Goal: Task Accomplishment & Management: Use online tool/utility

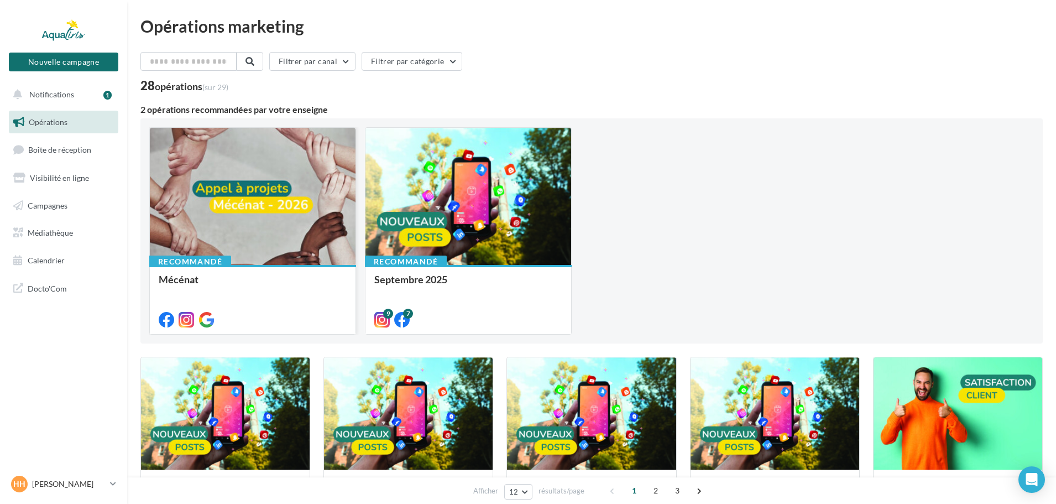
click at [228, 220] on div at bounding box center [253, 197] width 206 height 138
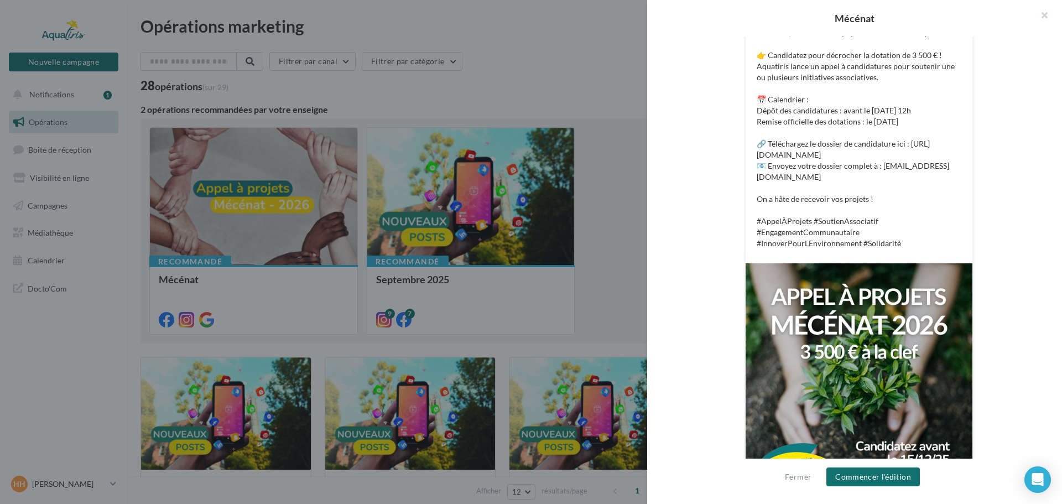
scroll to position [315, 0]
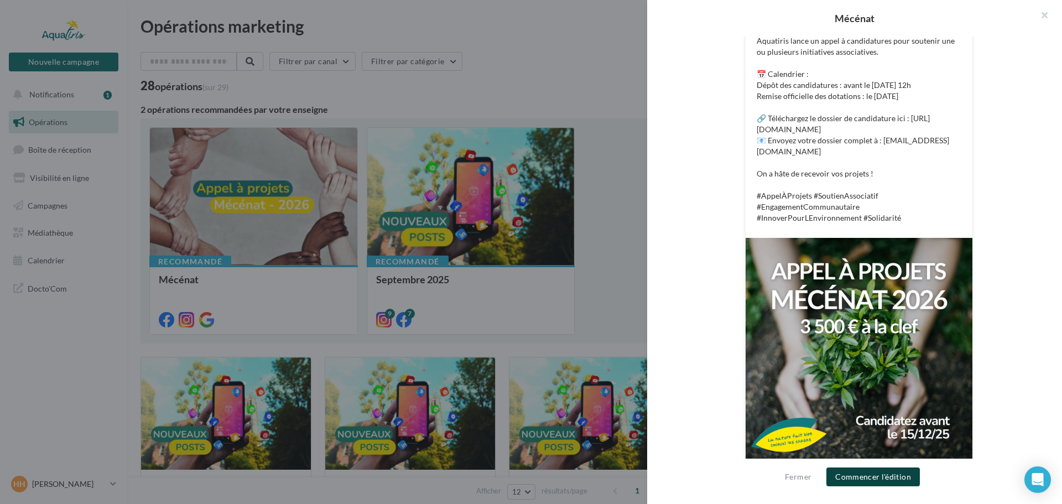
click at [892, 473] on button "Commencer l'édition" at bounding box center [872, 476] width 93 height 19
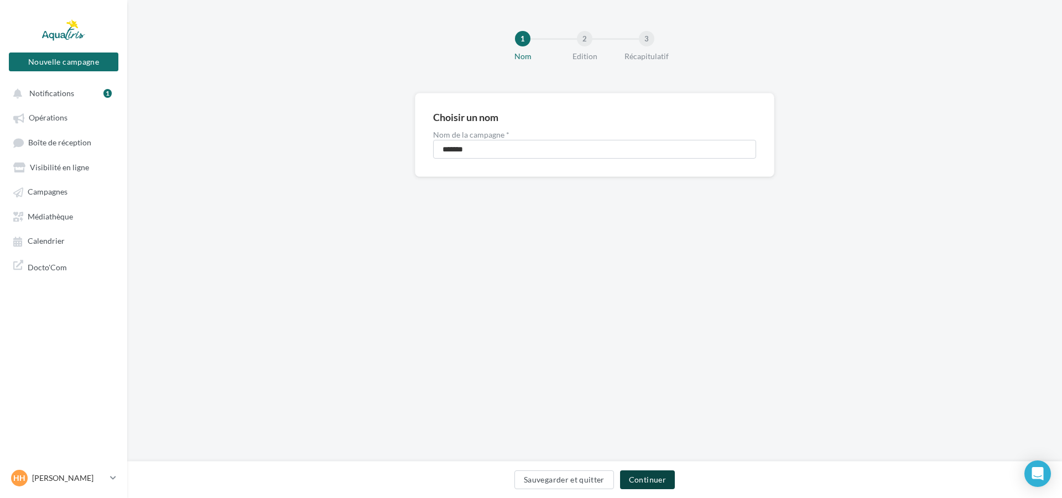
click at [667, 481] on button "Continuer" at bounding box center [647, 480] width 55 height 19
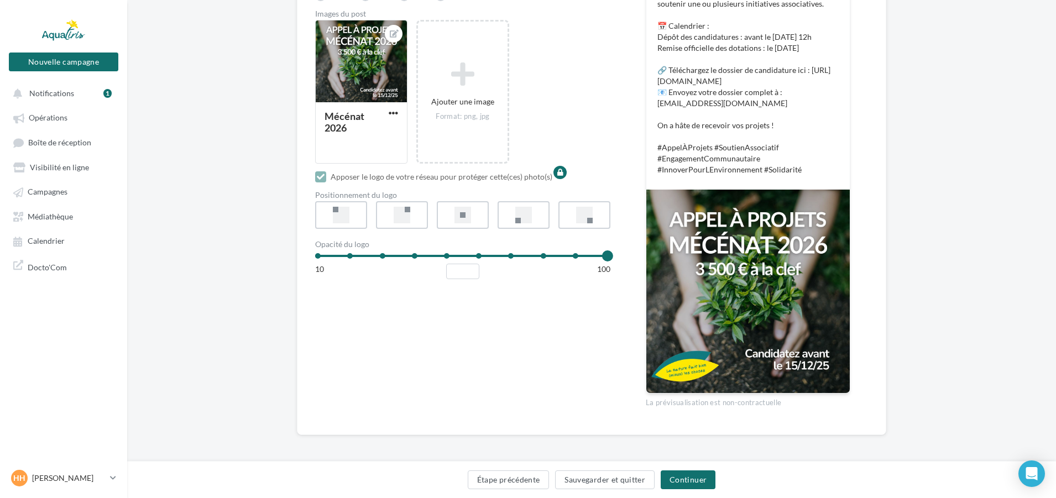
scroll to position [298, 0]
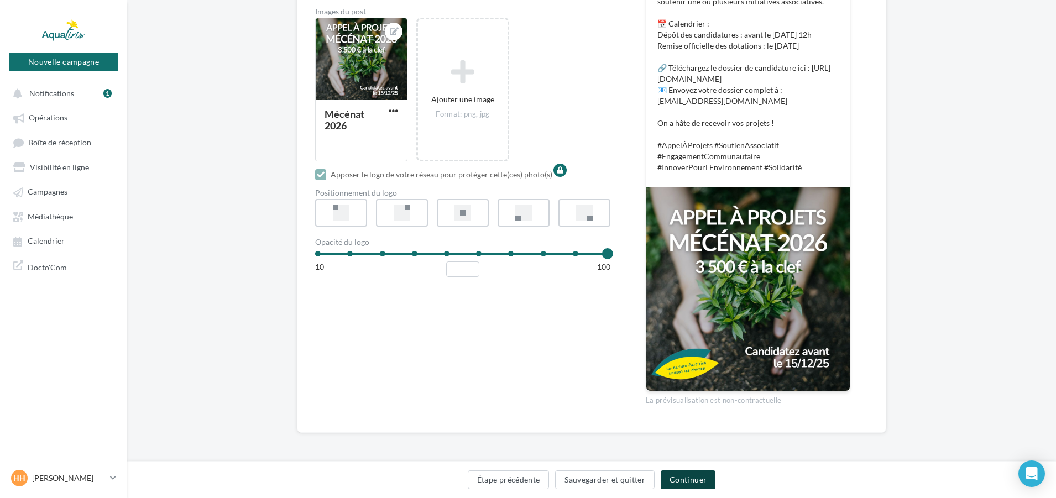
click at [688, 483] on button "Continuer" at bounding box center [688, 480] width 55 height 19
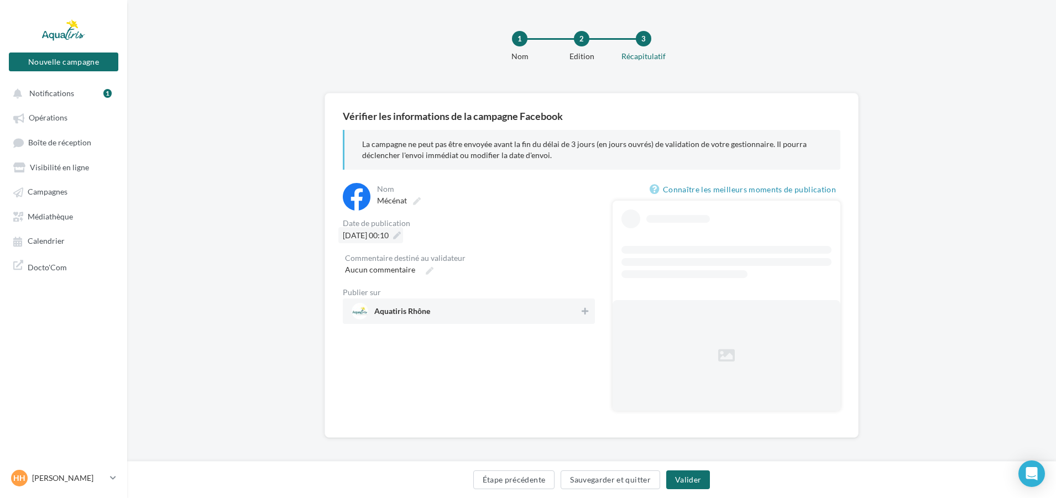
click at [403, 231] on div "01/10/2025 à 00:10" at bounding box center [370, 235] width 65 height 16
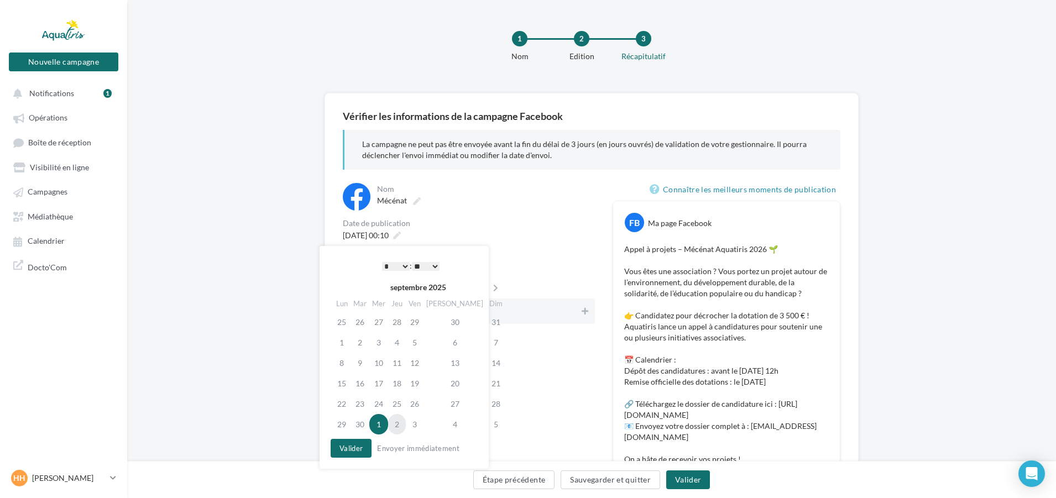
click at [404, 421] on td "2" at bounding box center [397, 424] width 18 height 20
click at [401, 263] on select "* * * * * * * * * * ** ** ** ** ** ** ** ** ** ** ** ** ** **" at bounding box center [396, 266] width 28 height 9
click at [434, 265] on select "** ** ** ** ** **" at bounding box center [426, 266] width 28 height 9
click at [351, 447] on button "Valider" at bounding box center [351, 448] width 41 height 19
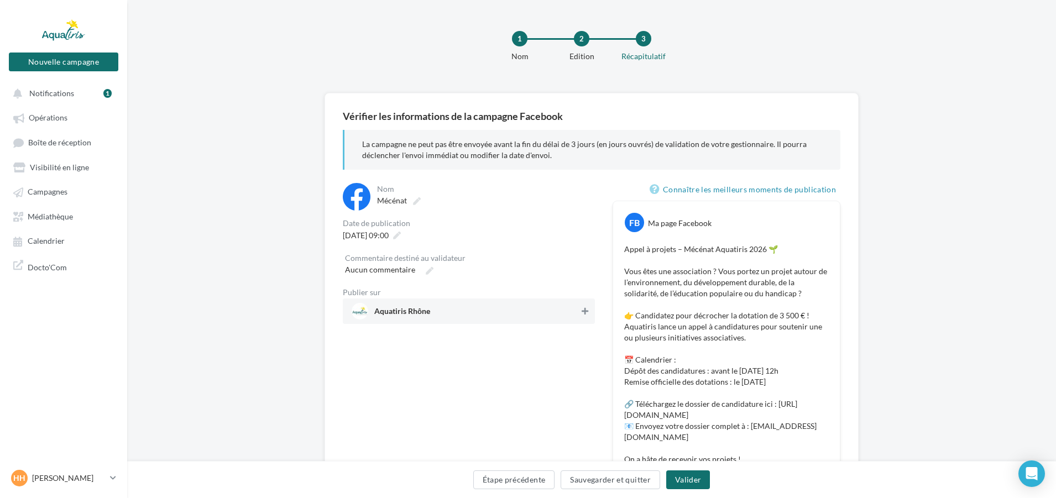
click at [583, 311] on icon at bounding box center [585, 311] width 7 height 8
click at [686, 483] on button "Valider" at bounding box center [688, 480] width 44 height 19
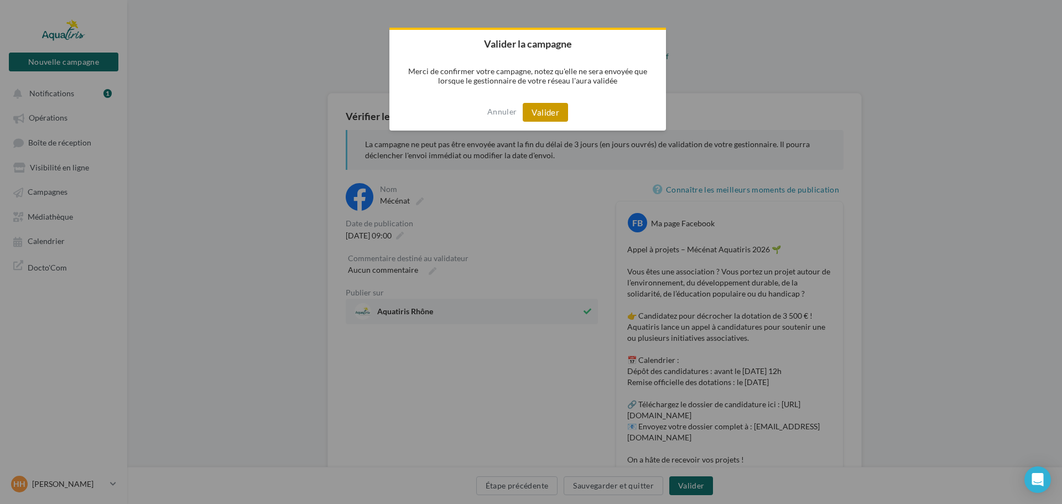
click at [554, 116] on button "Valider" at bounding box center [545, 112] width 45 height 19
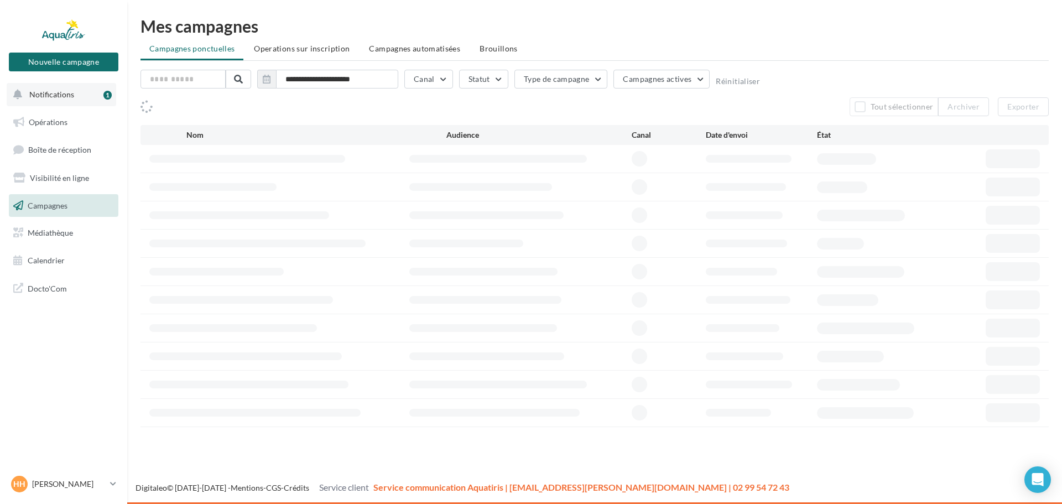
click at [74, 100] on button "Notifications 1" at bounding box center [61, 94] width 109 height 23
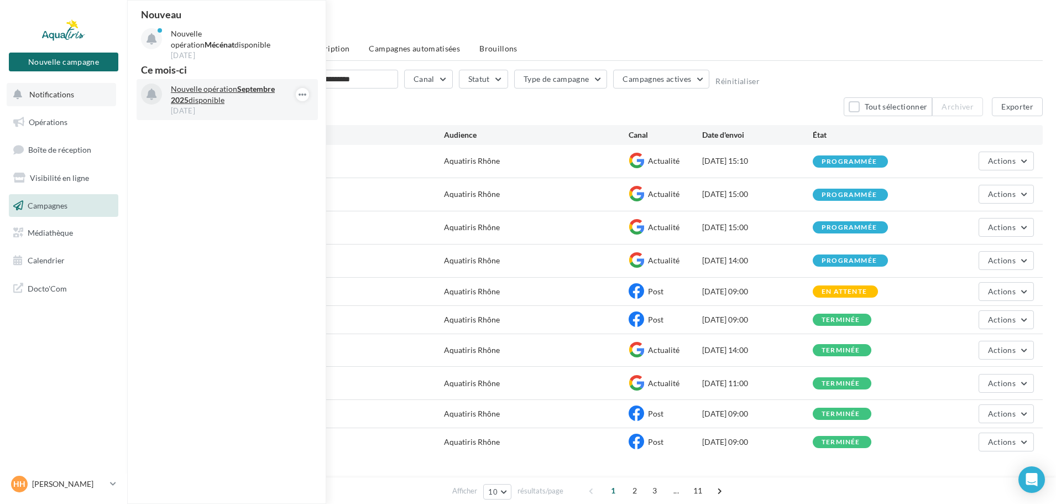
click at [244, 95] on p "Nouvelle opération Septembre 2025 disponible" at bounding box center [235, 95] width 128 height 22
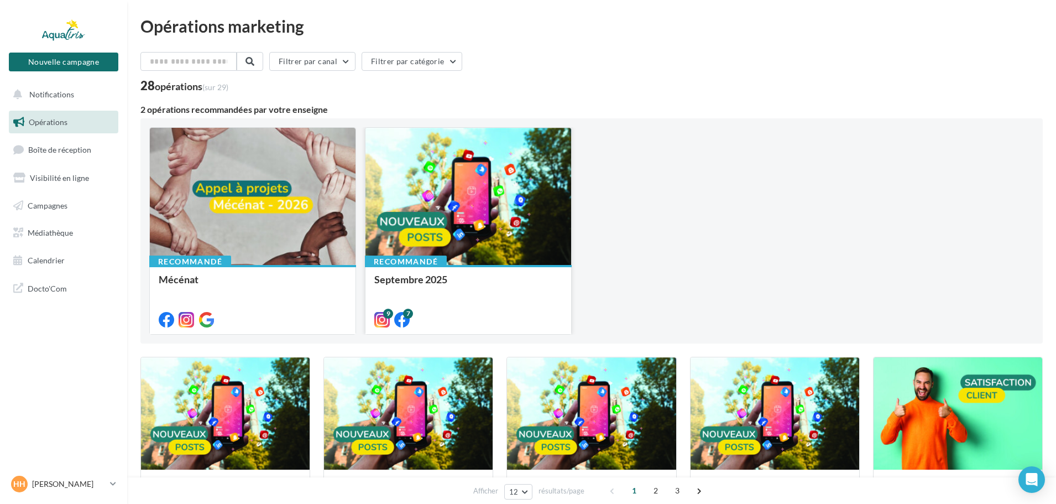
click at [400, 182] on div at bounding box center [469, 197] width 206 height 138
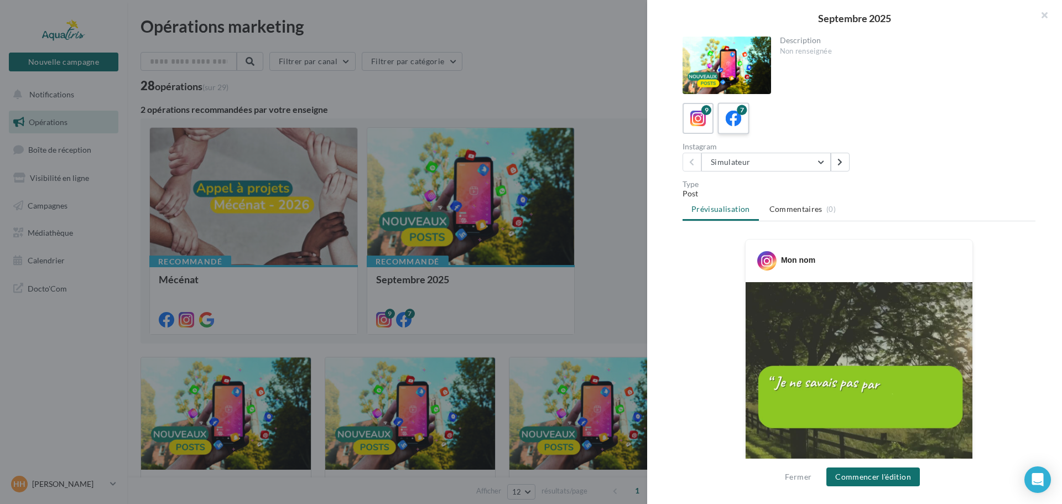
click at [734, 124] on icon at bounding box center [734, 119] width 16 height 16
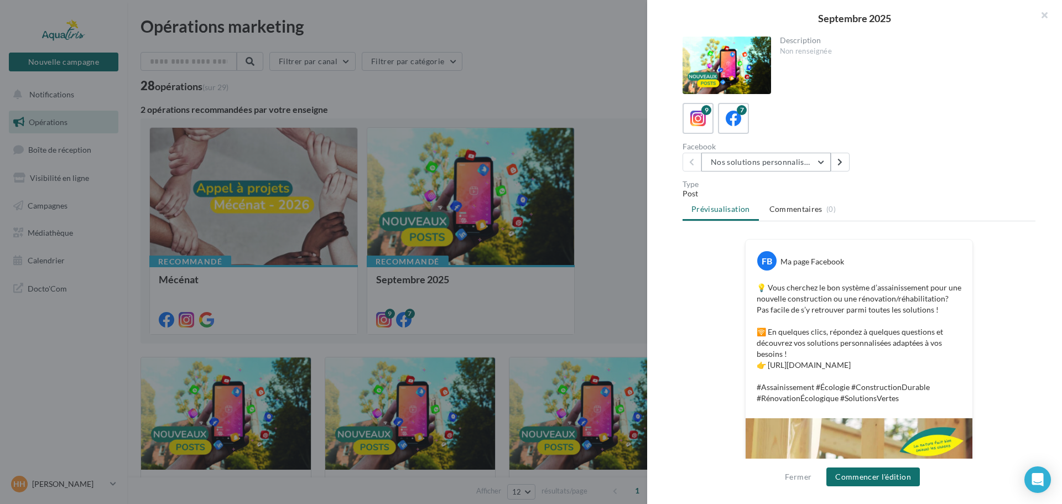
click at [813, 165] on button "Nos solutions personnalisées" at bounding box center [765, 162] width 129 height 19
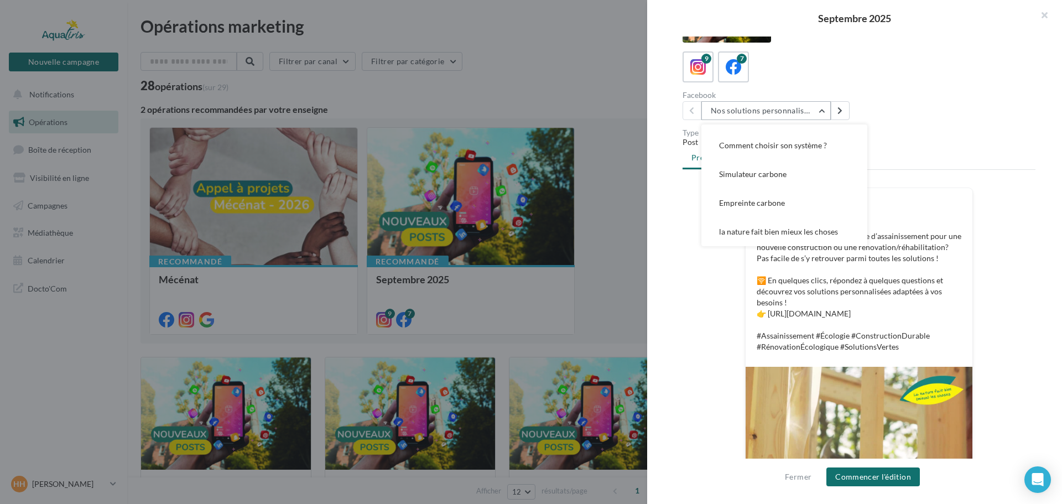
scroll to position [55, 0]
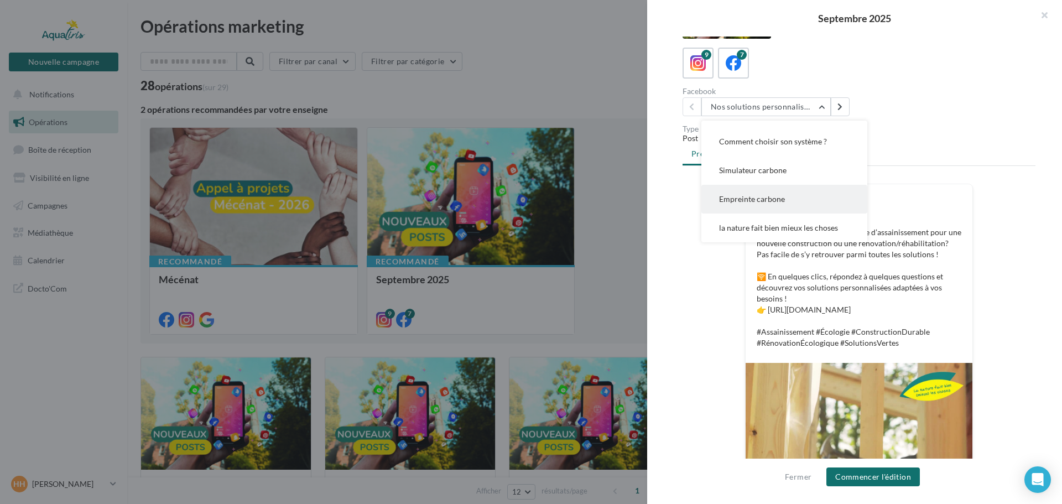
click at [801, 210] on button "Empreinte carbone" at bounding box center [784, 199] width 166 height 29
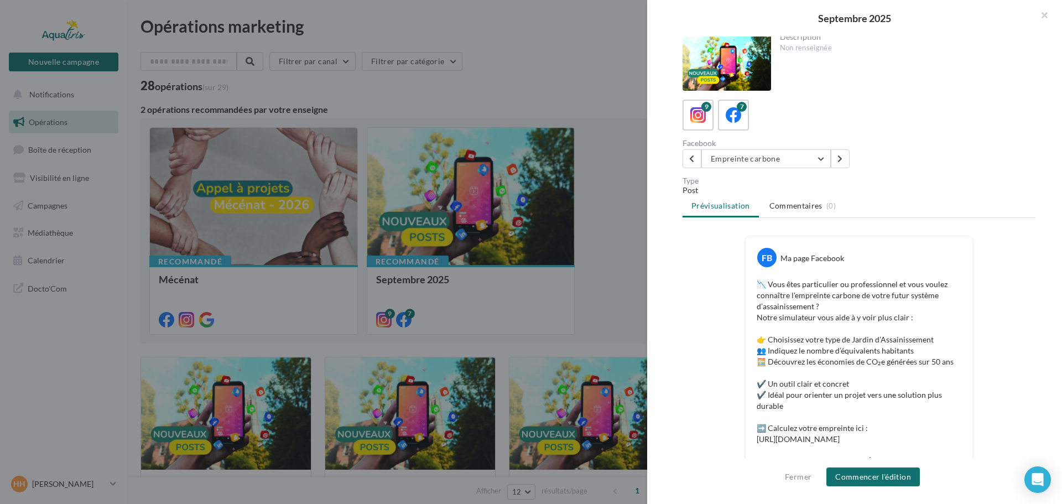
scroll to position [0, 0]
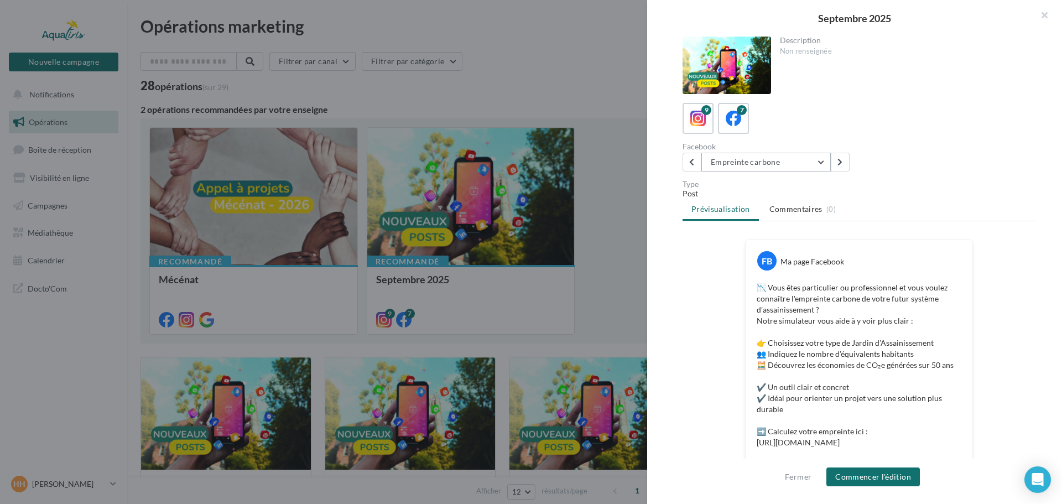
click at [797, 164] on button "Empreinte carbone" at bounding box center [765, 162] width 129 height 19
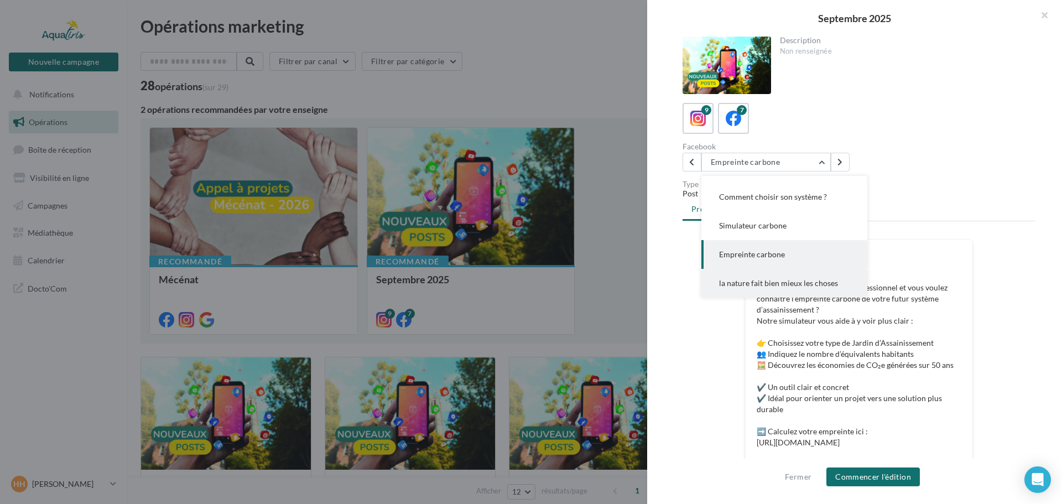
click at [780, 278] on button "la nature fait bien mieux les choses" at bounding box center [784, 283] width 166 height 29
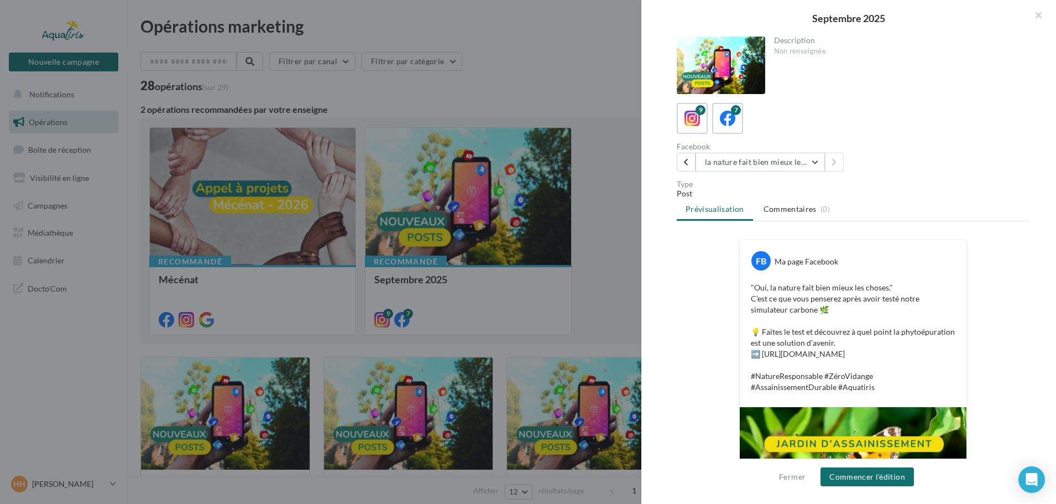
click at [629, 164] on div at bounding box center [528, 252] width 1056 height 504
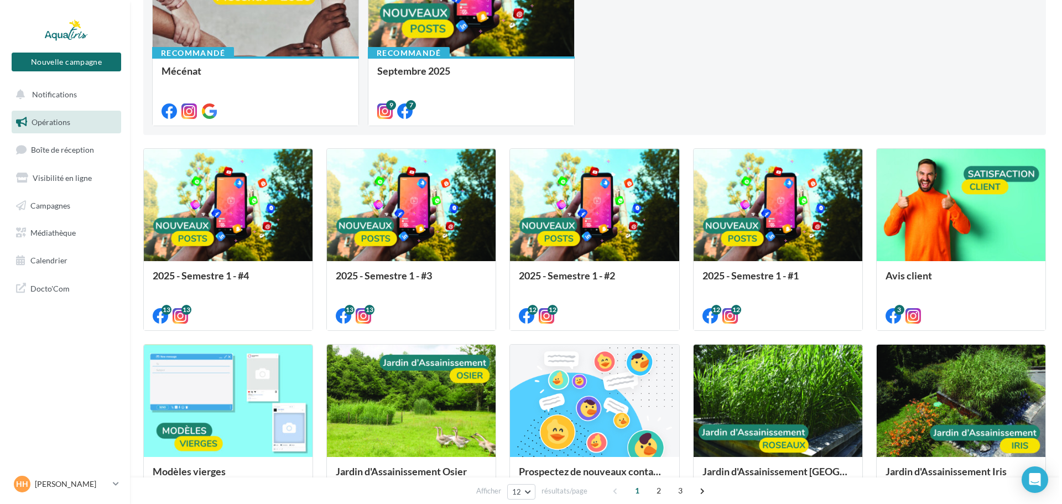
scroll to position [221, 0]
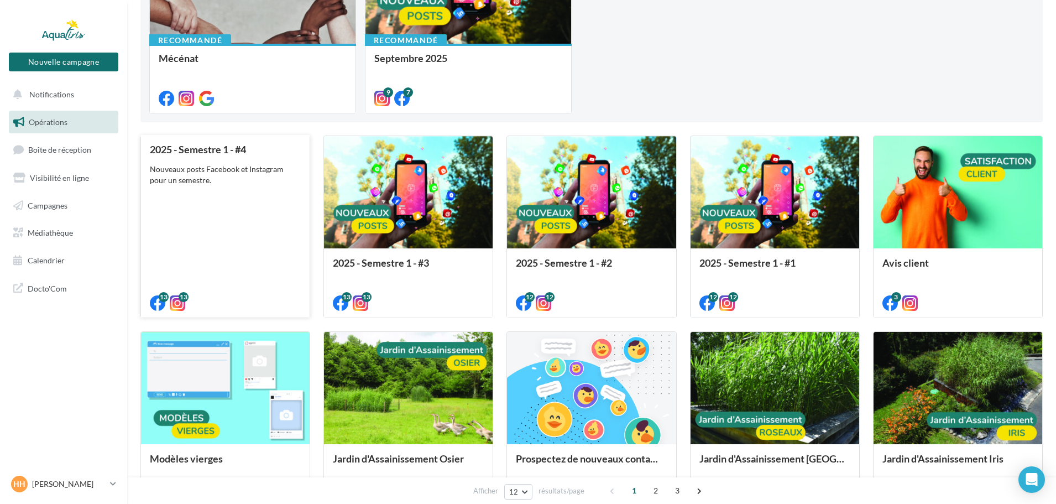
click at [291, 209] on div "2025 - Semestre 1 - #4 Nouveaux posts Facebook et Instagram pour un semestre." at bounding box center [225, 226] width 151 height 164
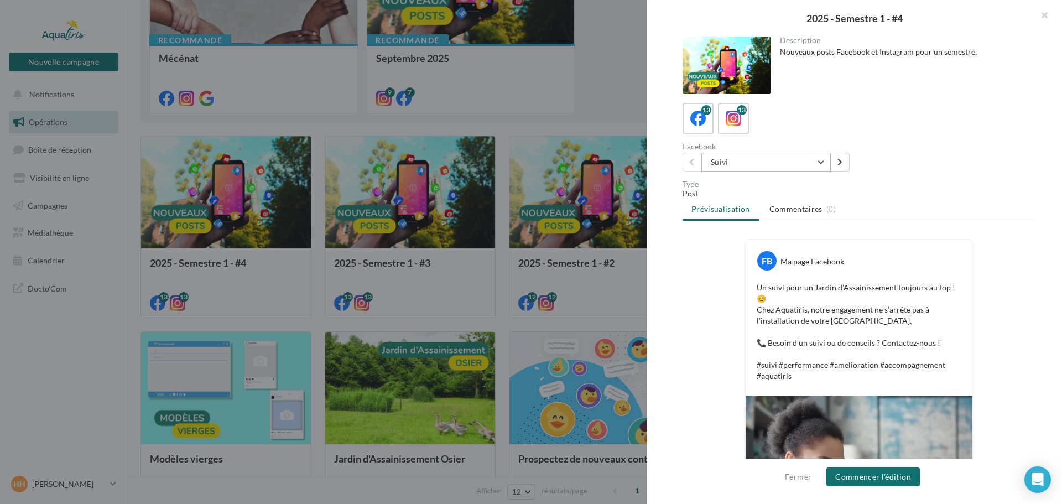
click at [776, 165] on button "Suivi" at bounding box center [765, 162] width 129 height 19
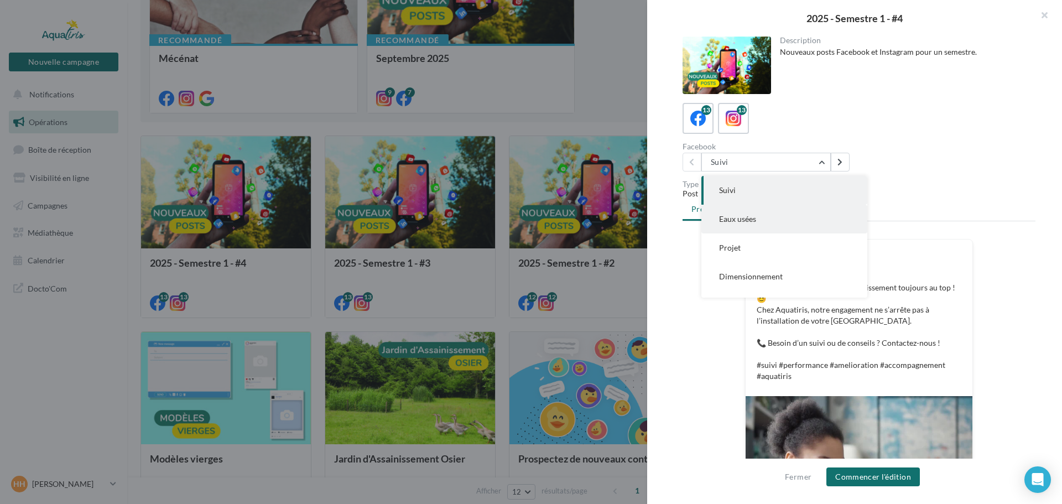
click at [780, 225] on button "Eaux usées" at bounding box center [784, 219] width 166 height 29
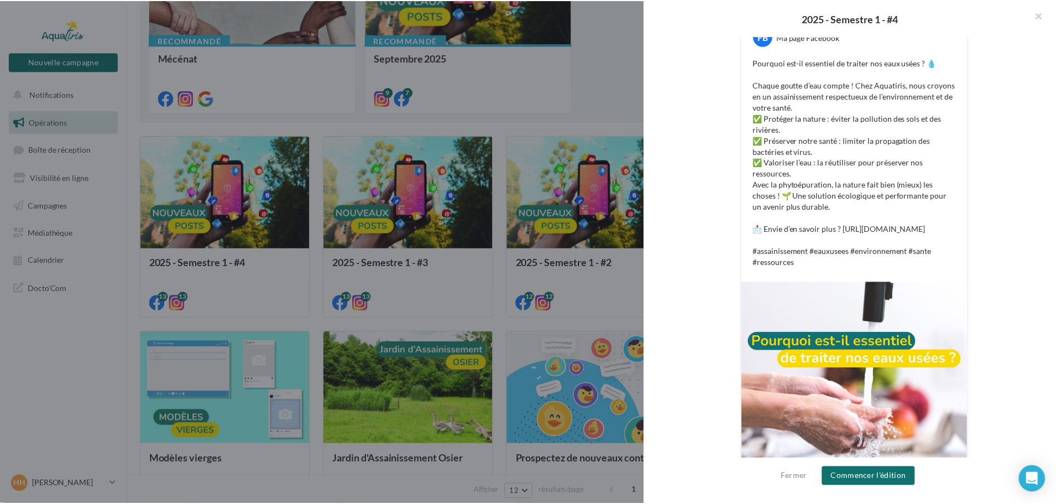
scroll to position [280, 0]
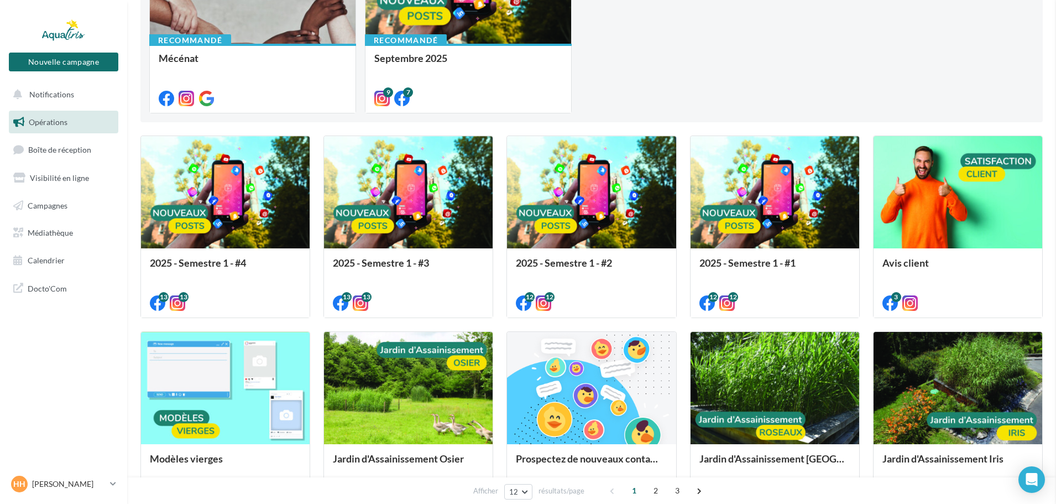
click at [50, 205] on span "Campagnes" at bounding box center [48, 204] width 40 height 9
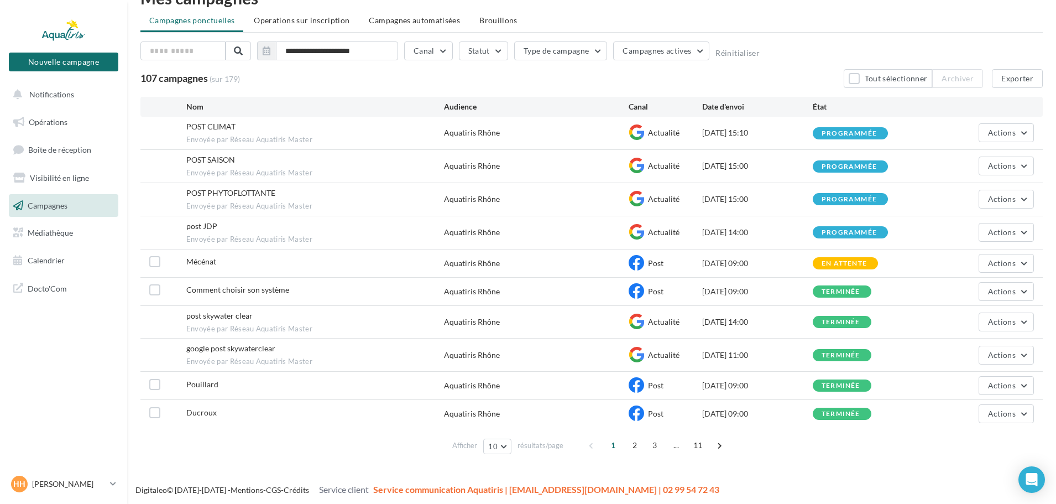
scroll to position [30, 0]
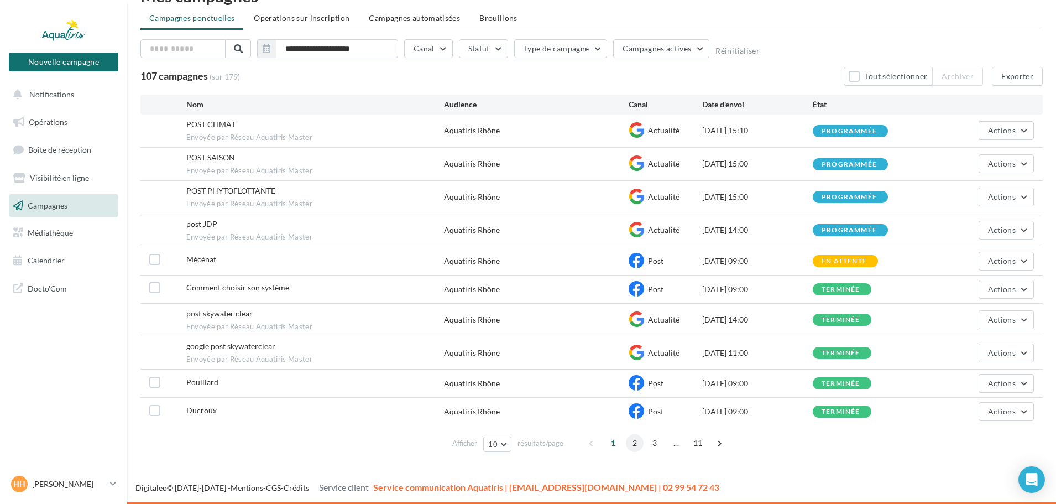
click at [632, 444] on span "2" at bounding box center [635, 443] width 18 height 18
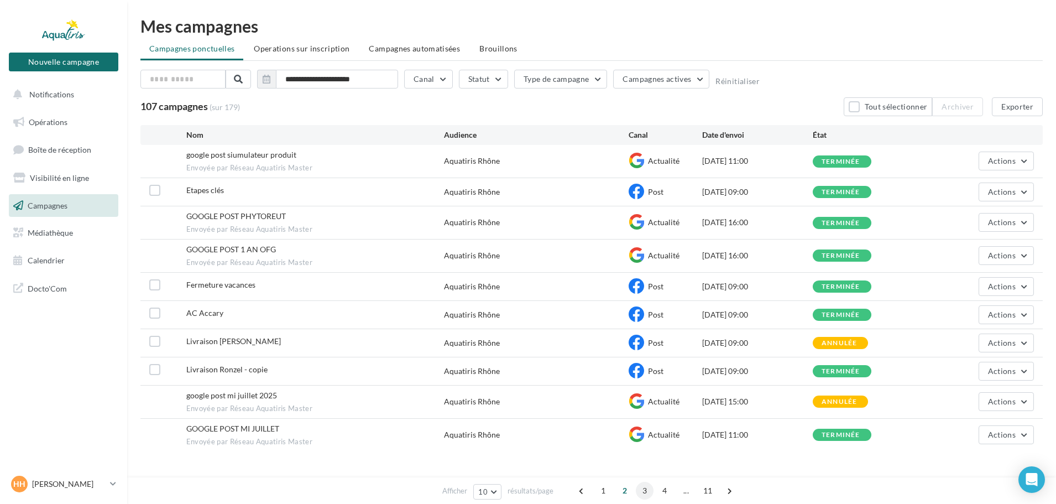
click at [637, 488] on span "3" at bounding box center [645, 491] width 18 height 18
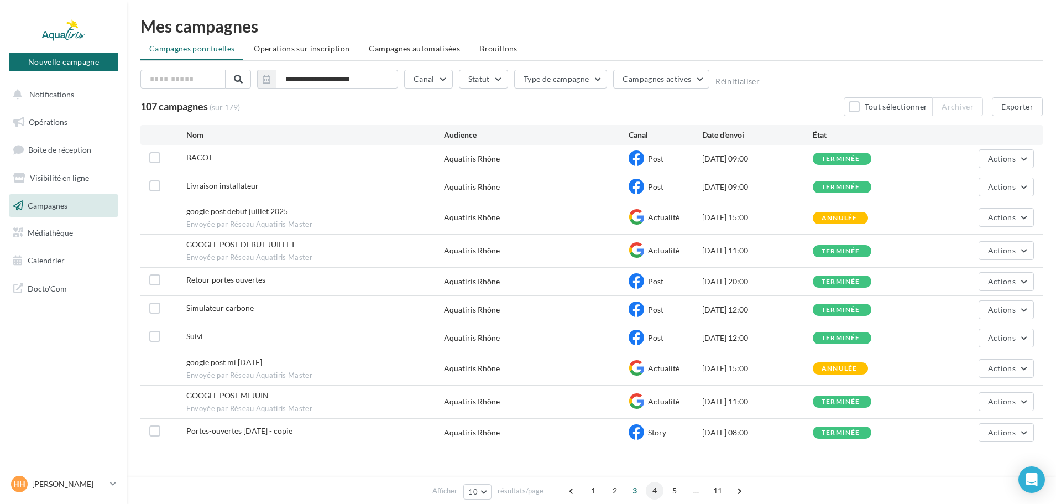
click at [652, 493] on span "4" at bounding box center [655, 491] width 18 height 18
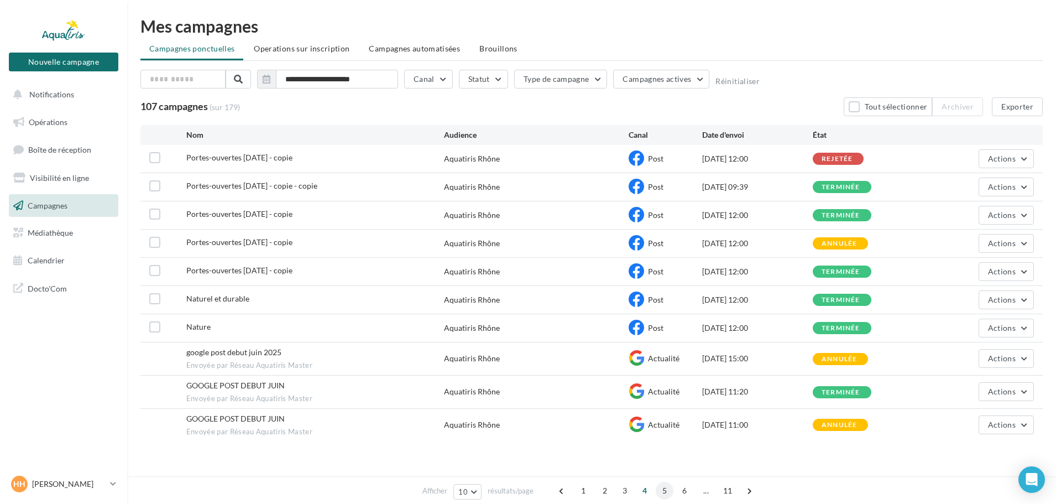
click at [659, 488] on span "5" at bounding box center [665, 491] width 18 height 18
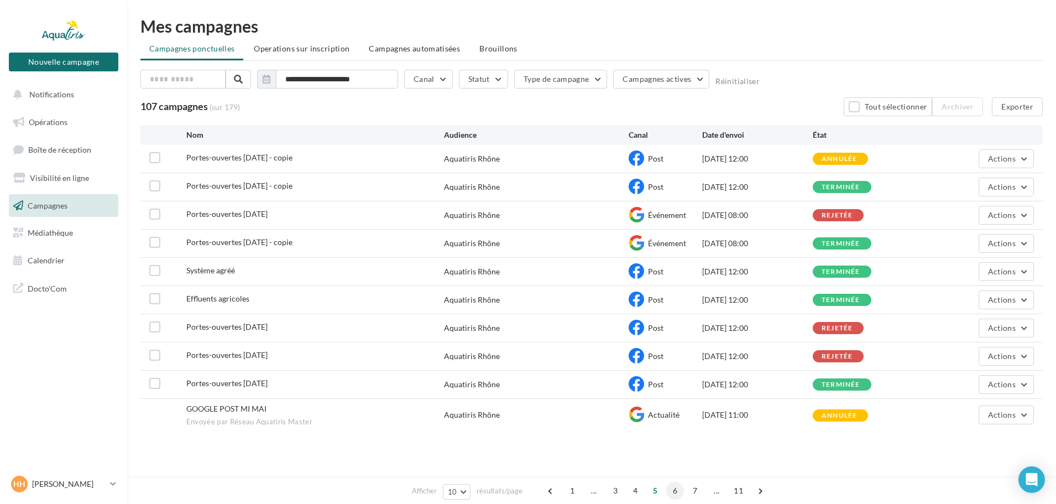
click at [677, 491] on span "6" at bounding box center [675, 491] width 18 height 18
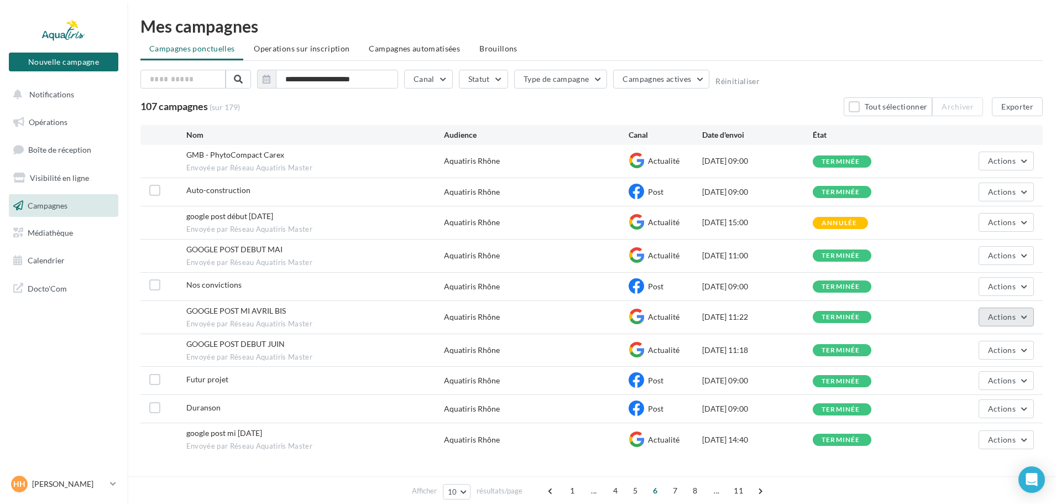
click at [1003, 317] on span "Actions" at bounding box center [1002, 316] width 28 height 9
click at [682, 492] on span "7" at bounding box center [675, 491] width 18 height 18
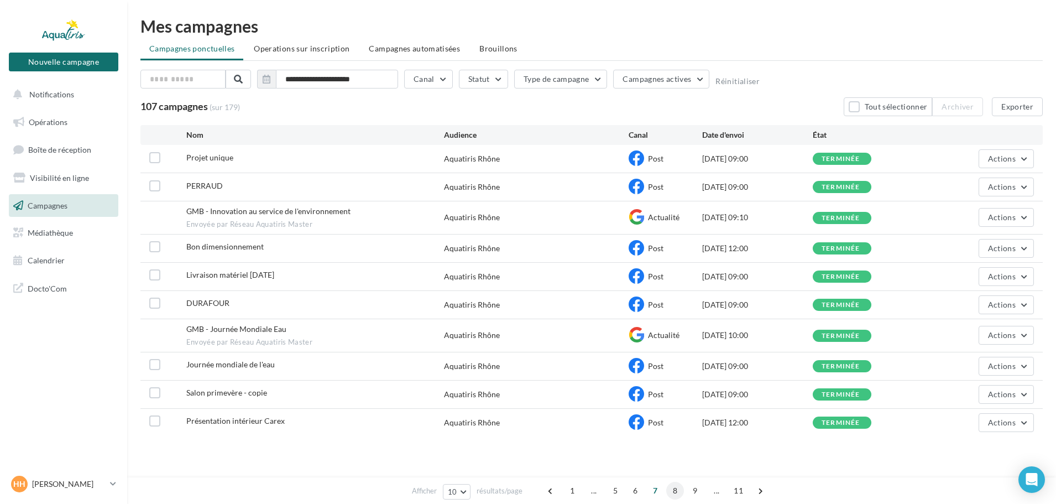
click at [676, 496] on span "8" at bounding box center [675, 491] width 18 height 18
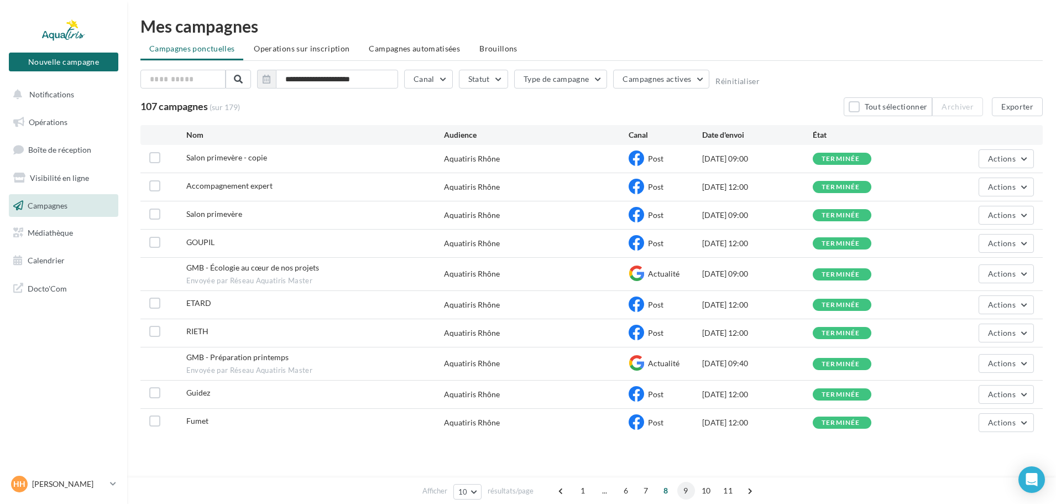
click at [682, 491] on span "9" at bounding box center [686, 491] width 18 height 18
click at [594, 489] on span "1" at bounding box center [594, 491] width 18 height 18
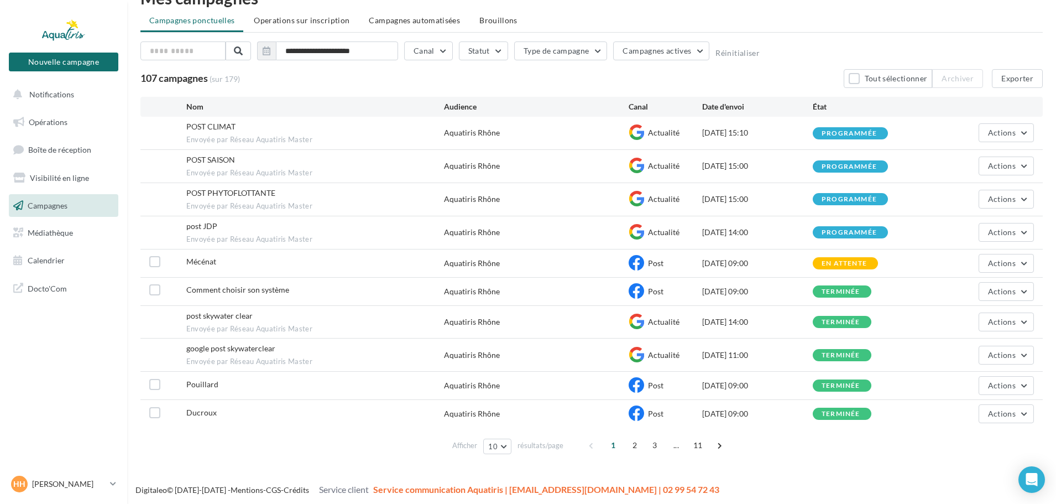
scroll to position [30, 0]
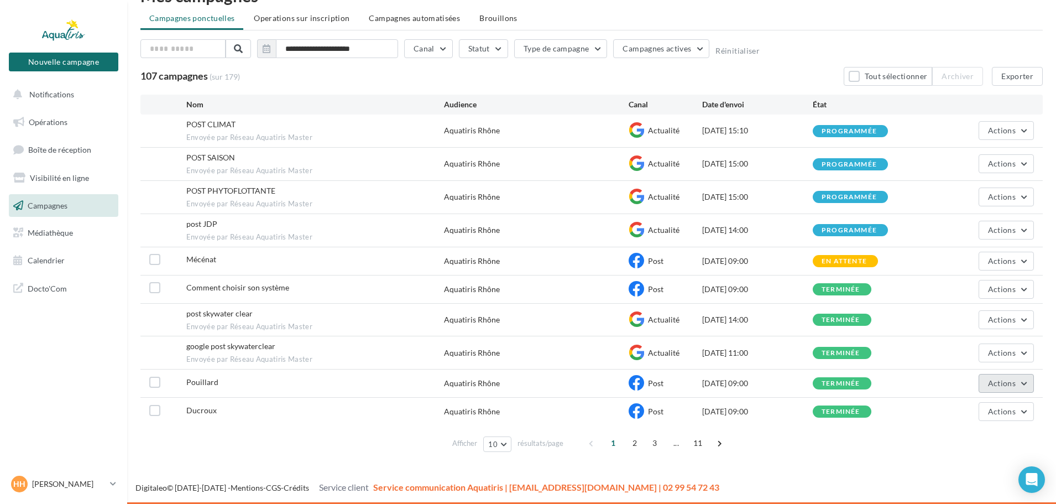
click at [1030, 383] on button "Actions" at bounding box center [1006, 383] width 55 height 19
click at [1027, 409] on button "Actions" at bounding box center [1006, 411] width 55 height 19
click at [981, 280] on button "Voir les résultats" at bounding box center [977, 270] width 113 height 29
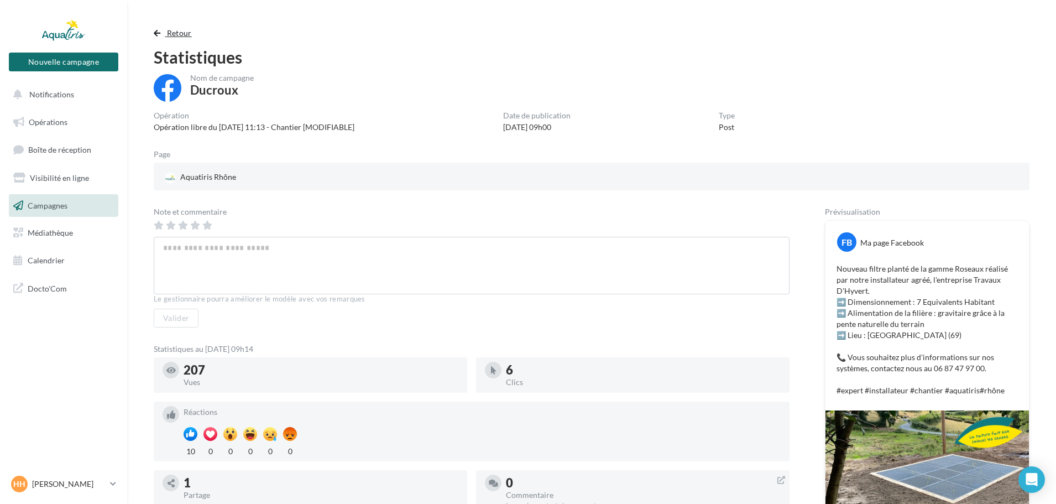
click at [159, 32] on span "button" at bounding box center [157, 33] width 7 height 8
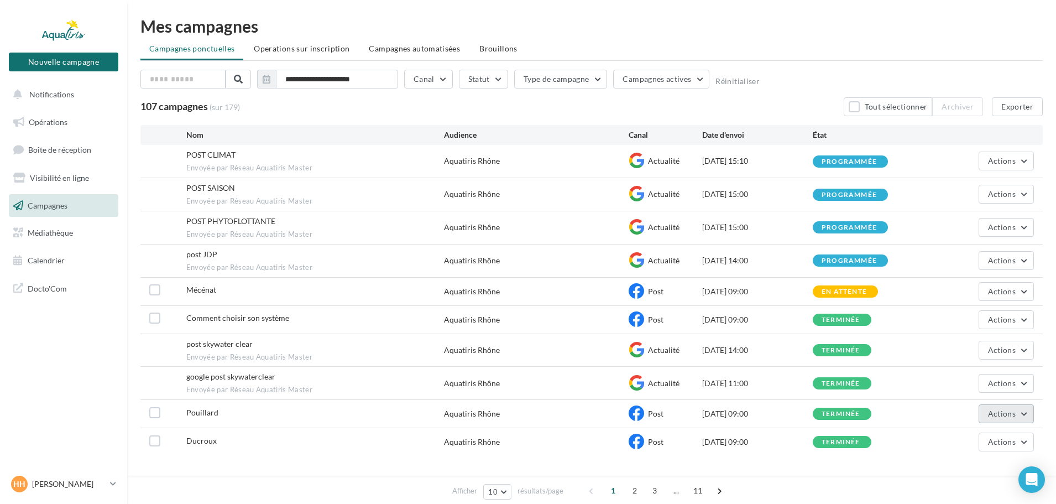
click at [1024, 416] on button "Actions" at bounding box center [1006, 413] width 55 height 19
click at [958, 277] on button "Voir les résultats" at bounding box center [977, 272] width 113 height 29
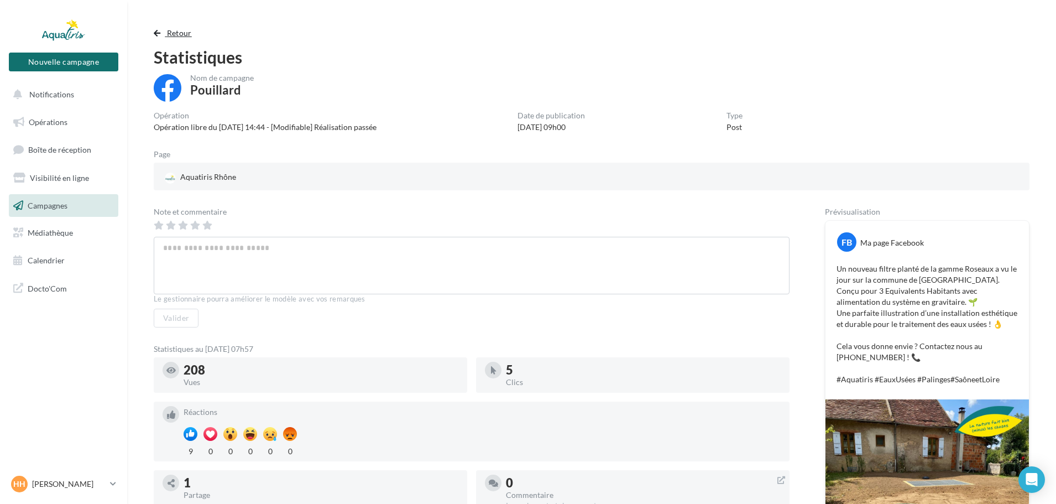
click at [163, 32] on button "Retour" at bounding box center [175, 33] width 43 height 13
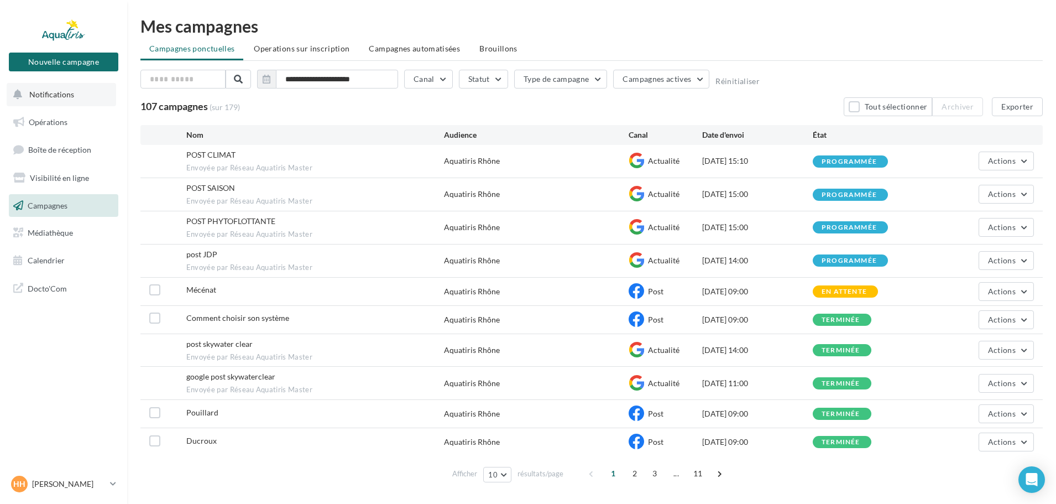
click at [50, 95] on span "Notifications" at bounding box center [51, 94] width 45 height 9
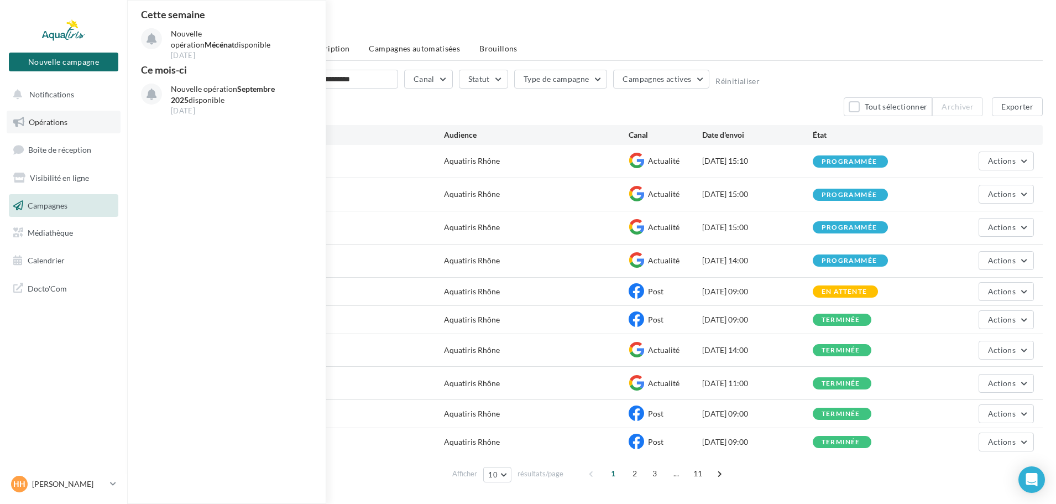
click at [59, 128] on link "Opérations" at bounding box center [64, 122] width 114 height 23
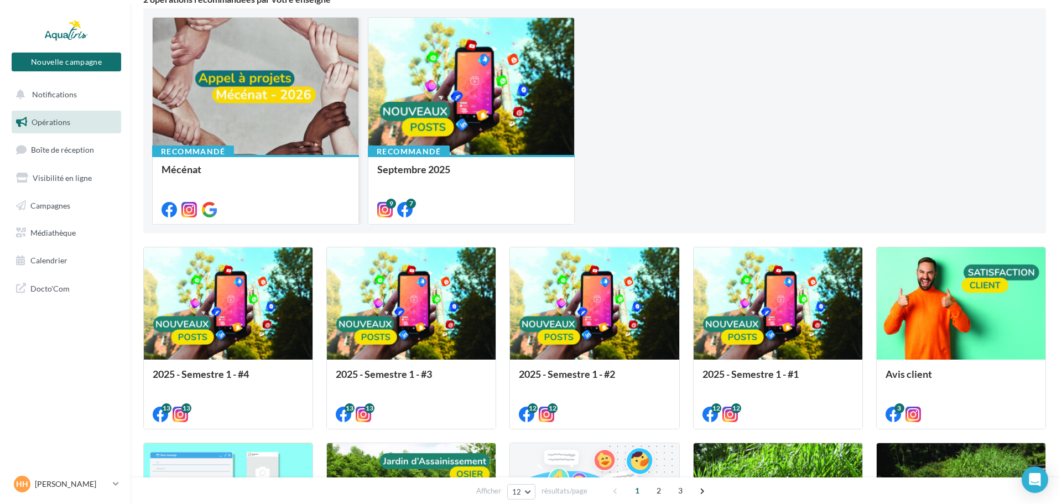
scroll to position [111, 0]
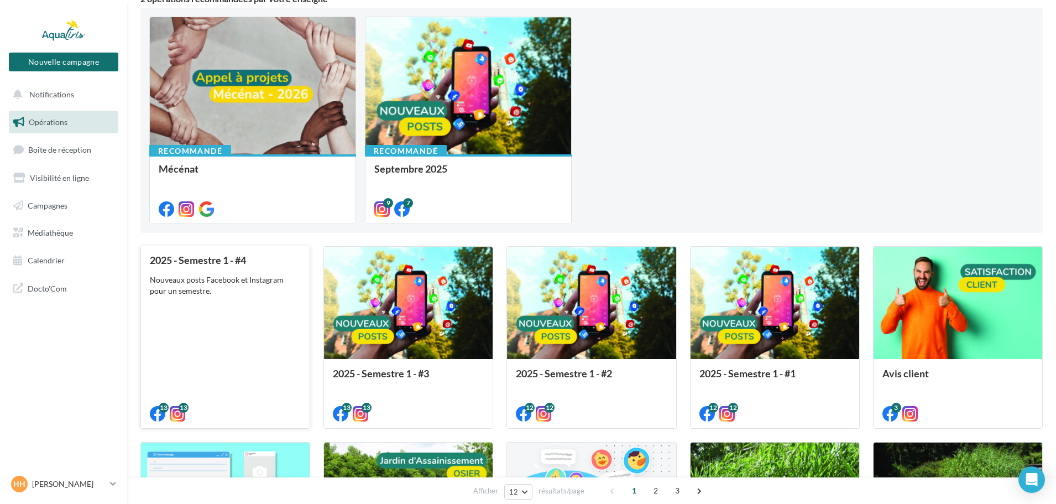
click at [287, 288] on div "Nouveaux posts Facebook et Instagram pour un semestre." at bounding box center [225, 285] width 151 height 22
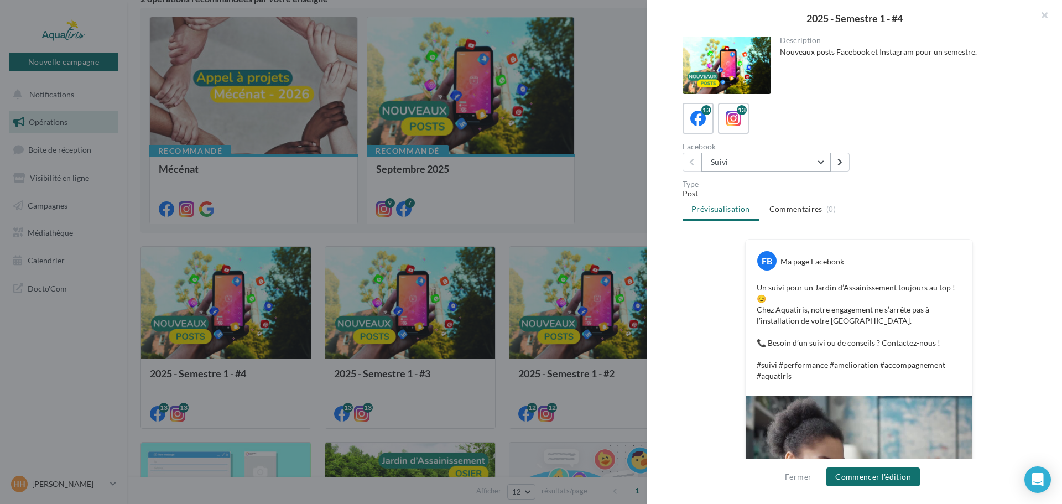
click at [782, 161] on button "Suivi" at bounding box center [765, 162] width 129 height 19
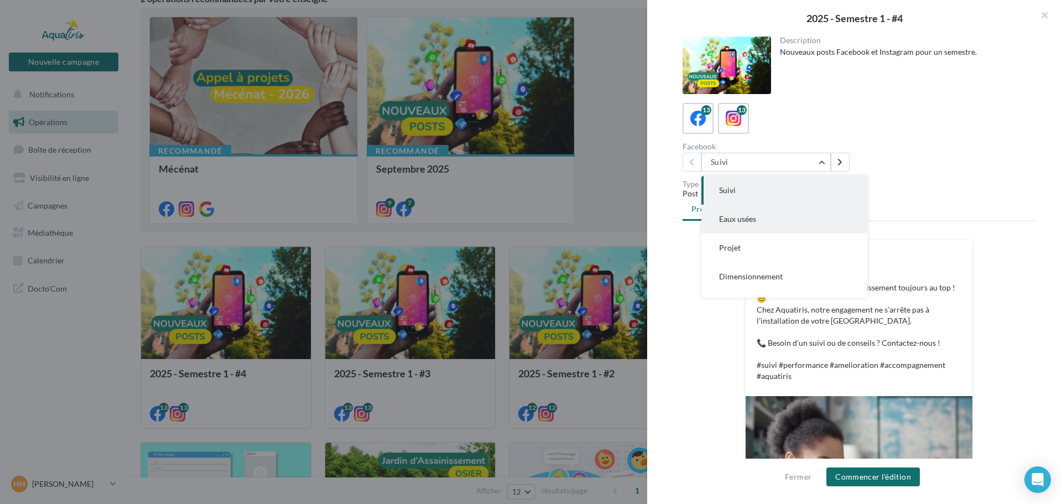
click at [755, 225] on button "Eaux usées" at bounding box center [784, 219] width 166 height 29
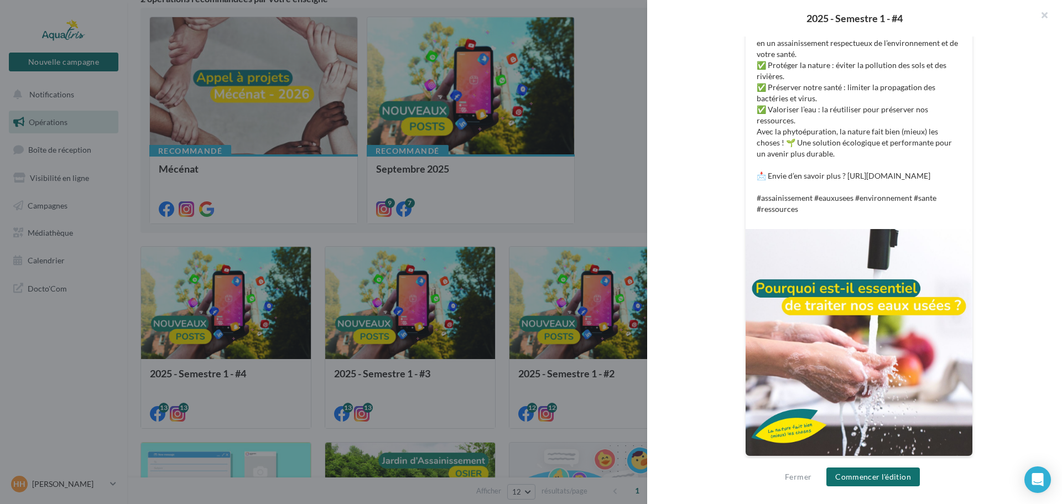
scroll to position [280, 0]
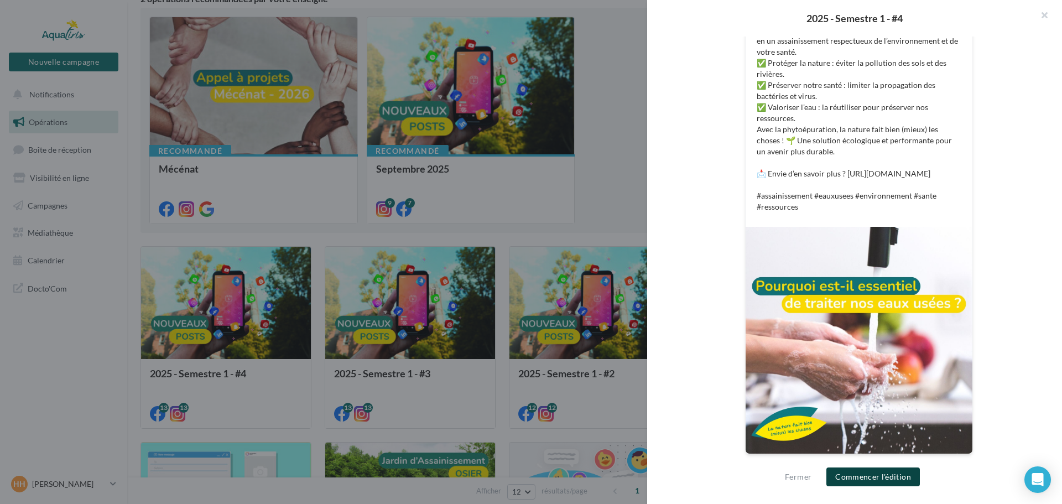
click at [898, 476] on button "Commencer l'édition" at bounding box center [872, 476] width 93 height 19
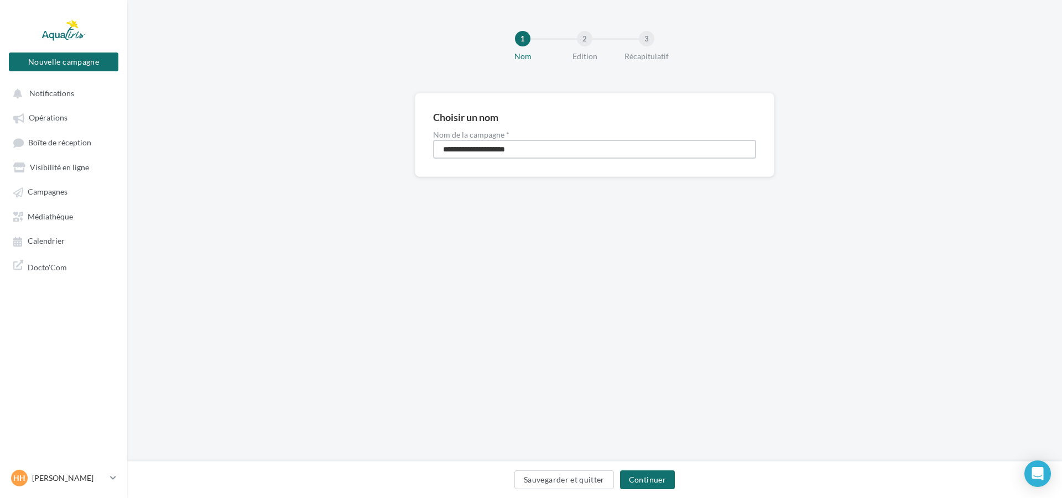
drag, startPoint x: 530, startPoint y: 150, endPoint x: 432, endPoint y: 143, distance: 97.6
click at [432, 143] on div "**********" at bounding box center [594, 135] width 359 height 84
type input "**********"
click at [636, 481] on button "Continuer" at bounding box center [647, 480] width 55 height 19
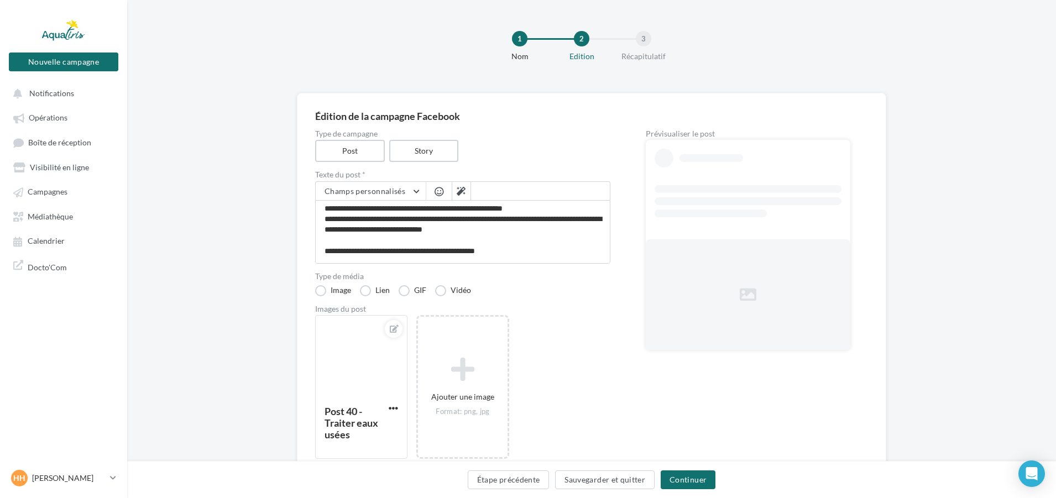
scroll to position [85, 0]
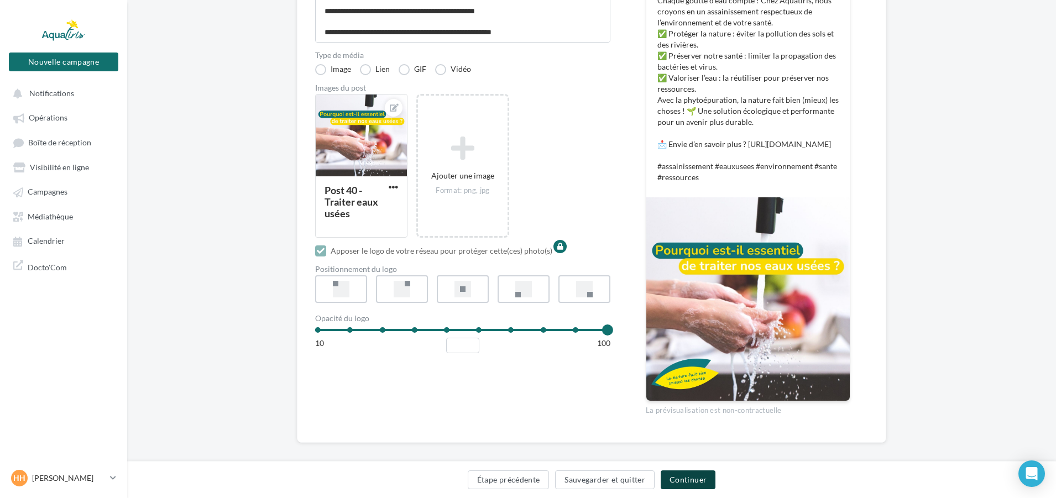
click at [671, 475] on button "Continuer" at bounding box center [688, 480] width 55 height 19
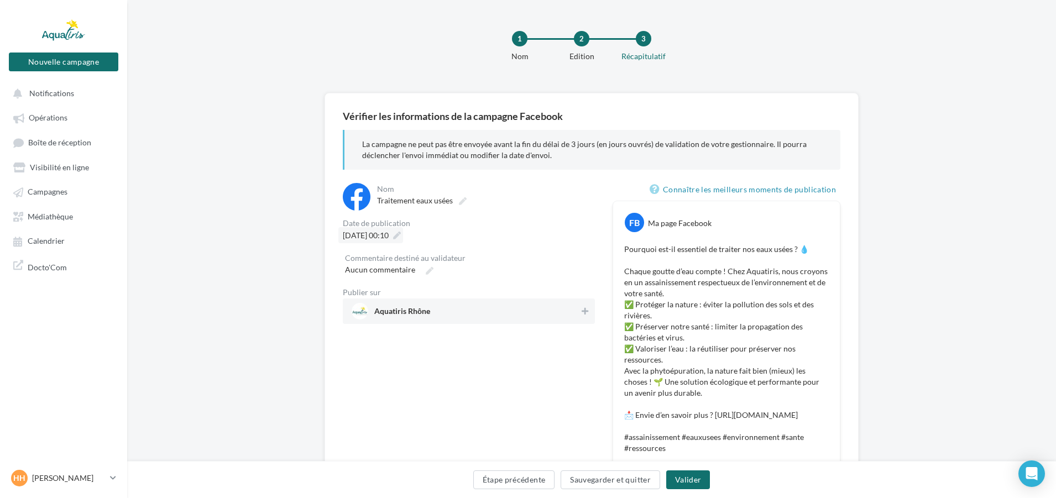
click at [401, 239] on icon at bounding box center [397, 236] width 8 height 8
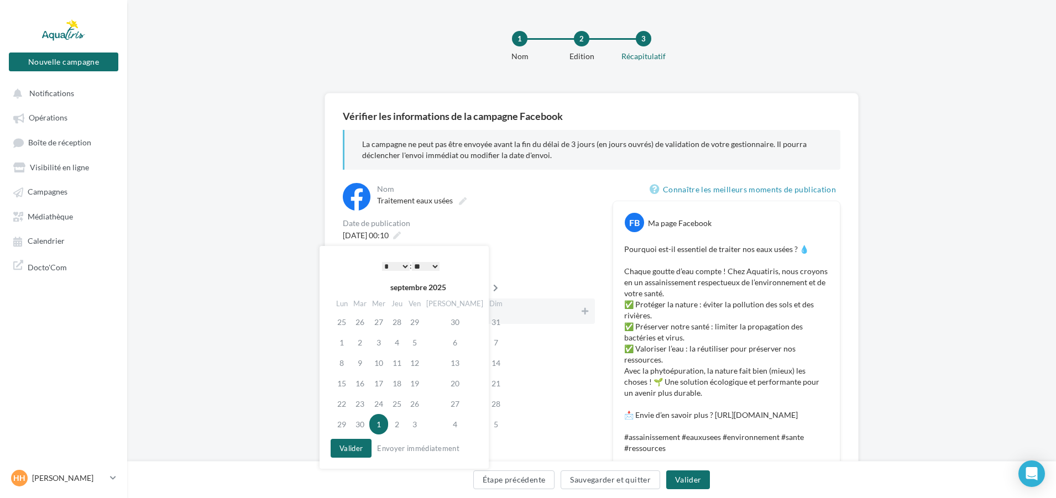
click at [489, 290] on icon at bounding box center [496, 288] width 14 height 8
click at [406, 345] on td "9" at bounding box center [397, 342] width 18 height 20
click at [402, 265] on select "* * * * * * * * * * ** ** ** ** ** ** ** ** ** ** ** ** ** **" at bounding box center [396, 266] width 28 height 9
click at [436, 269] on select "** ** ** ** ** **" at bounding box center [426, 266] width 28 height 9
click at [364, 453] on button "Valider" at bounding box center [351, 448] width 41 height 19
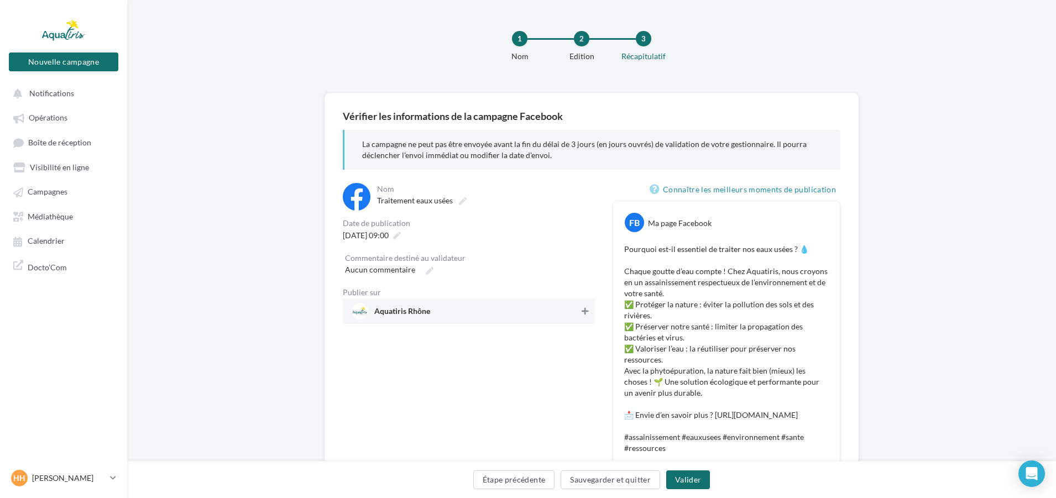
click at [580, 316] on button at bounding box center [585, 311] width 11 height 13
click at [685, 470] on div "Étape précédente Sauvegarder et quitter [GEOGRAPHIC_DATA]" at bounding box center [591, 479] width 929 height 37
click at [688, 477] on button "Valider" at bounding box center [688, 480] width 44 height 19
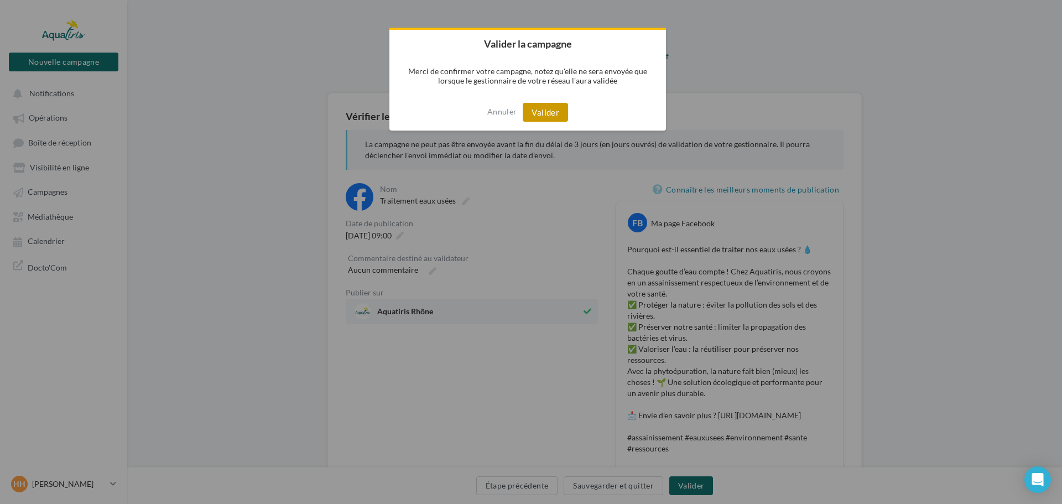
click at [555, 114] on button "Valider" at bounding box center [545, 112] width 45 height 19
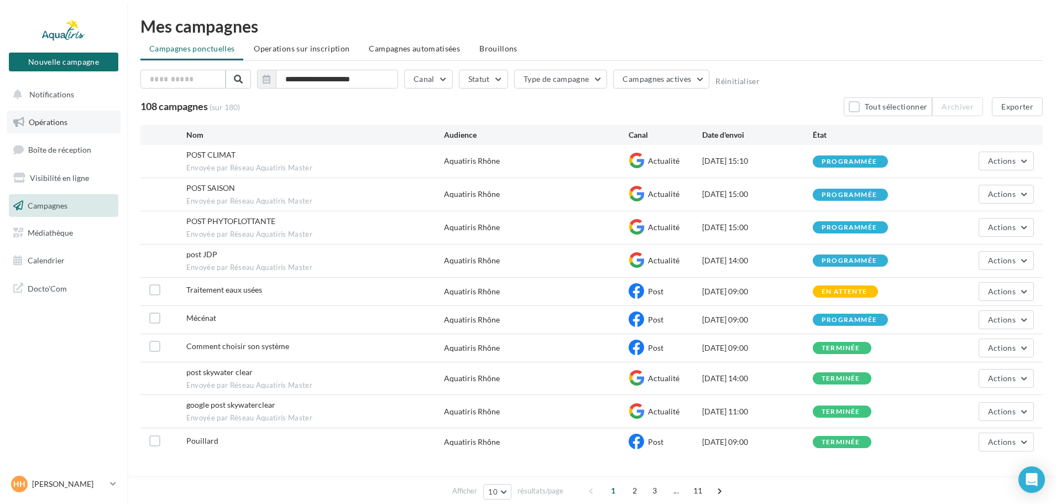
click at [55, 125] on span "Opérations" at bounding box center [48, 121] width 39 height 9
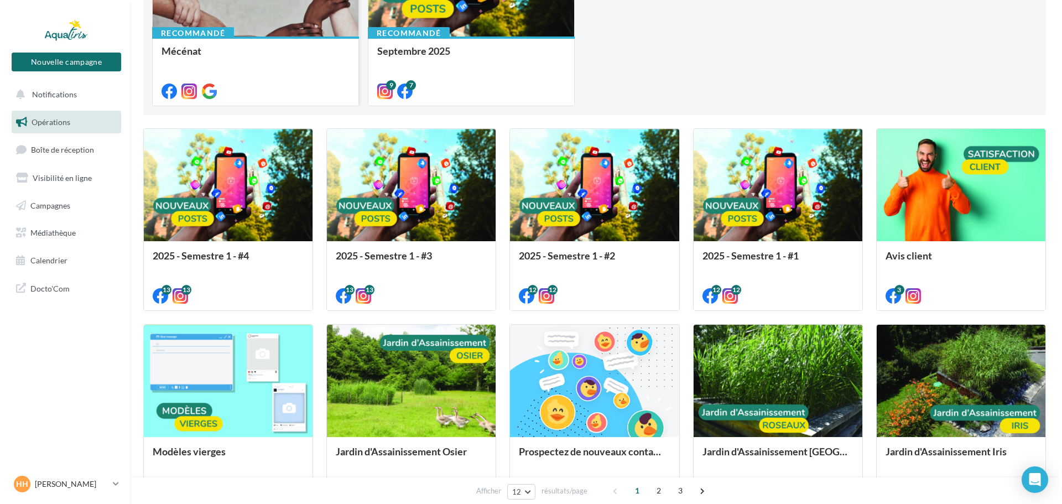
scroll to position [221, 0]
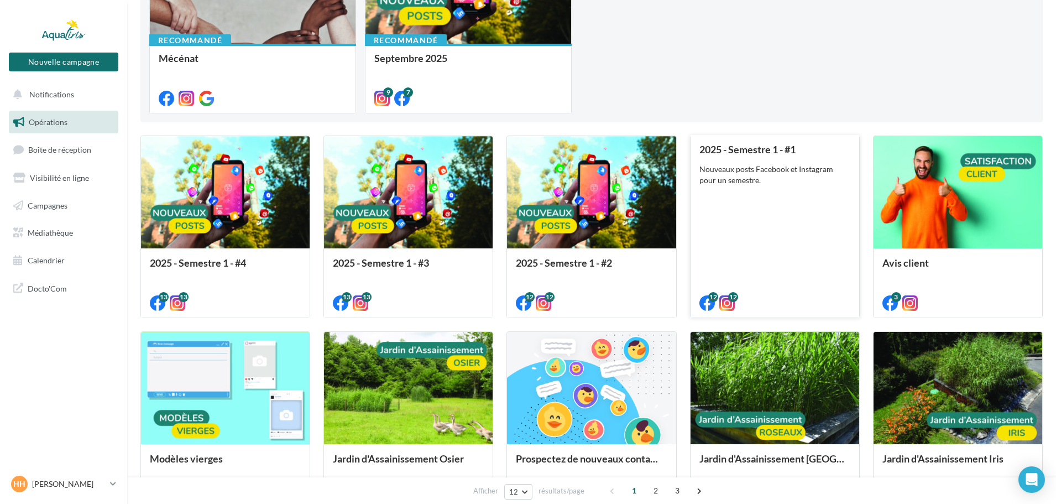
click at [771, 169] on div "Nouveaux posts Facebook et Instagram pour un semestre." at bounding box center [775, 175] width 151 height 22
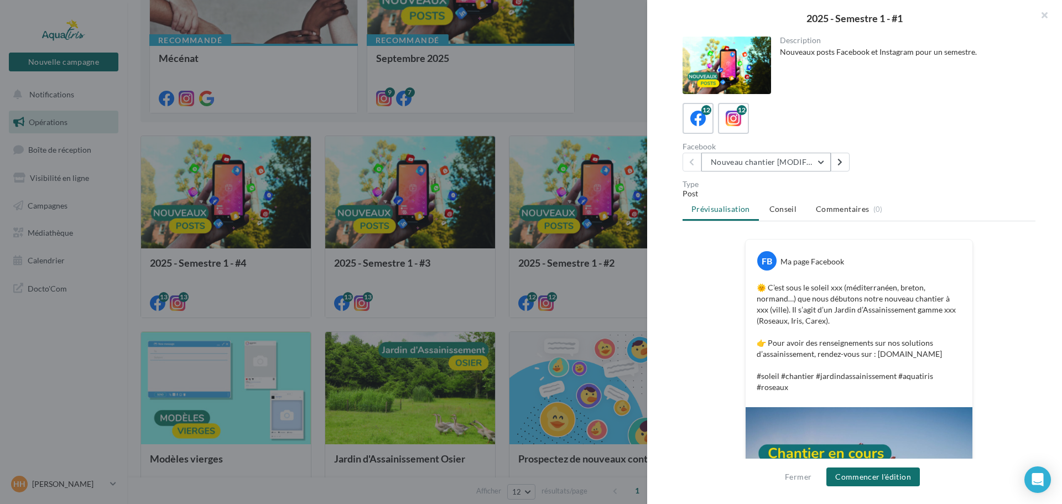
click at [770, 167] on button "Nouveau chantier [MODIFIABLE]" at bounding box center [765, 162] width 129 height 19
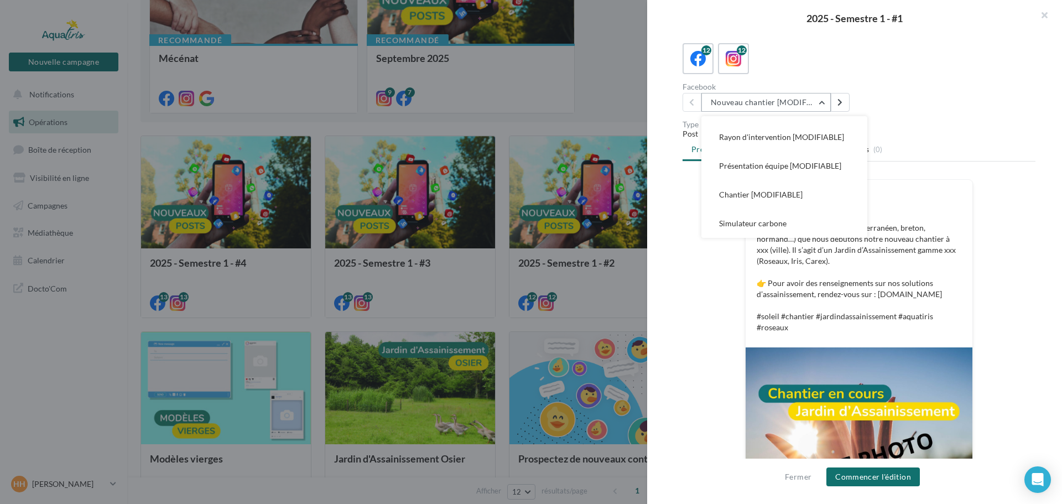
scroll to position [55, 0]
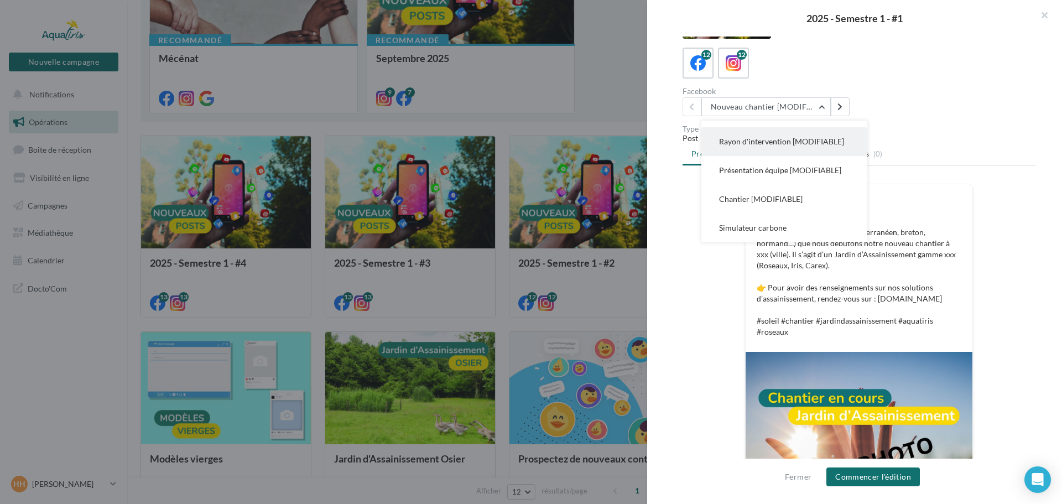
click at [753, 147] on button "Rayon d'intervention [MODIFIABLE]" at bounding box center [784, 141] width 166 height 29
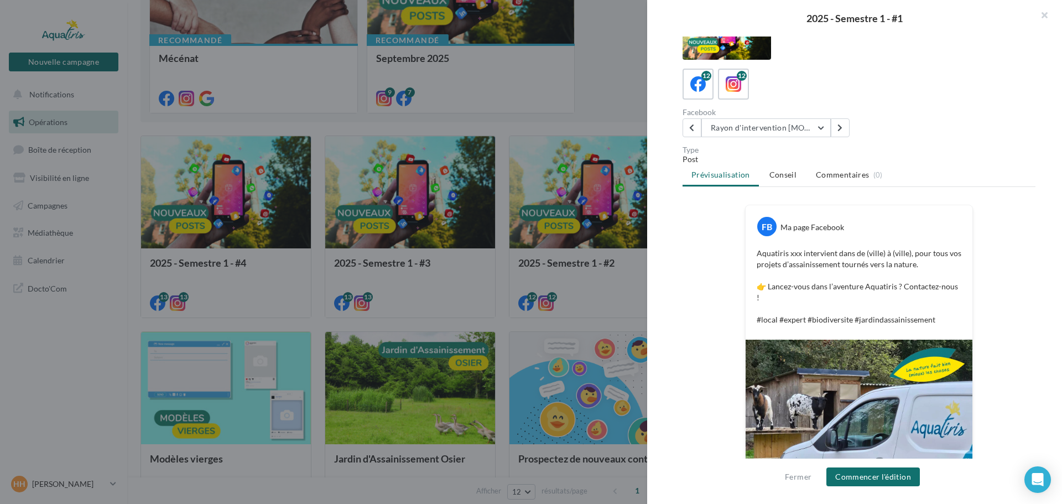
scroll to position [0, 0]
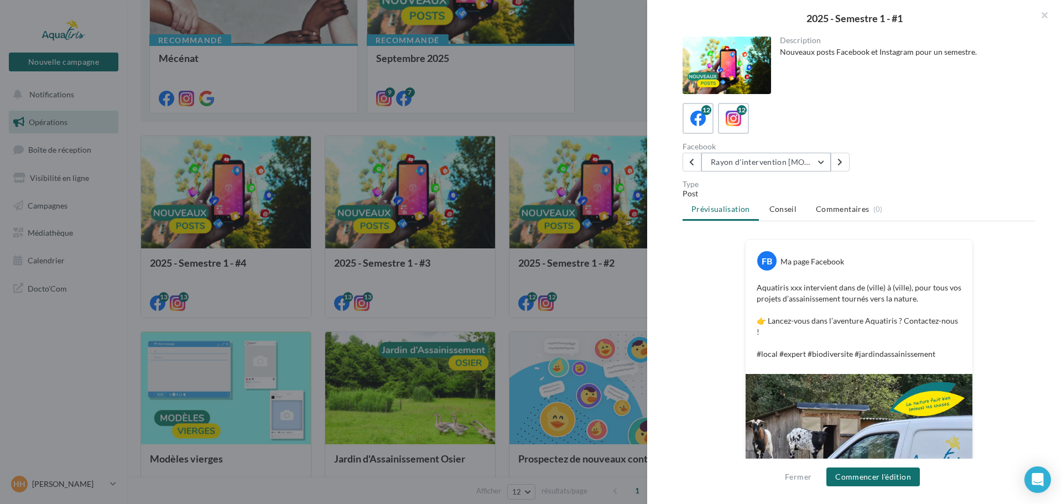
click at [763, 165] on button "Rayon d'intervention [MODIFIABLE]" at bounding box center [765, 162] width 129 height 19
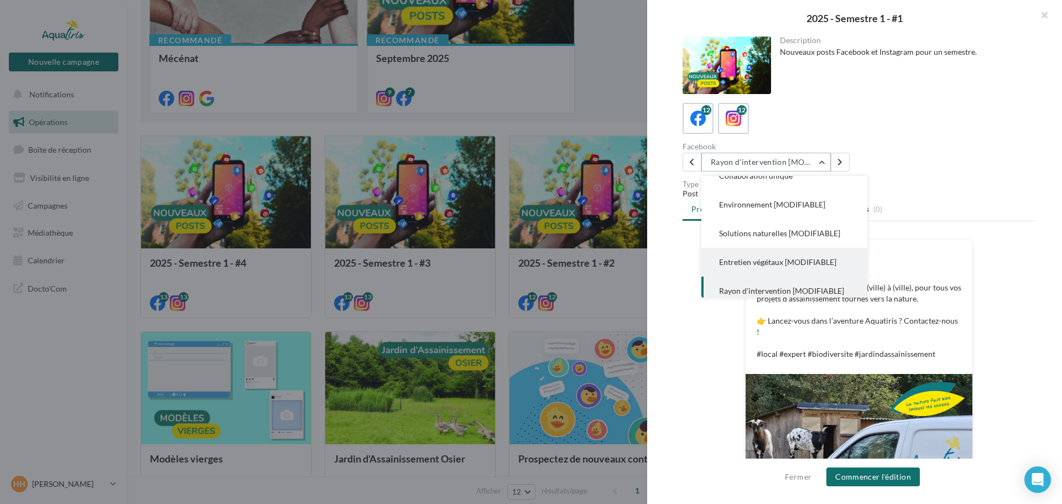
scroll to position [135, 0]
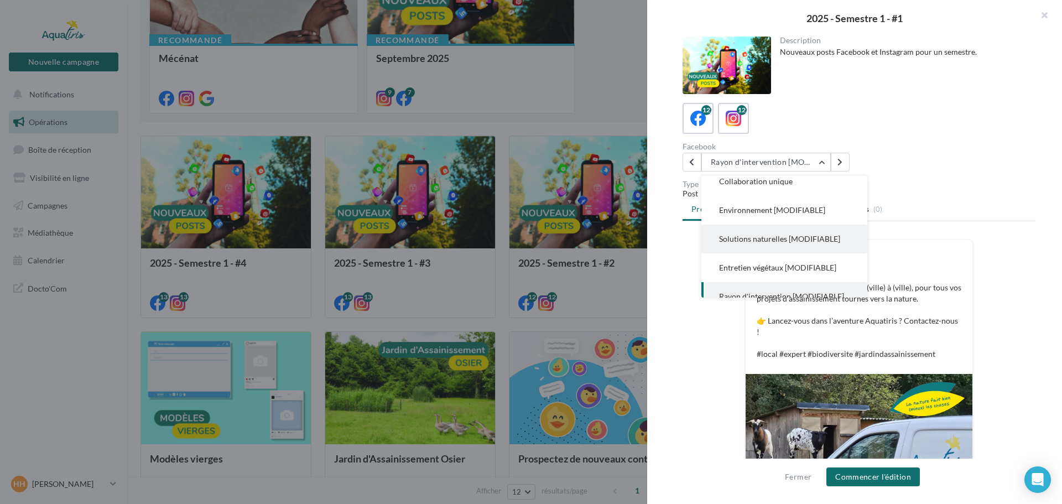
click at [763, 237] on button "Solutions naturelles [MODIFIABLE]" at bounding box center [784, 239] width 166 height 29
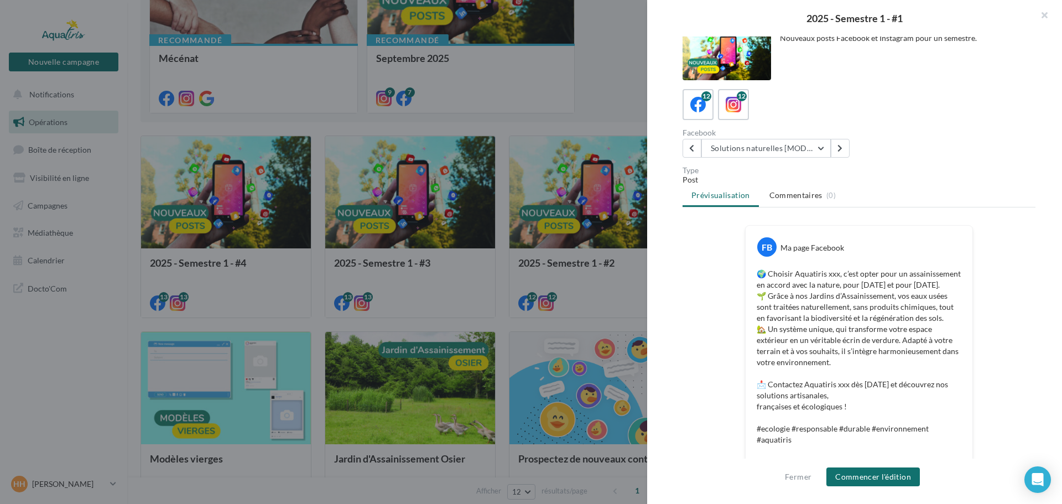
scroll to position [0, 0]
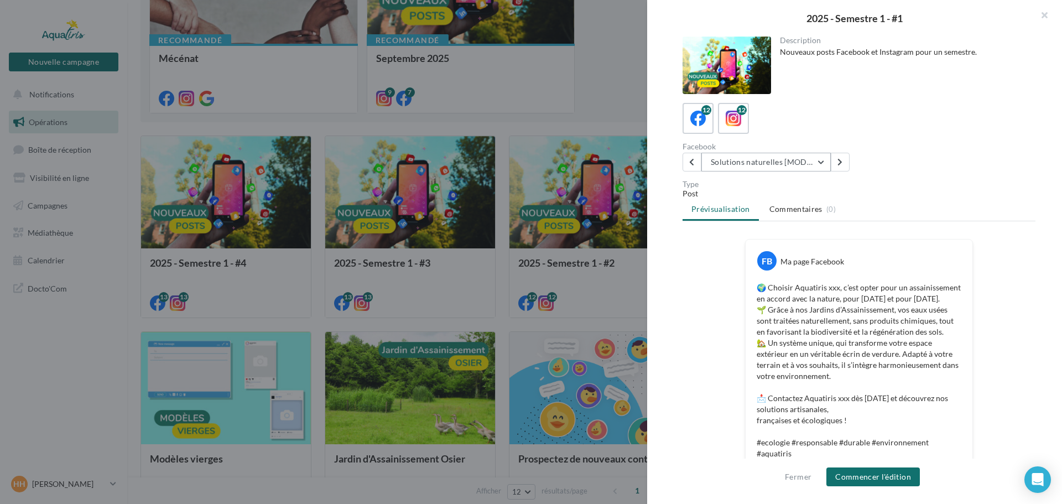
click at [766, 166] on button "Solutions naturelles [MODIFIABLE]" at bounding box center [765, 162] width 129 height 19
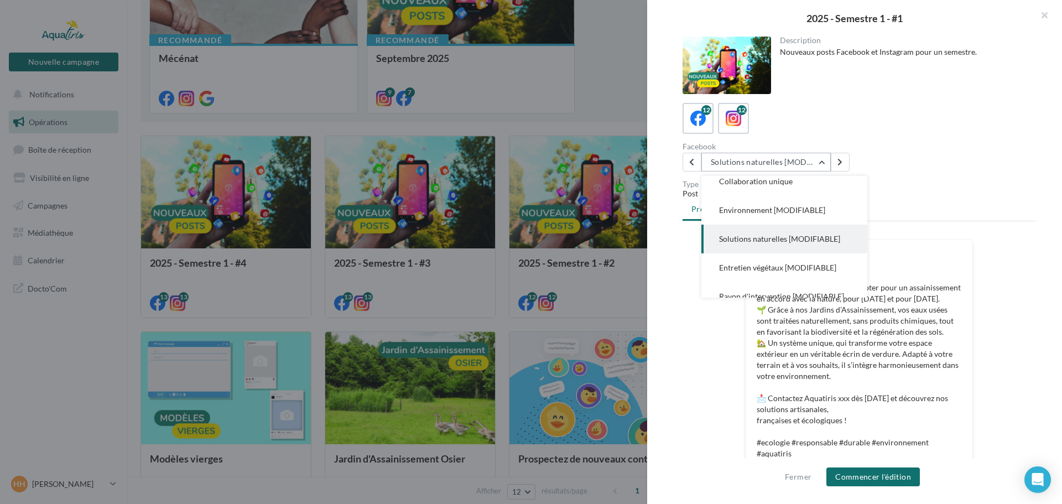
scroll to position [144, 0]
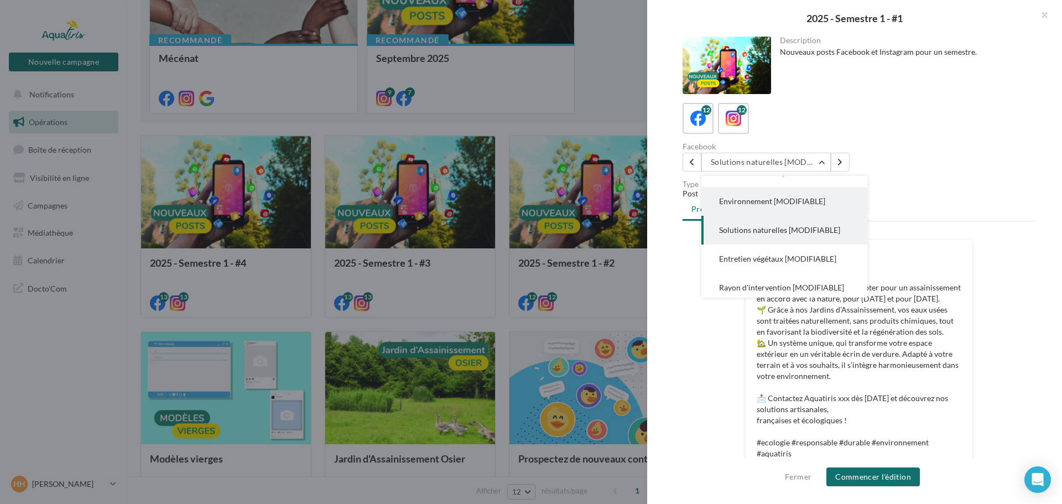
click at [760, 206] on span "Environnement [MODIFIABLE]" at bounding box center [772, 200] width 106 height 9
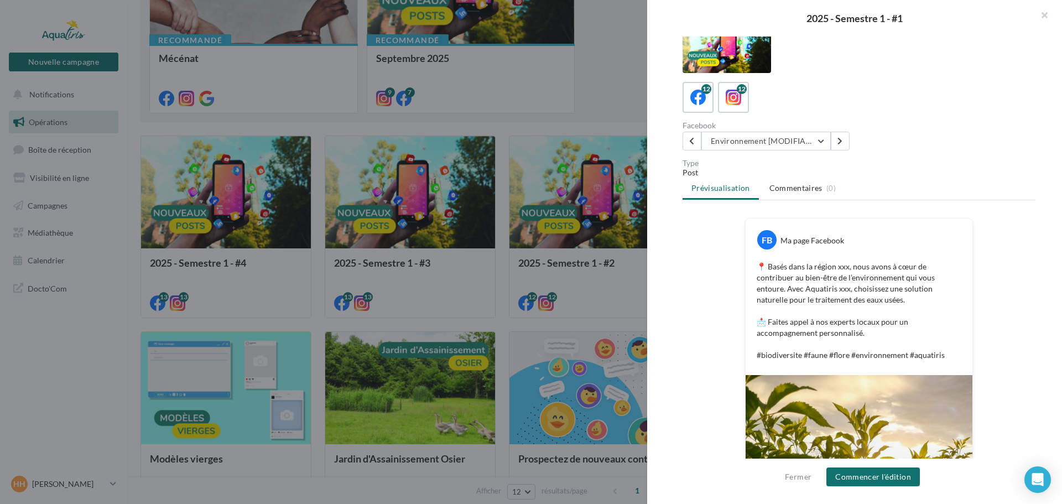
scroll to position [0, 0]
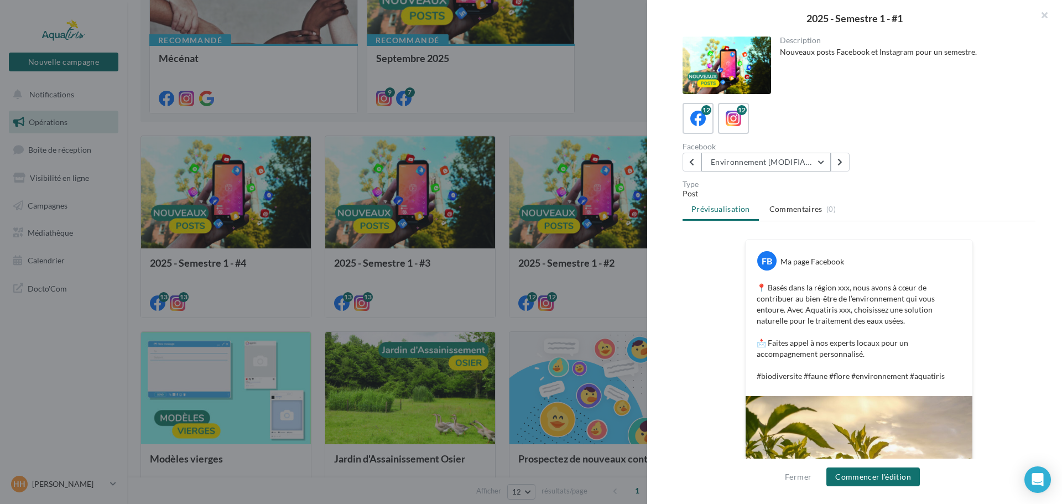
click at [741, 159] on button "Environnement [MODIFIABLE]" at bounding box center [765, 162] width 129 height 19
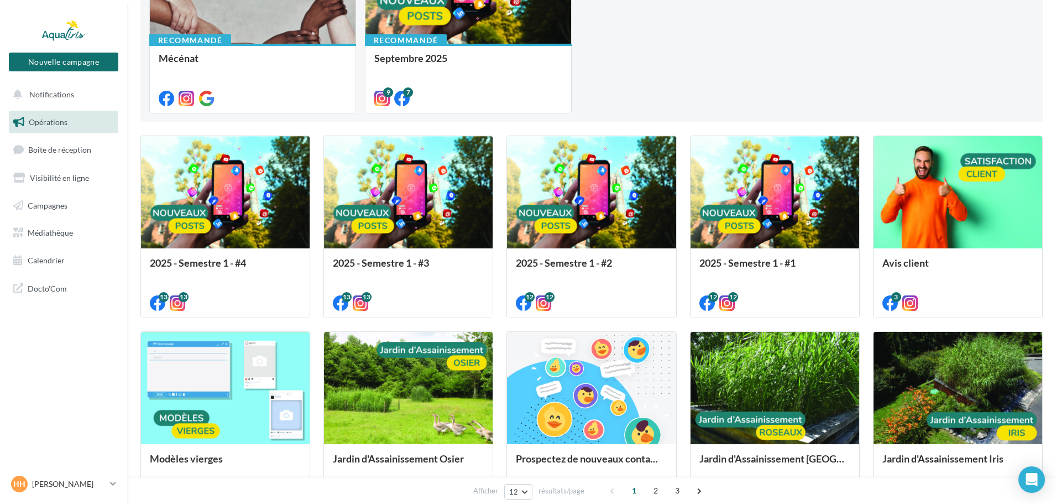
click at [603, 257] on div "2025 - Semestre 1 - #2 Nouveaux posts Facebook et Instagram pour un semestre." at bounding box center [591, 282] width 151 height 50
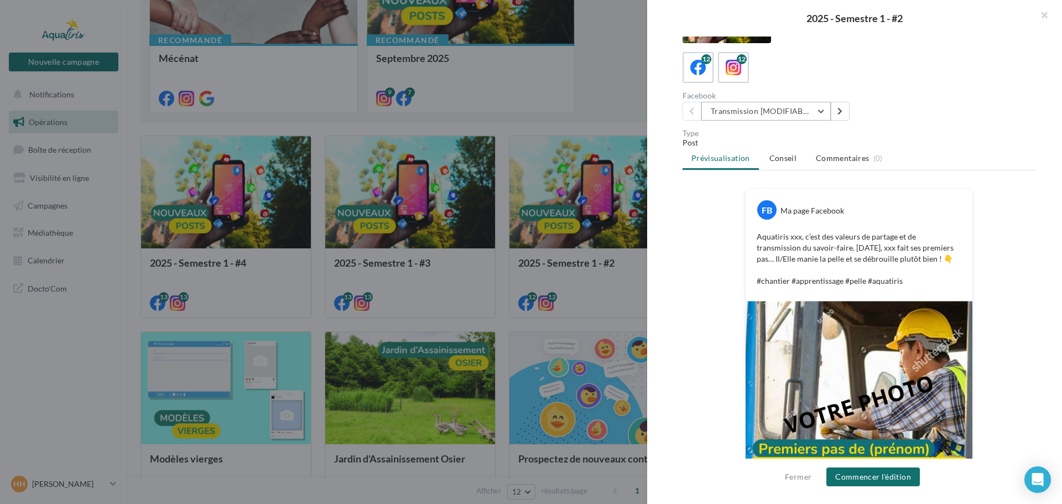
scroll to position [55, 0]
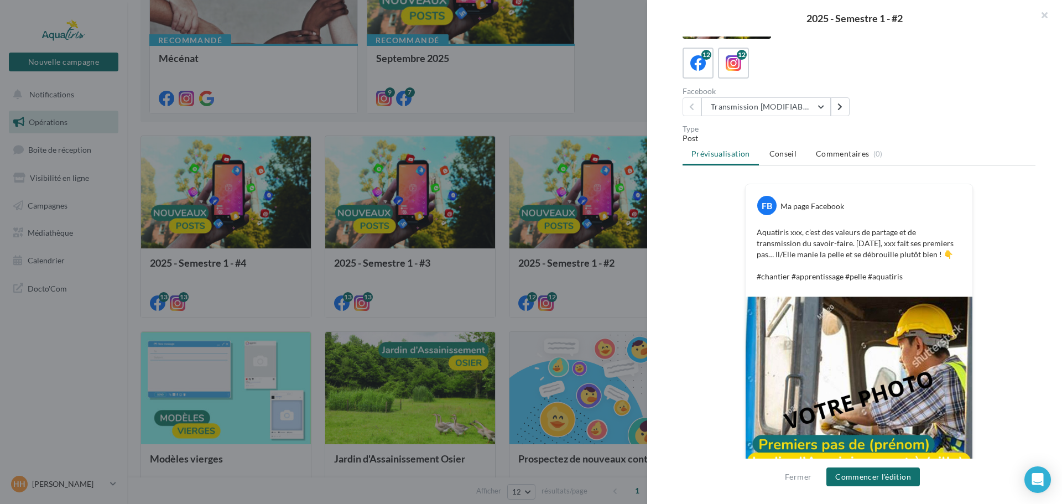
click at [771, 123] on div "Description Nouveaux posts Facebook et Instagram pour un semestre. 12 12 Facebo…" at bounding box center [859, 252] width 424 height 432
click at [770, 113] on button "Transmission [MODIFIABLE]" at bounding box center [765, 106] width 129 height 19
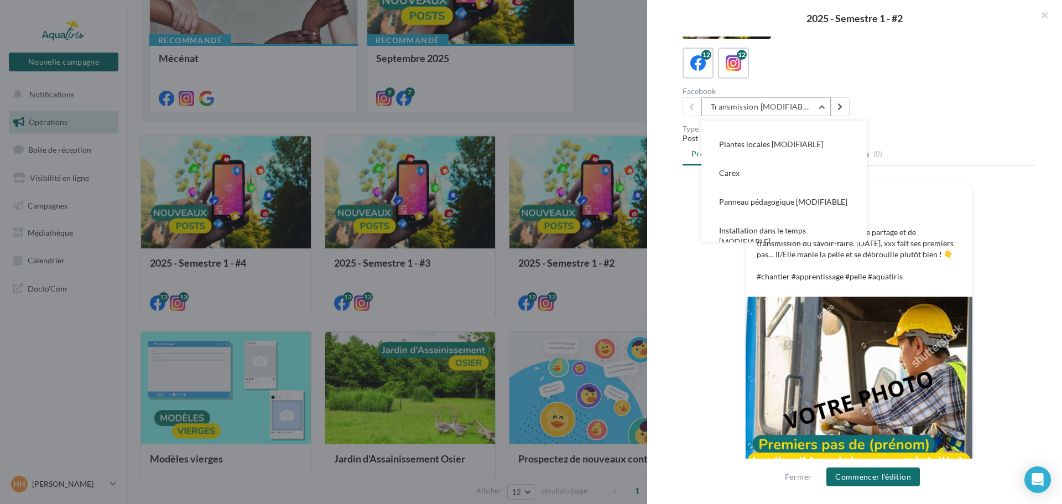
scroll to position [166, 0]
click at [759, 142] on span "Plantes locales [MODIFIABLE]" at bounding box center [771, 141] width 104 height 9
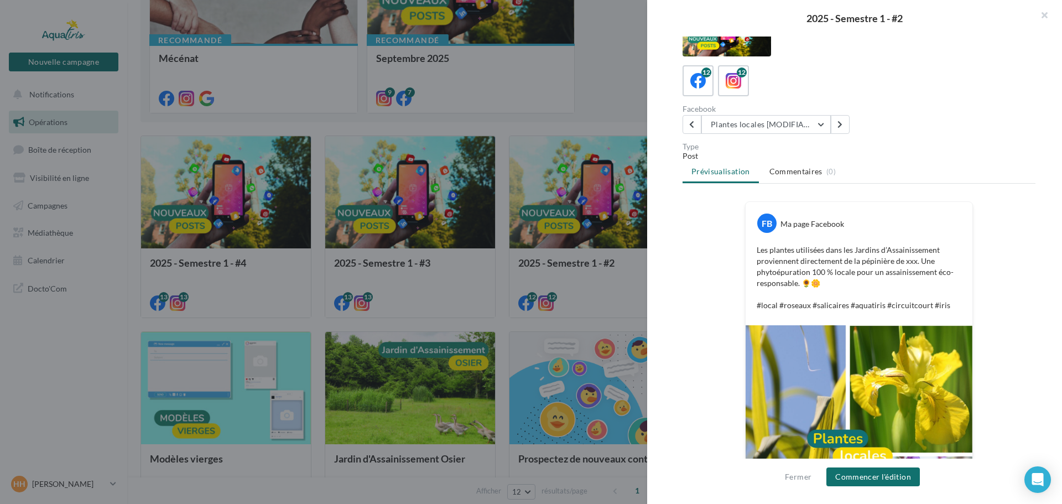
scroll to position [25, 0]
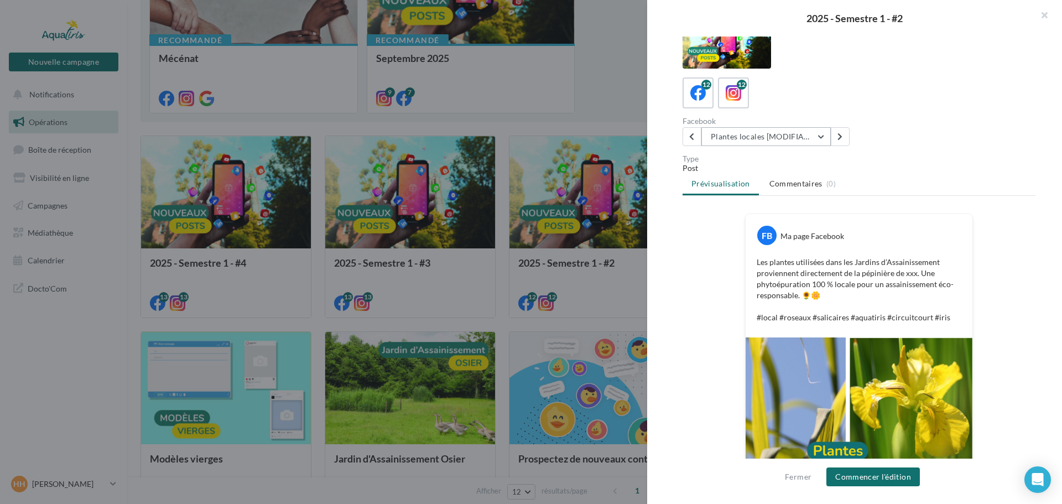
click at [757, 137] on button "Plantes locales [MODIFIABLE]" at bounding box center [765, 136] width 129 height 19
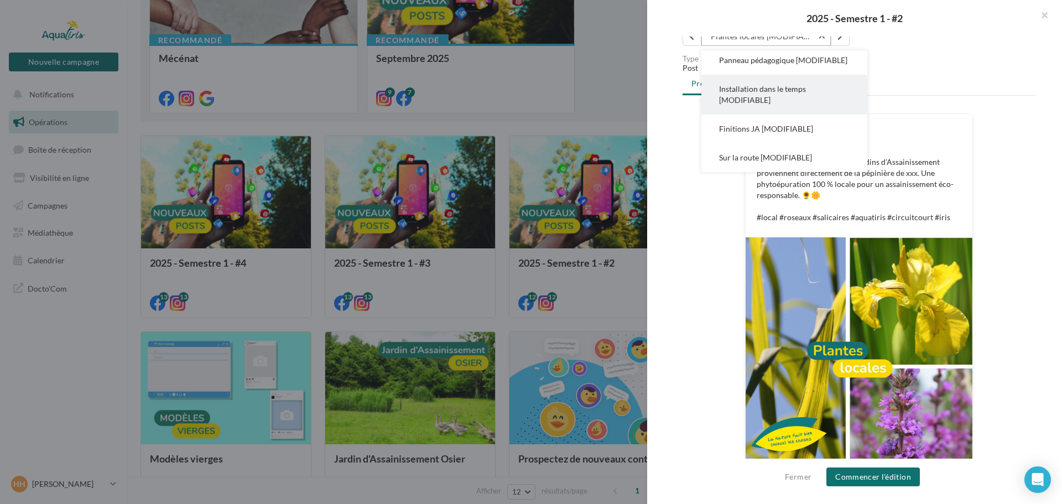
scroll to position [136, 0]
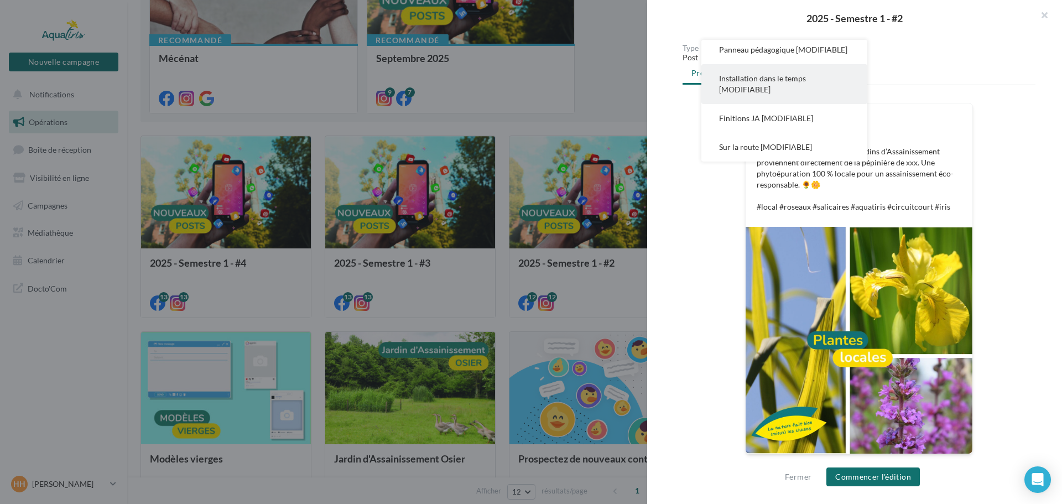
click at [737, 93] on span "Installation dans le temps [MODIFIABLE]" at bounding box center [762, 84] width 87 height 20
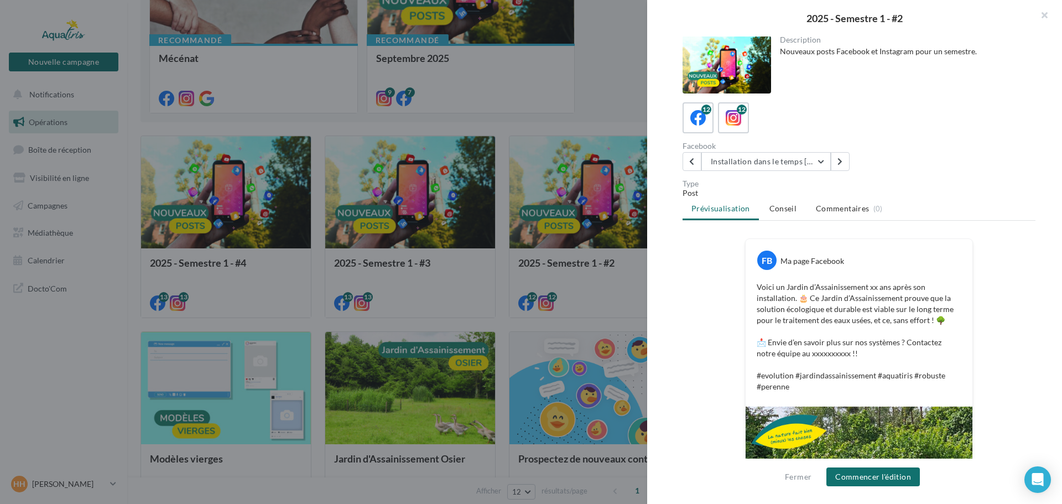
scroll to position [0, 0]
click at [722, 156] on button "Installation dans le temps [MODIFIABLE]" at bounding box center [765, 162] width 129 height 19
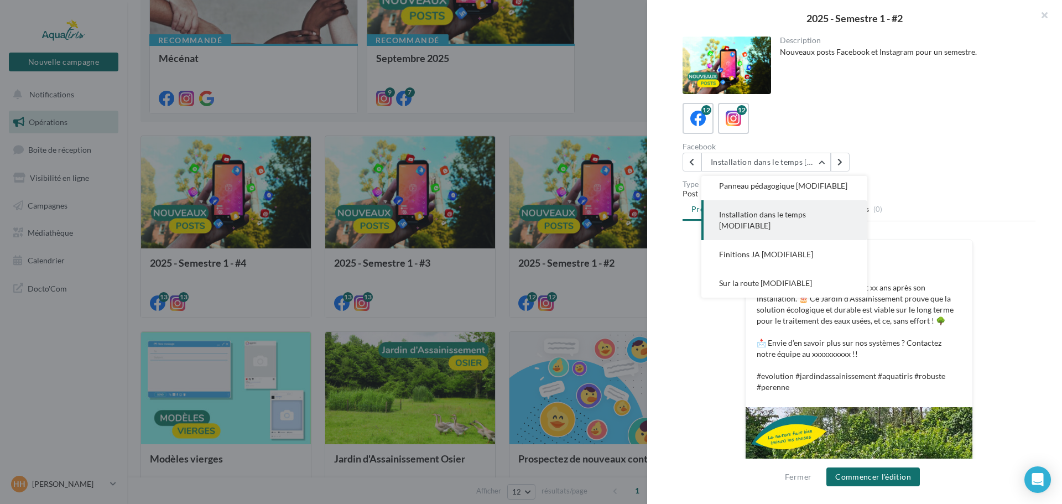
click at [926, 142] on div "12 12 Facebook Installation dans le temps [MODIFIABLE] Transmission [MODIFIABLE…" at bounding box center [858, 137] width 353 height 69
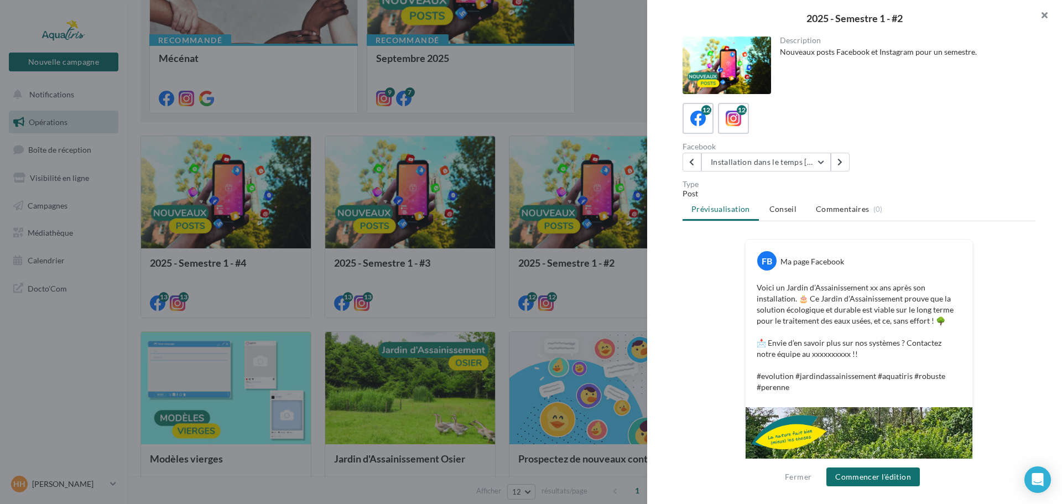
click at [1040, 17] on button "button" at bounding box center [1040, 16] width 44 height 33
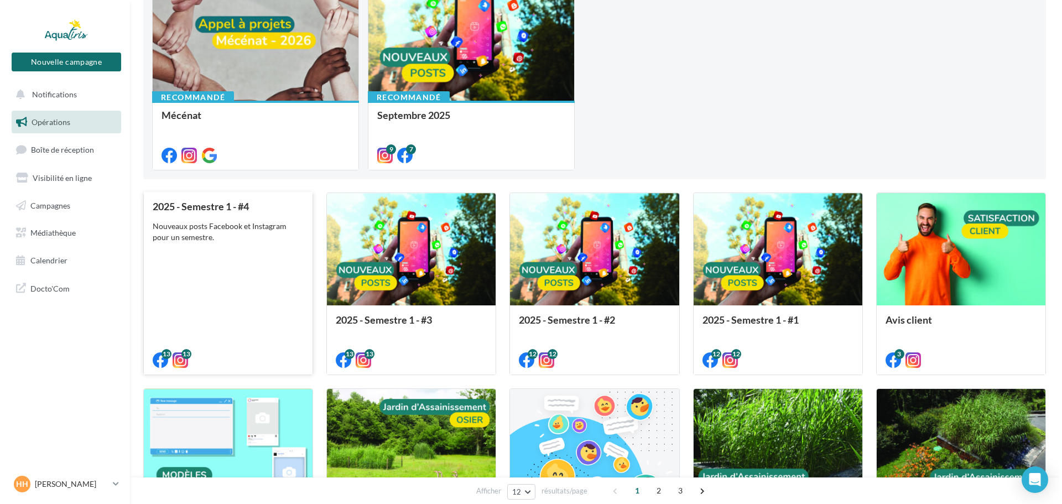
scroll to position [166, 0]
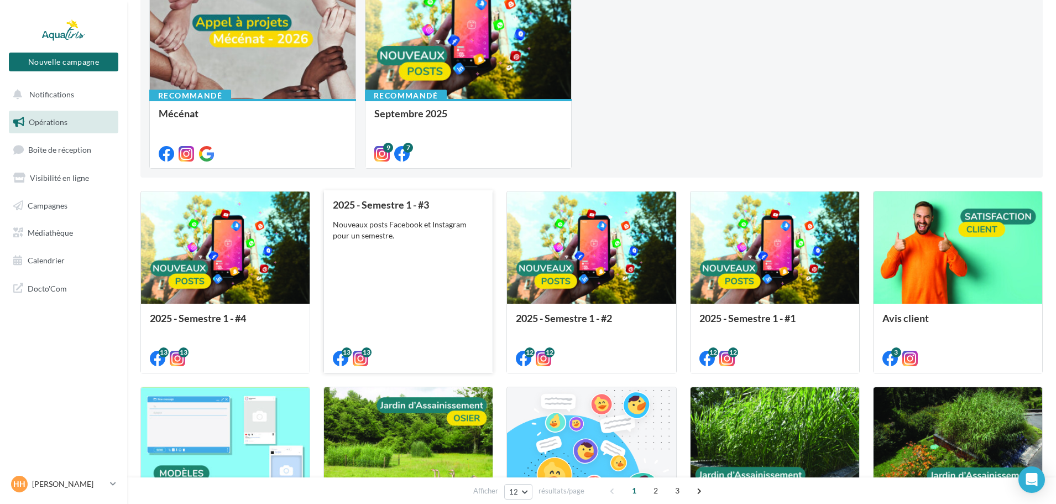
click at [377, 237] on div "Nouveaux posts Facebook et Instagram pour un semestre." at bounding box center [408, 230] width 151 height 22
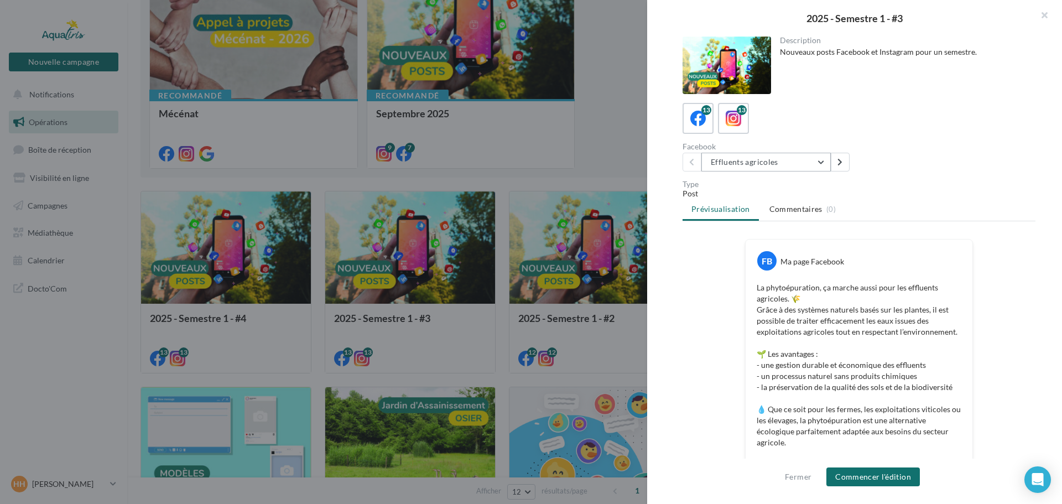
click at [781, 168] on button "Effluents agricoles" at bounding box center [765, 162] width 129 height 19
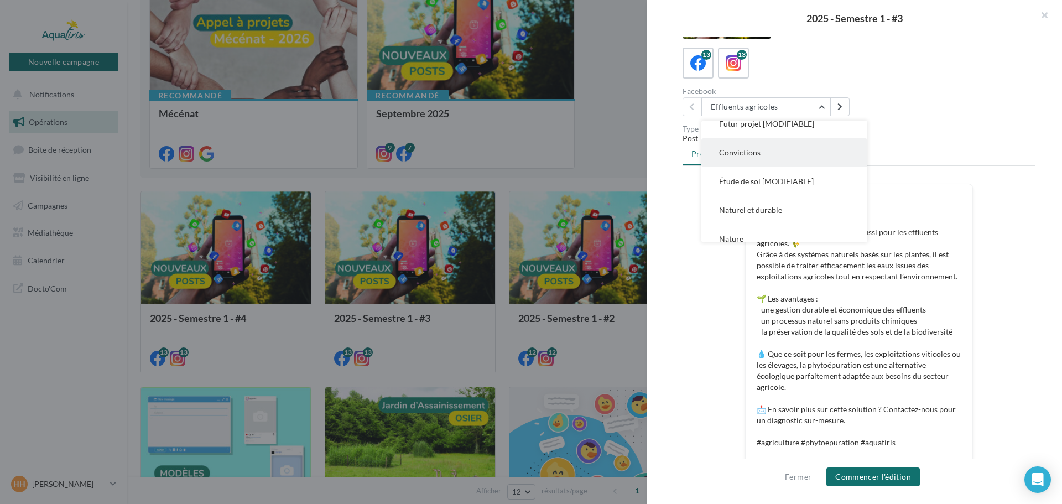
click at [775, 163] on button "Convictions" at bounding box center [784, 152] width 166 height 29
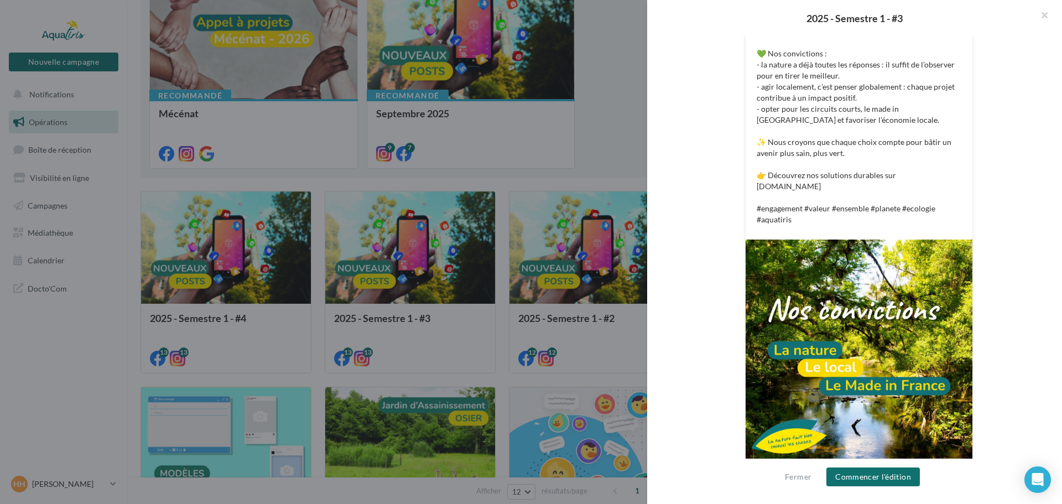
scroll to position [258, 0]
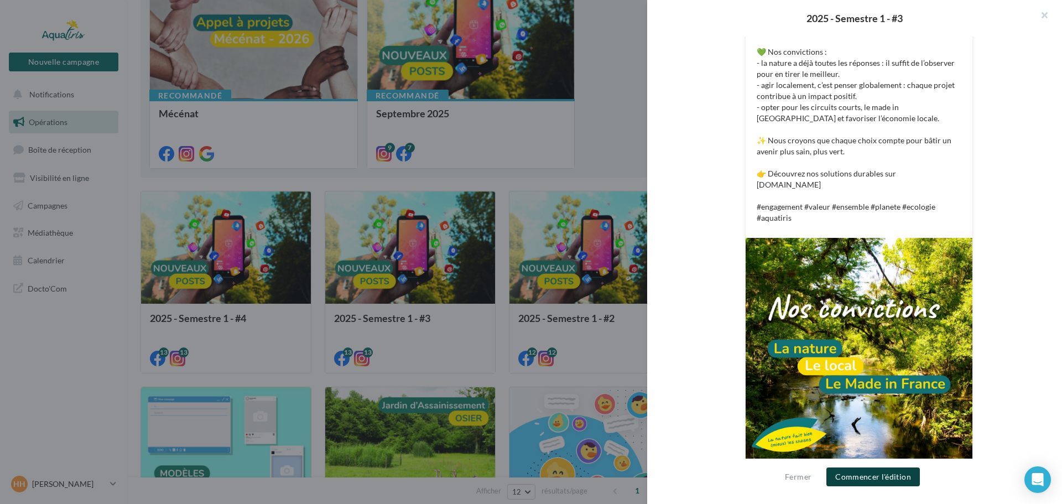
click at [874, 476] on button "Commencer l'édition" at bounding box center [872, 476] width 93 height 19
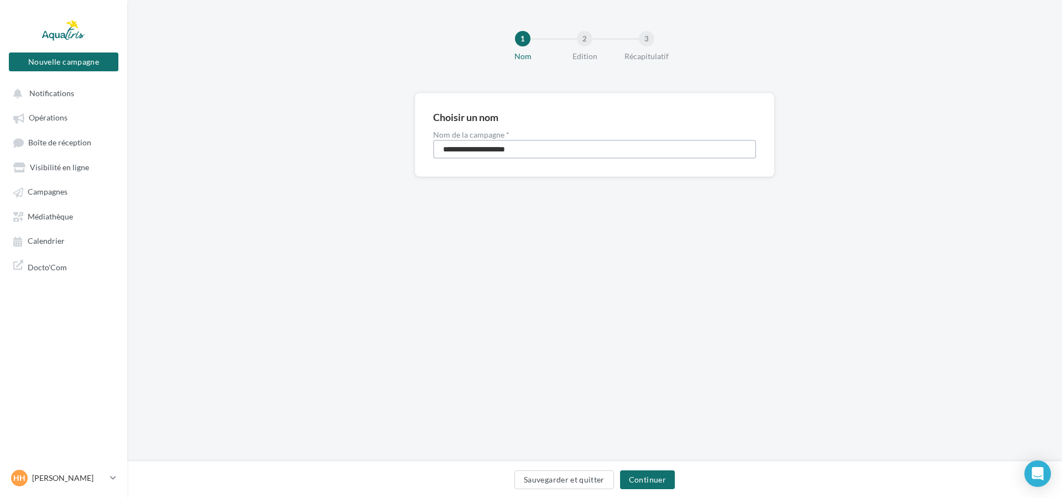
drag, startPoint x: 525, startPoint y: 153, endPoint x: 371, endPoint y: 163, distance: 154.6
click at [371, 163] on div "**********" at bounding box center [594, 152] width 935 height 119
type input "*"
click at [357, 180] on div "Choisir un nom Nom de la campagne * Le nom de la campagne est requis Sauvegarde…" at bounding box center [594, 159] width 935 height 132
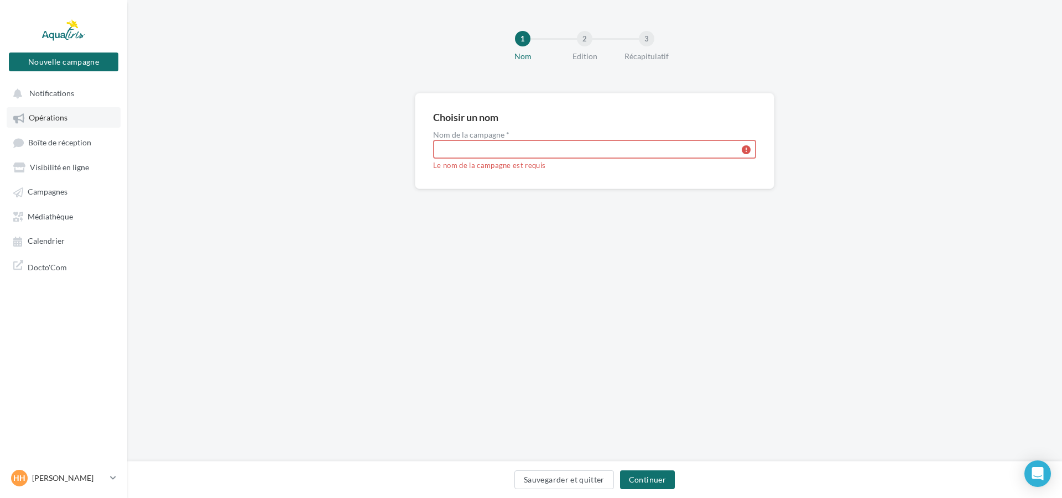
click at [61, 122] on span "Opérations" at bounding box center [48, 117] width 39 height 9
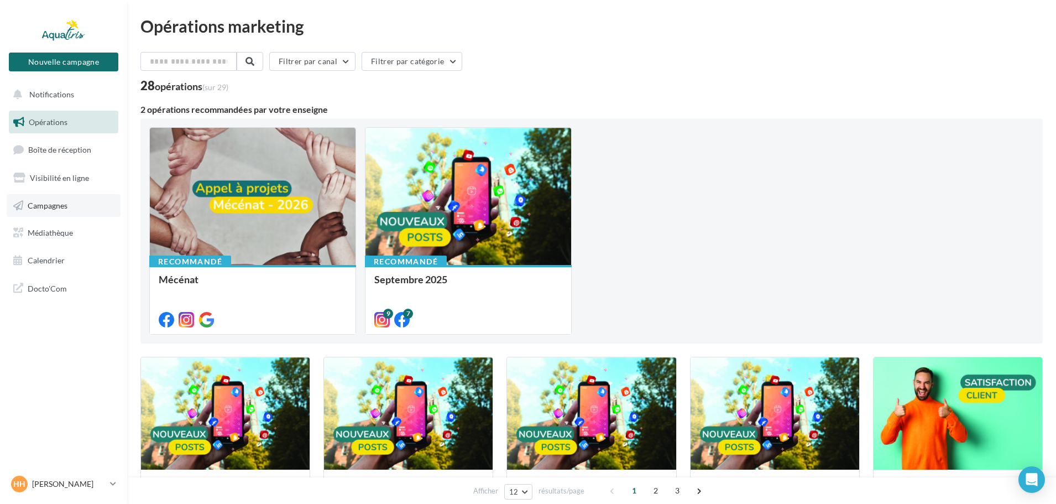
click at [45, 203] on span "Campagnes" at bounding box center [48, 204] width 40 height 9
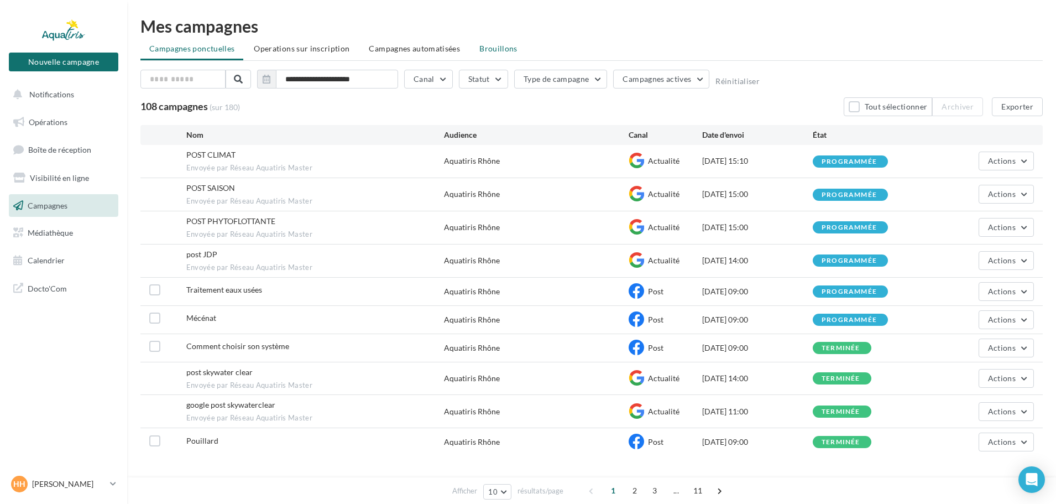
click at [505, 49] on span "Brouillons" at bounding box center [498, 48] width 38 height 9
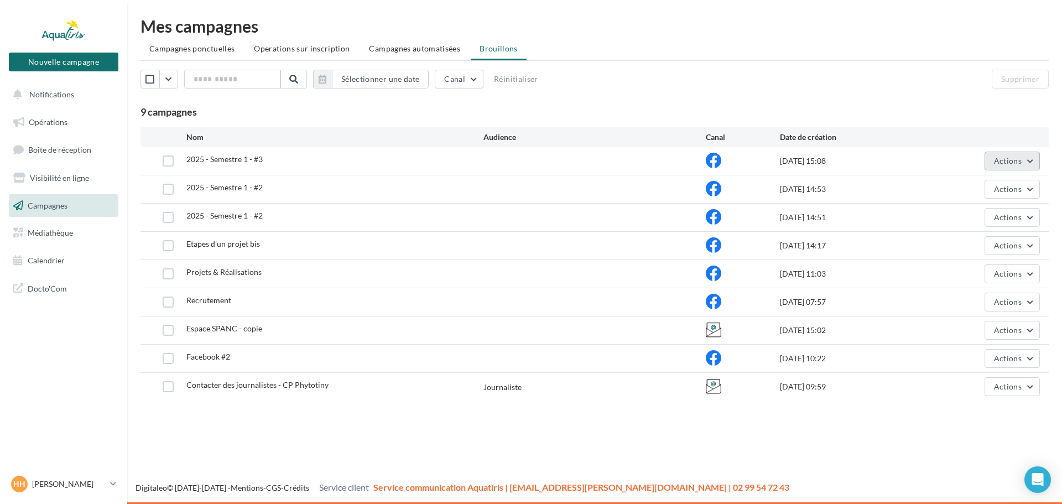
click at [1024, 161] on button "Actions" at bounding box center [1011, 161] width 55 height 19
click at [985, 269] on button "Supprimer" at bounding box center [984, 273] width 111 height 29
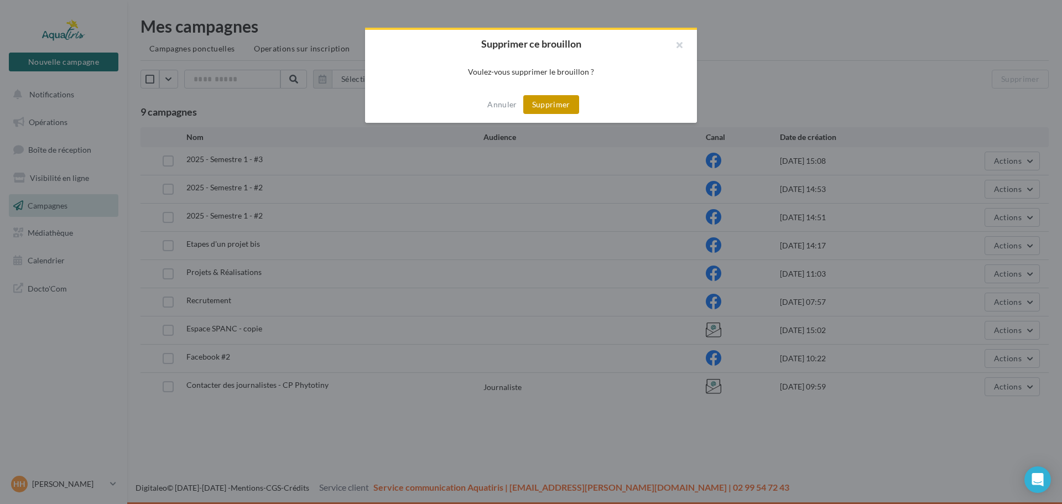
click at [564, 109] on button "Supprimer" at bounding box center [551, 104] width 56 height 19
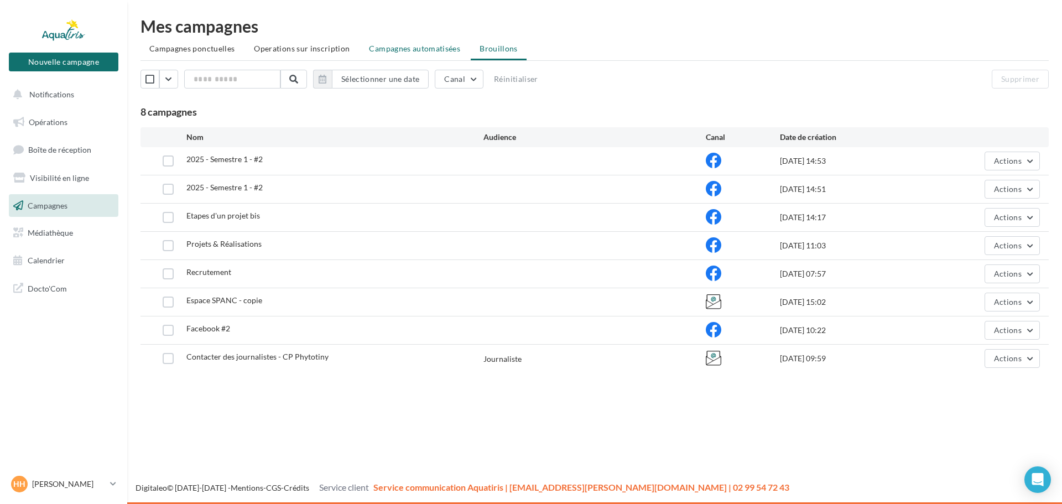
click at [399, 49] on span "Campagnes automatisées" at bounding box center [414, 48] width 91 height 9
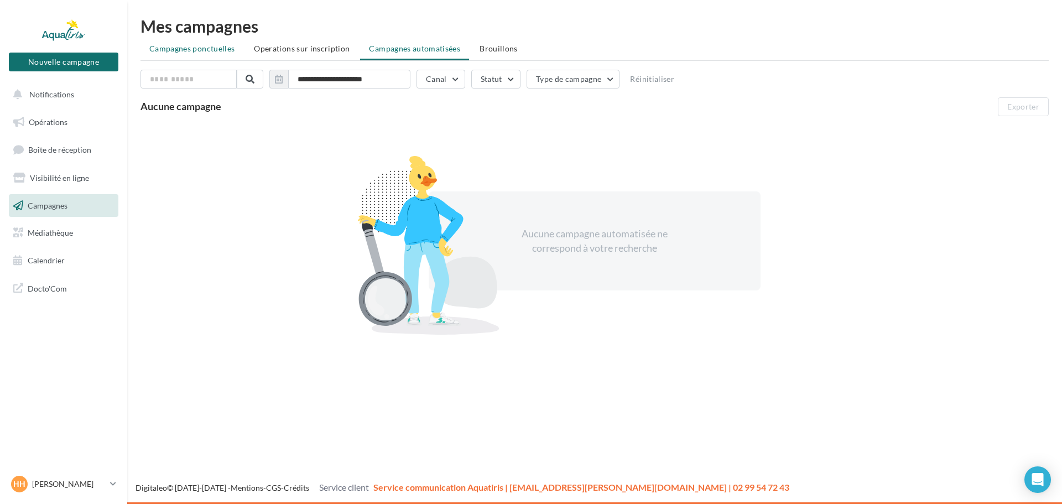
click at [197, 55] on li "Campagnes ponctuelles" at bounding box center [191, 49] width 103 height 20
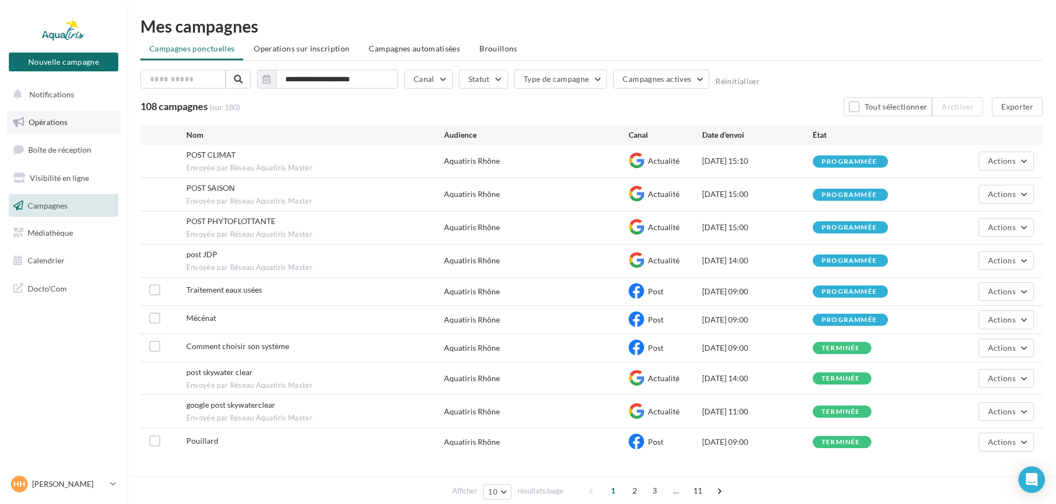
click at [62, 122] on span "Opérations" at bounding box center [48, 121] width 39 height 9
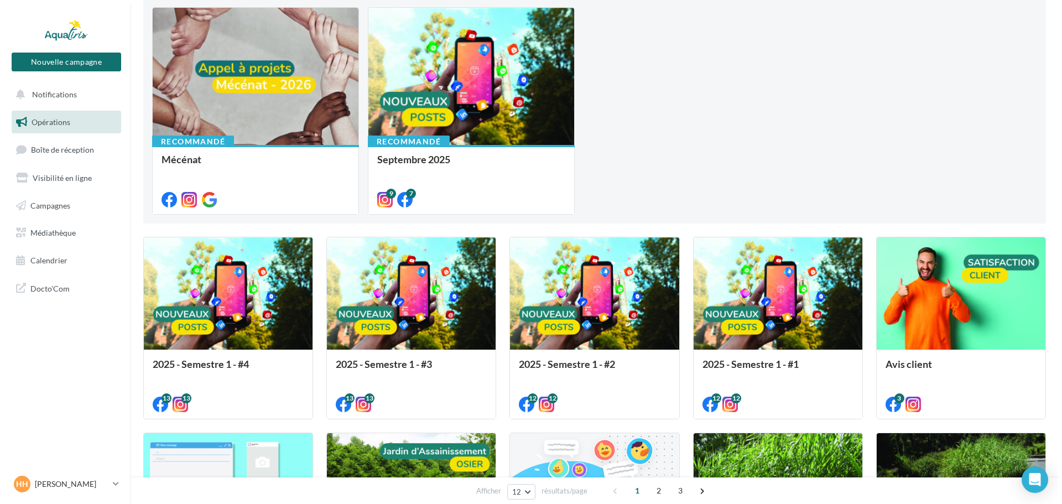
scroll to position [221, 0]
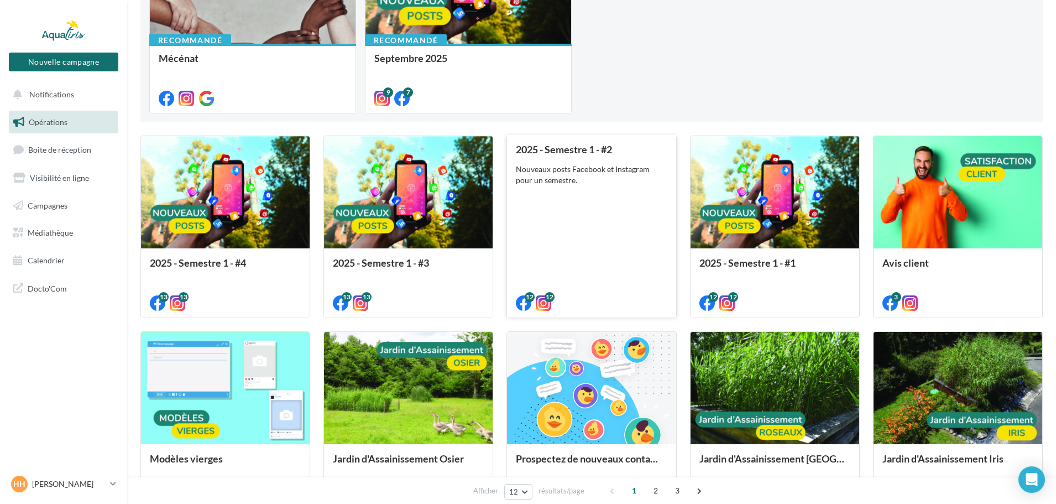
click at [600, 190] on div "2025 - Semestre 1 - #2 Nouveaux posts Facebook et Instagram pour un semestre." at bounding box center [591, 226] width 151 height 164
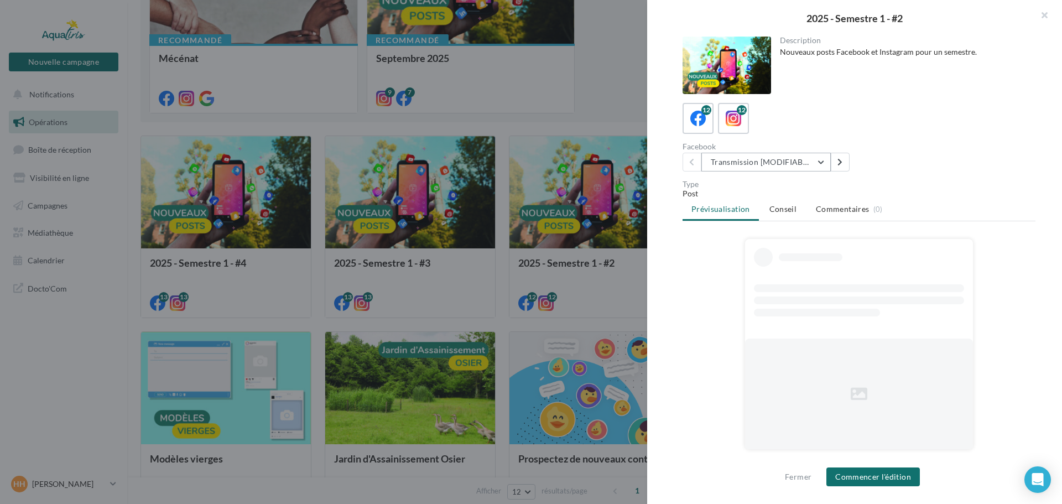
click at [778, 165] on button "Transmission [MODIFIABLE]" at bounding box center [765, 162] width 129 height 19
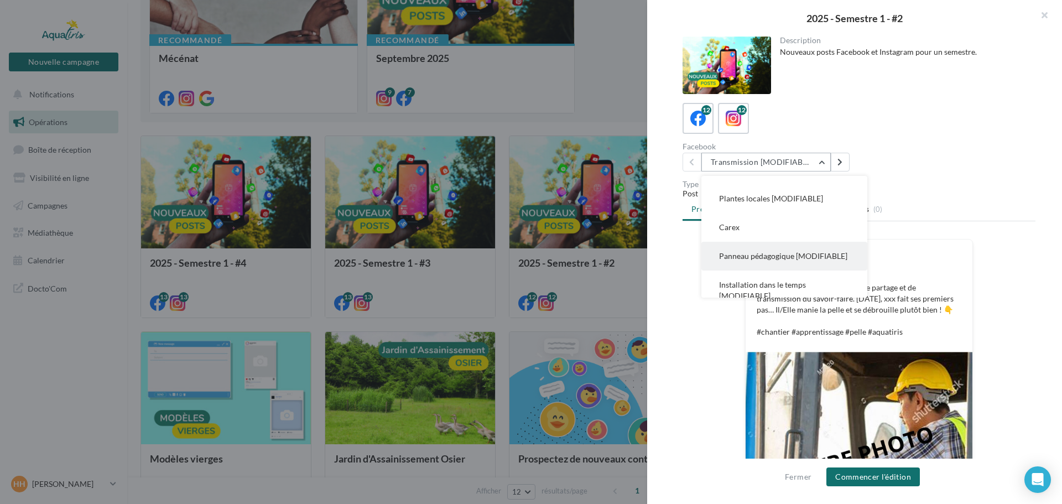
scroll to position [190, 0]
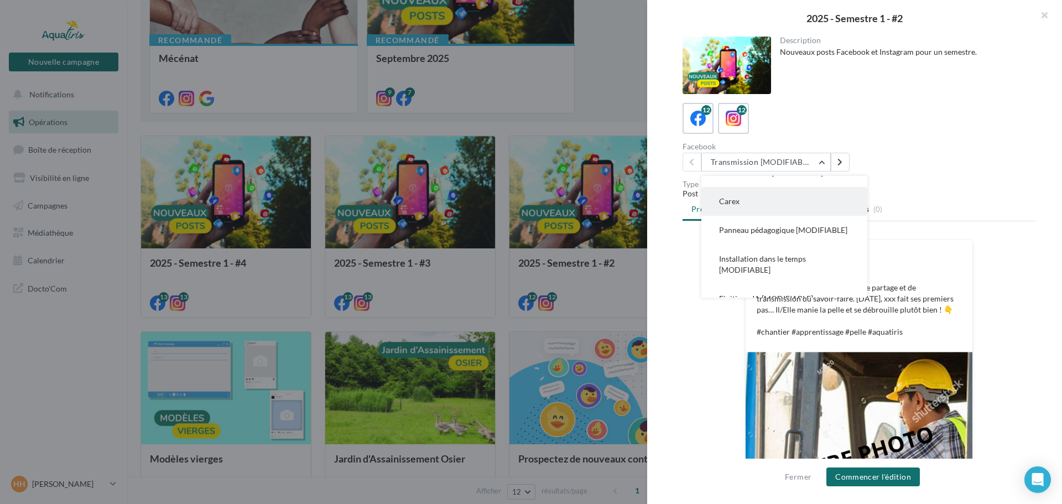
click at [760, 207] on button "Carex" at bounding box center [784, 201] width 166 height 29
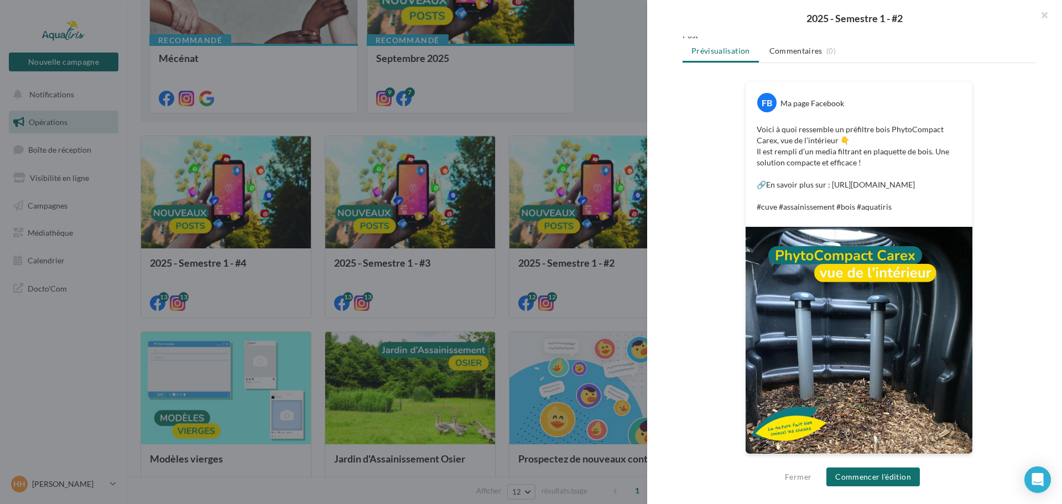
scroll to position [169, 0]
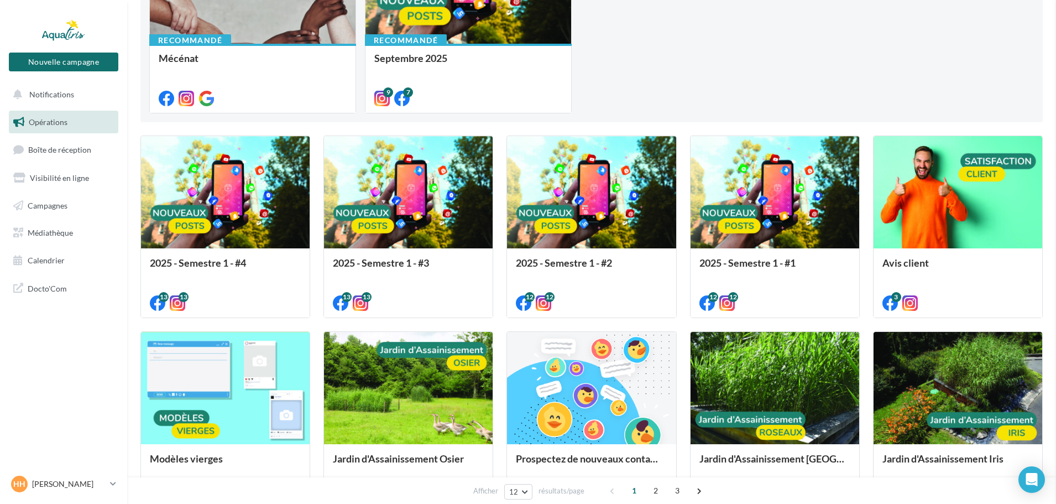
click at [447, 257] on div "2025 - Semestre 1 - #3 Nouveaux posts Facebook et Instagram pour un semestre." at bounding box center [408, 282] width 151 height 50
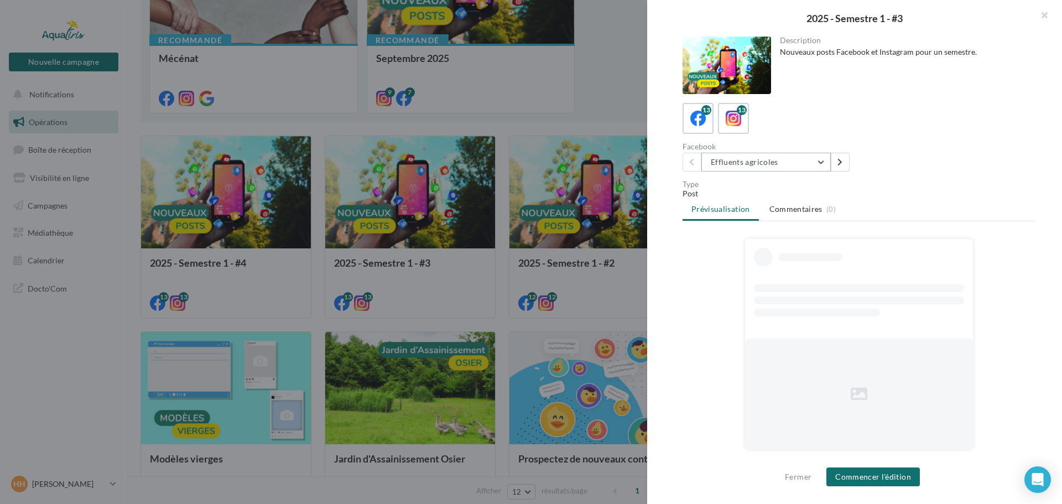
click at [798, 166] on button "Effluents agricoles" at bounding box center [765, 162] width 129 height 19
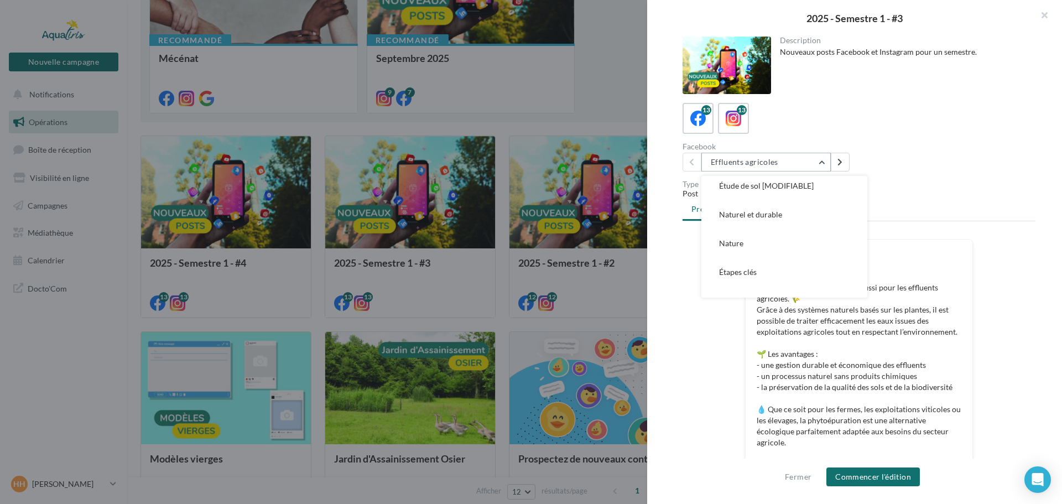
scroll to position [221, 0]
click at [779, 239] on button "Nature" at bounding box center [784, 239] width 166 height 29
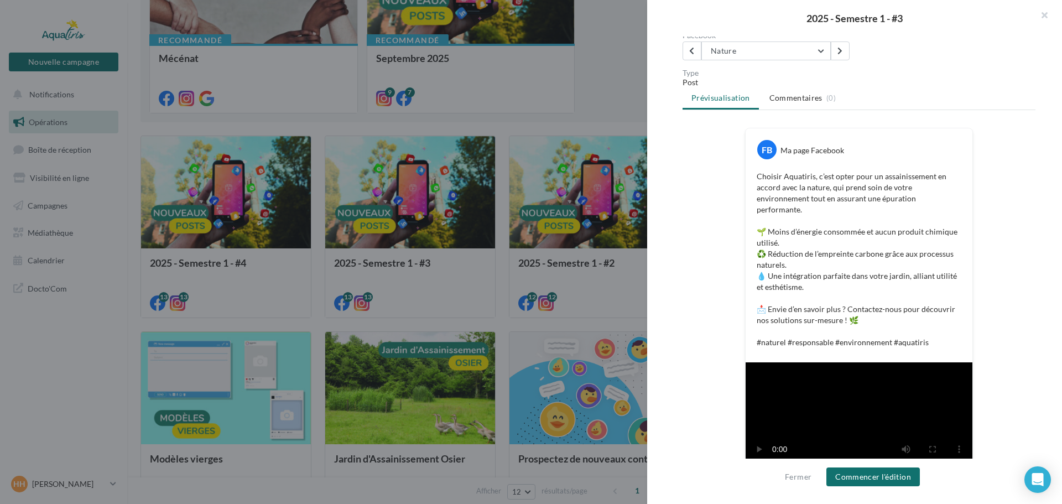
scroll to position [111, 0]
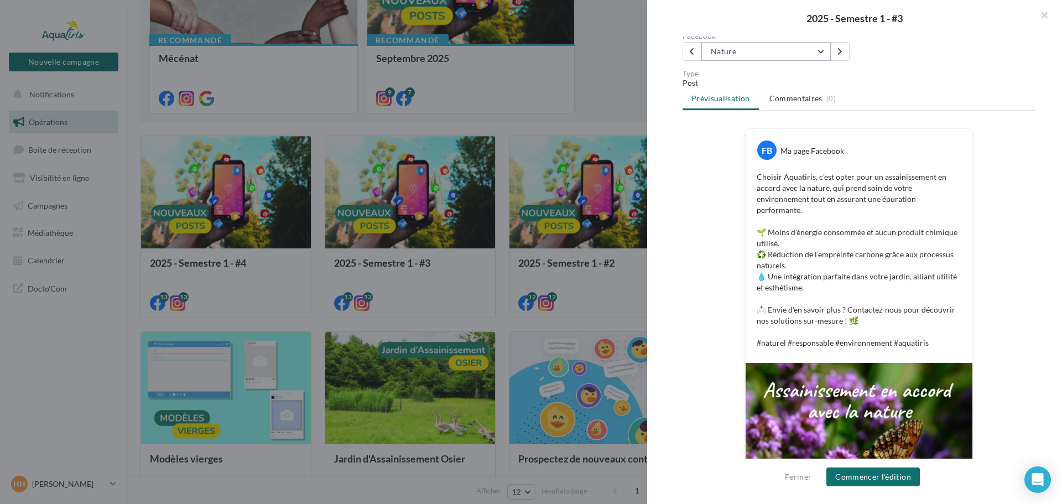
click at [769, 55] on button "Nature" at bounding box center [765, 51] width 129 height 19
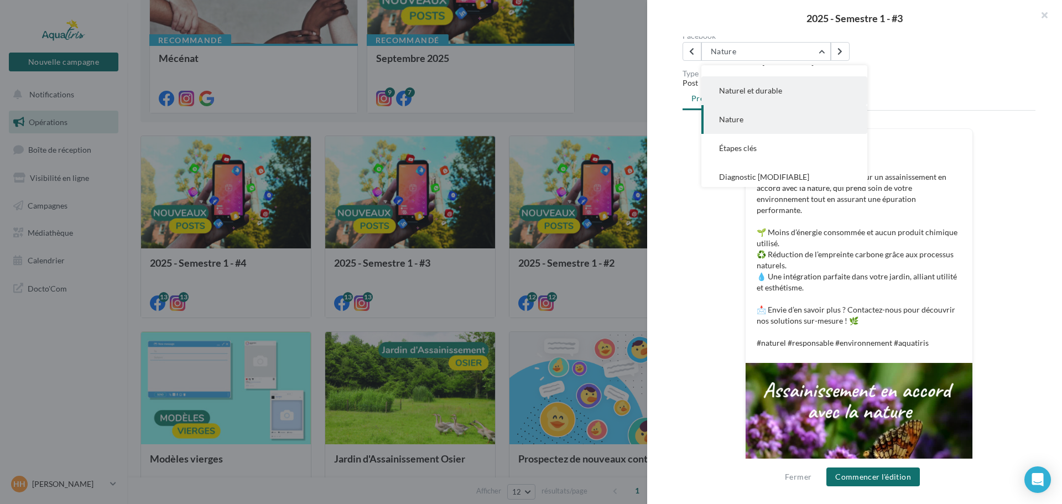
click at [752, 97] on button "Naturel et durable" at bounding box center [784, 90] width 166 height 29
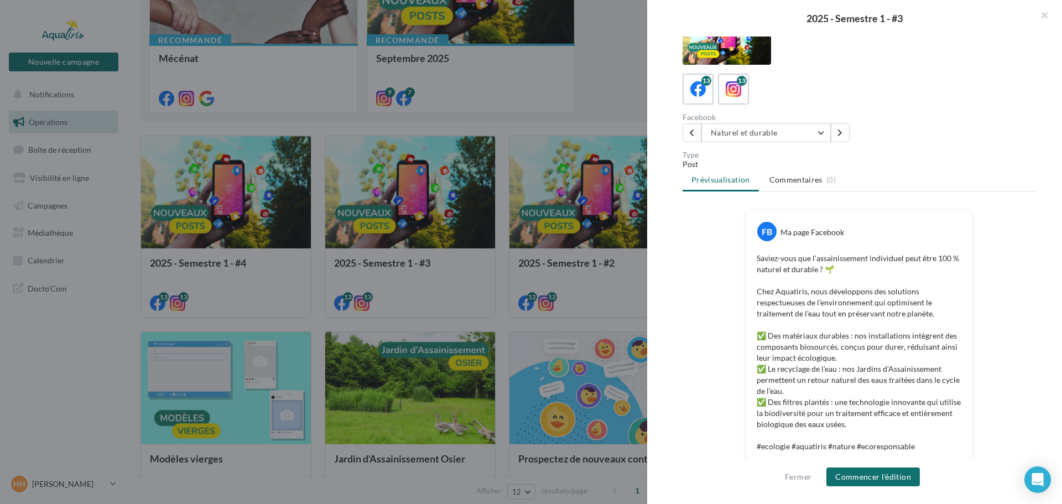
scroll to position [0, 0]
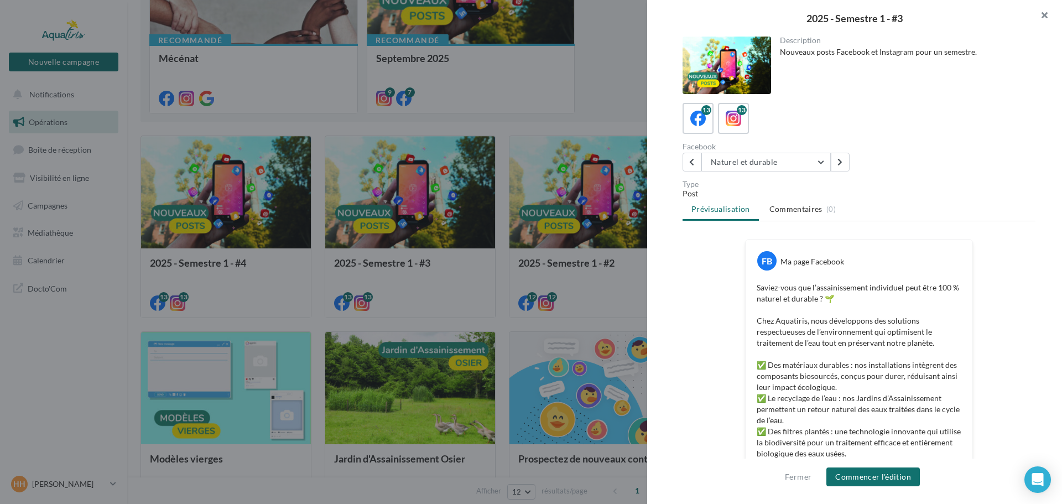
click at [1045, 18] on button "button" at bounding box center [1040, 16] width 44 height 33
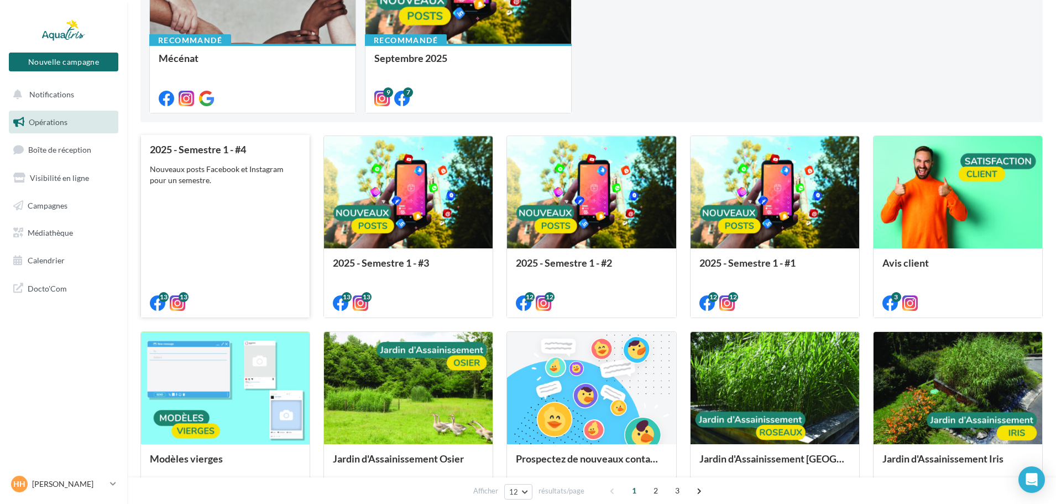
click at [265, 202] on div "2025 - Semestre 1 - #4 Nouveaux posts Facebook et Instagram pour un semestre." at bounding box center [225, 226] width 151 height 164
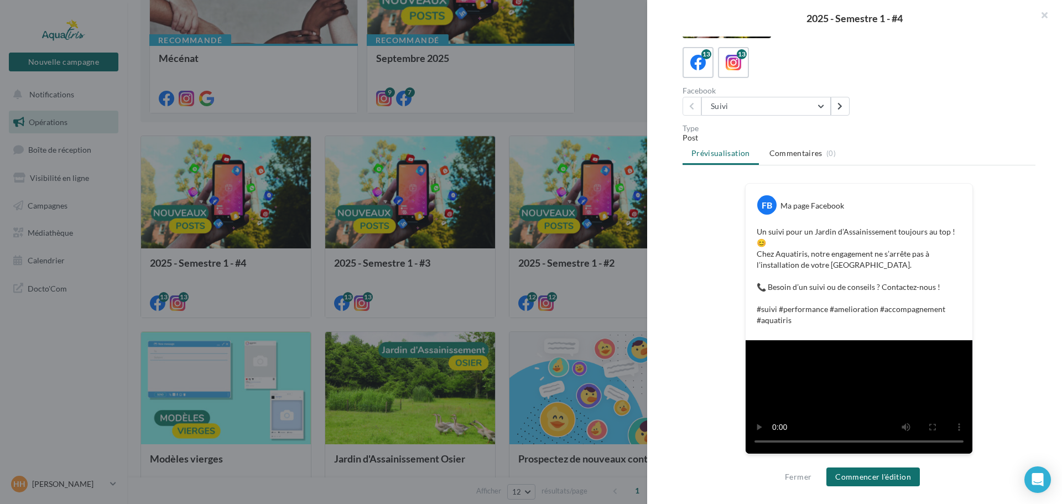
scroll to position [59, 0]
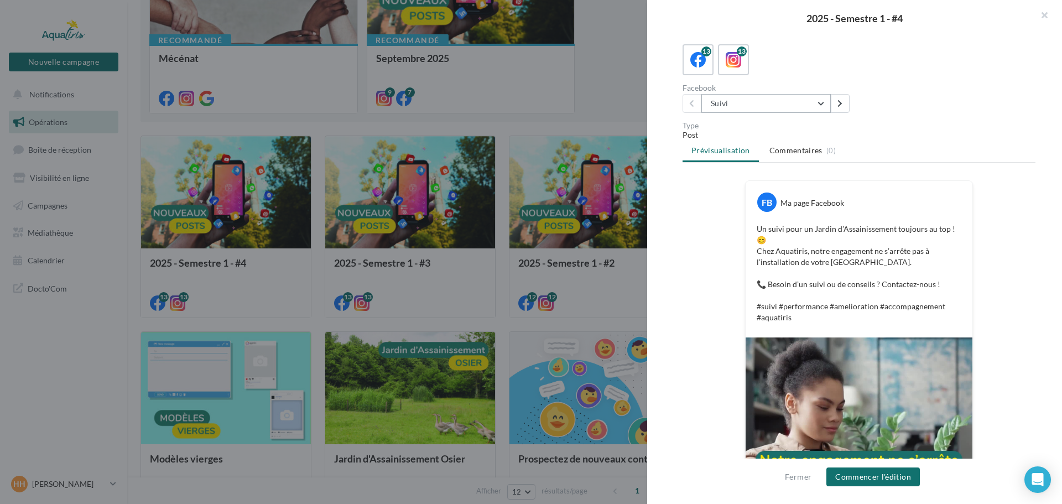
click at [745, 112] on button "Suivi" at bounding box center [765, 103] width 129 height 19
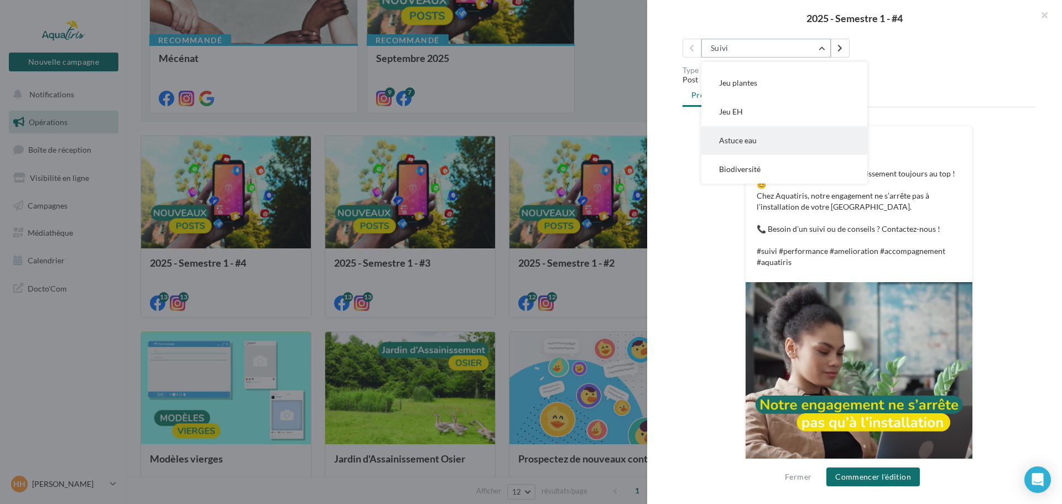
scroll to position [197, 0]
click at [752, 136] on span "Jeu plantes" at bounding box center [738, 137] width 38 height 9
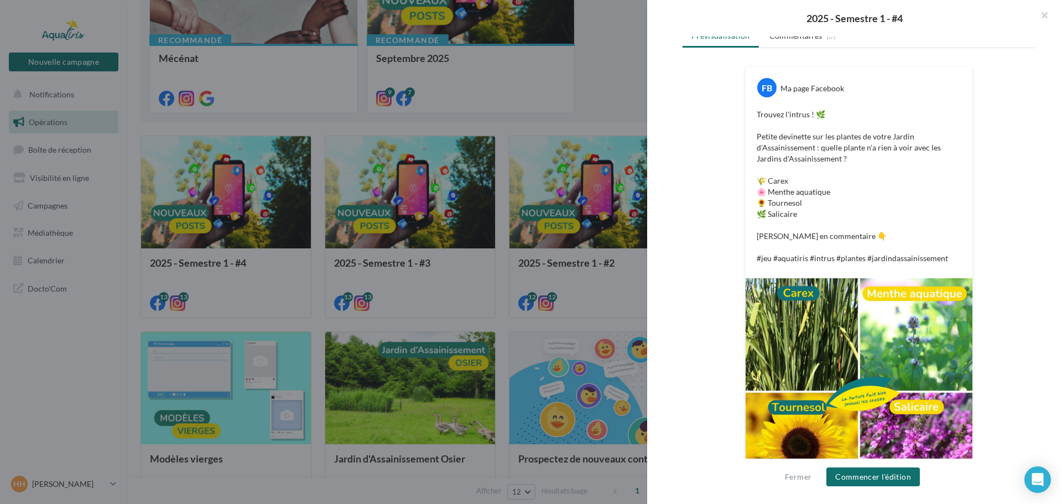
scroll to position [169, 0]
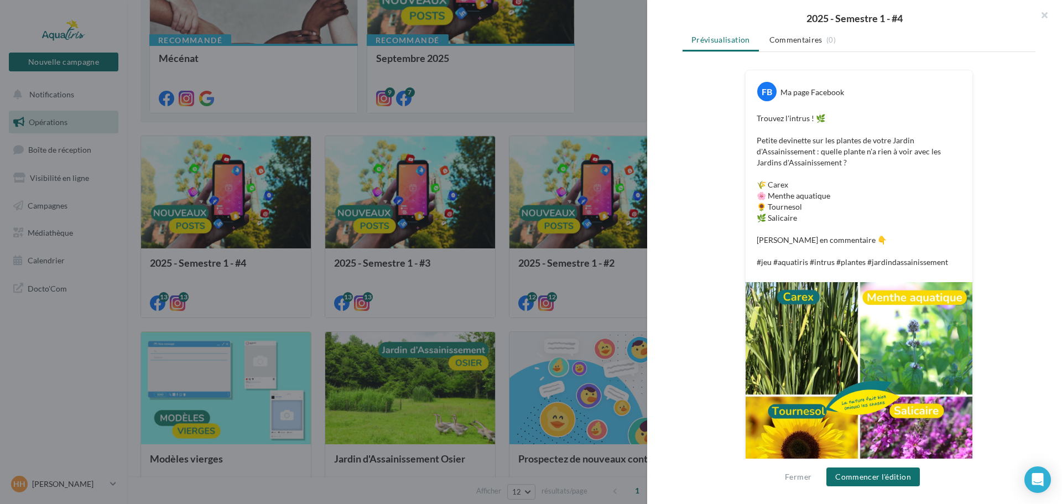
drag, startPoint x: 752, startPoint y: 136, endPoint x: 1010, endPoint y: 150, distance: 258.7
click at [1010, 150] on div "FB Ma page Facebook Trouvez l'intrus ! 🌿 Petite devinette sur les plantes de vo…" at bounding box center [858, 297] width 353 height 454
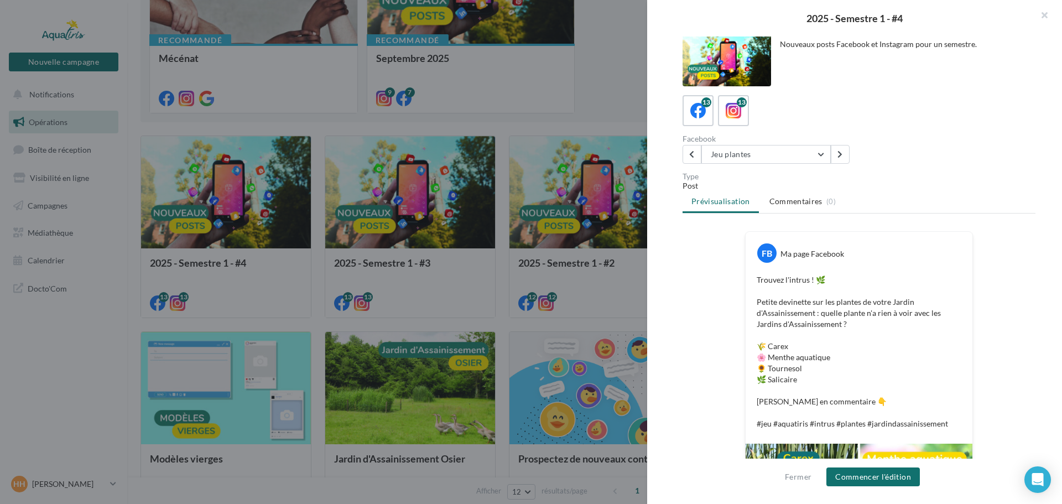
scroll to position [3, 0]
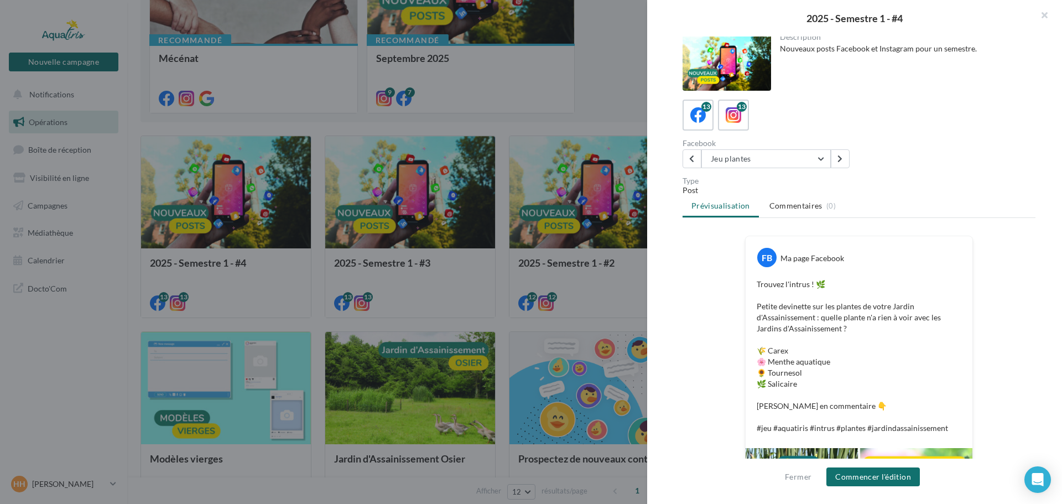
click at [820, 170] on div "Description Nouveaux posts Facebook et Instagram pour un semestre. 13 13 Facebo…" at bounding box center [859, 252] width 424 height 432
click at [814, 161] on button "Jeu plantes" at bounding box center [765, 158] width 129 height 19
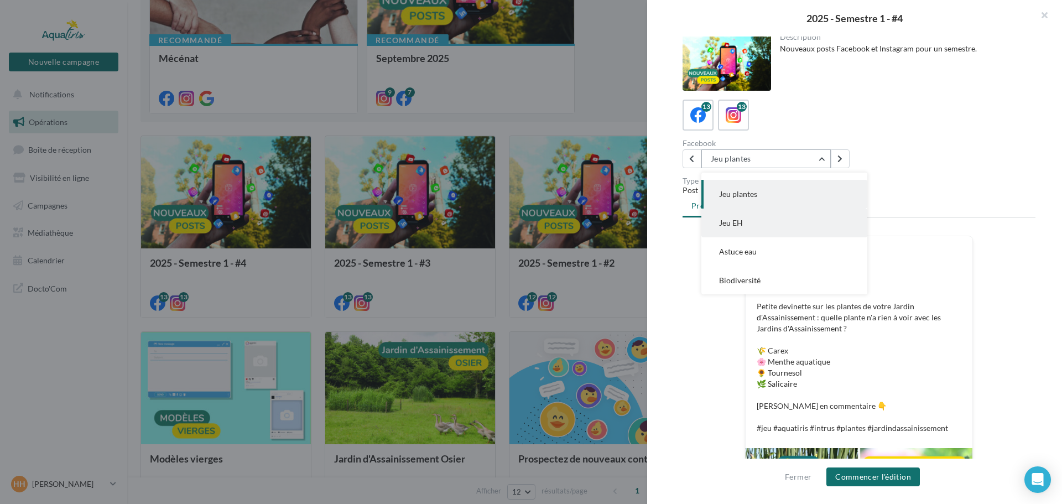
scroll to position [252, 0]
click at [783, 249] on button "Astuce eau" at bounding box center [784, 251] width 166 height 29
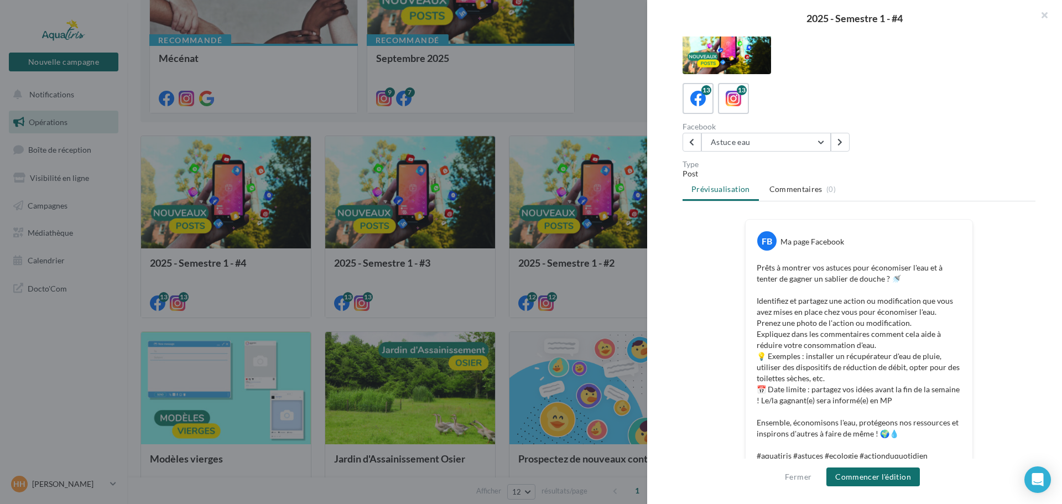
scroll to position [0, 0]
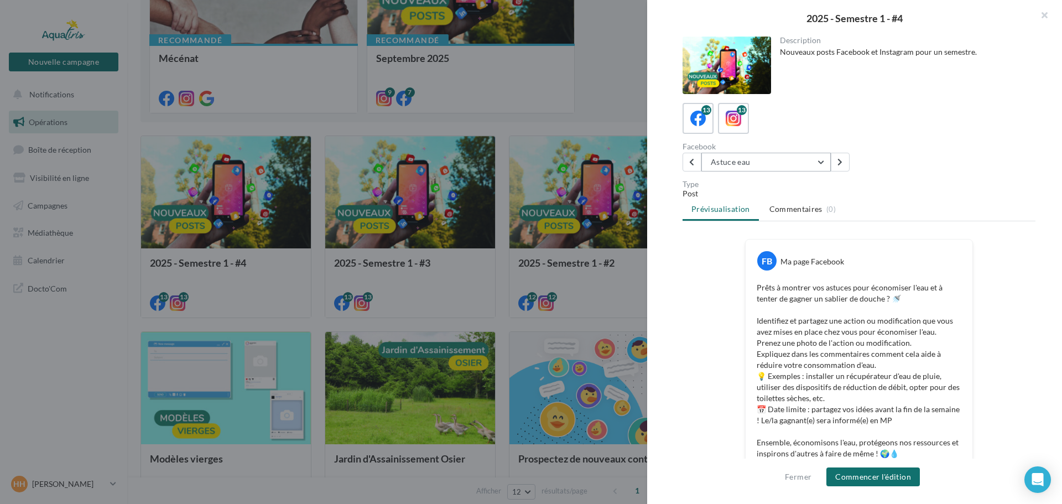
click at [750, 164] on button "Astuce eau" at bounding box center [765, 162] width 129 height 19
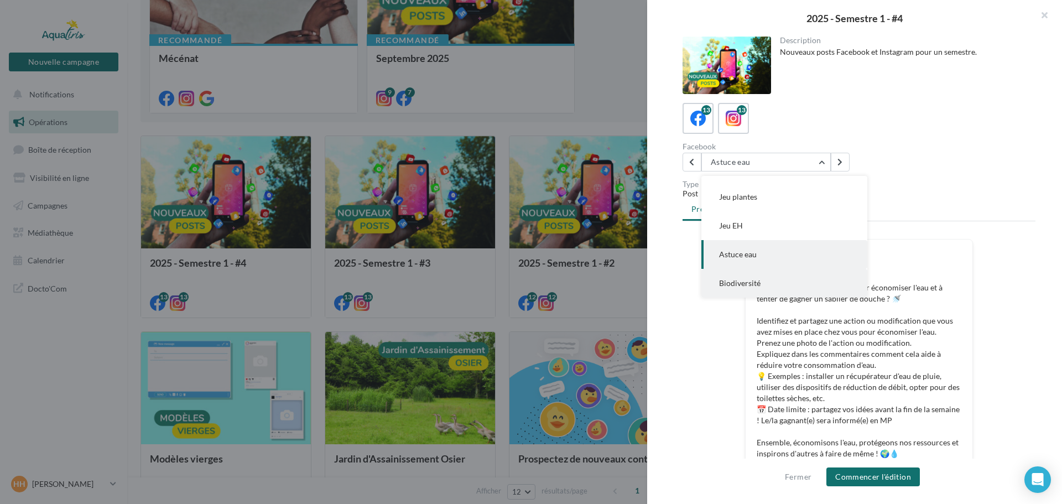
click at [750, 278] on span "Biodiversité" at bounding box center [739, 282] width 41 height 9
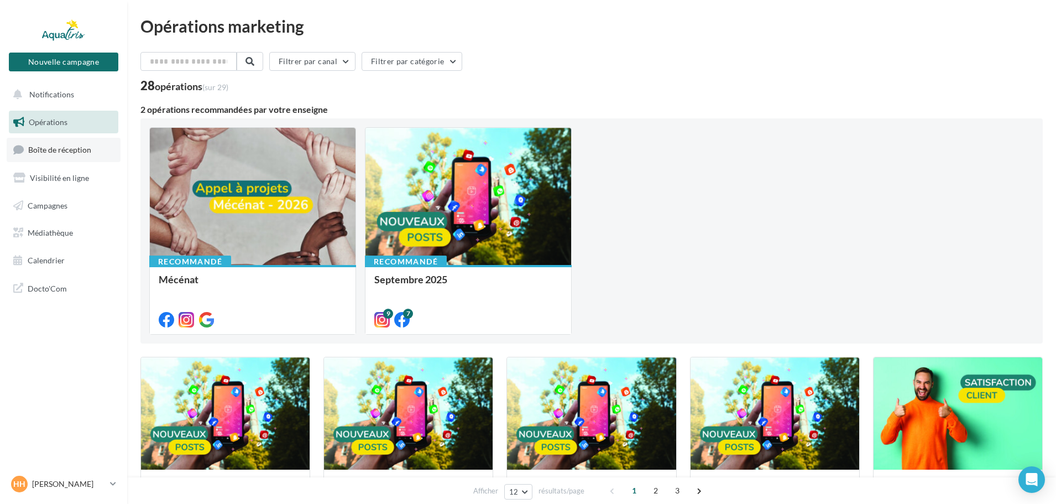
click at [54, 149] on span "Boîte de réception" at bounding box center [59, 149] width 63 height 9
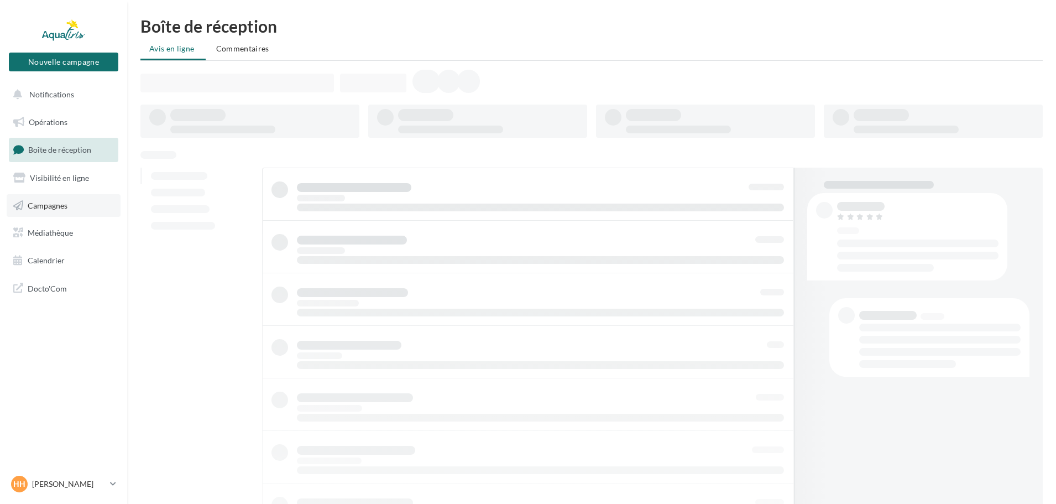
click at [54, 200] on link "Campagnes" at bounding box center [64, 205] width 114 height 23
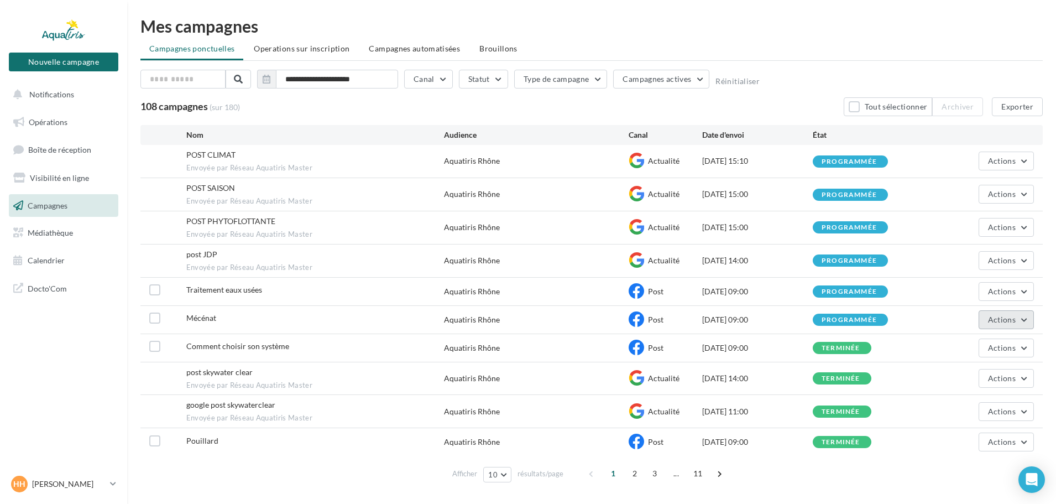
click at [1016, 321] on button "Actions" at bounding box center [1006, 319] width 55 height 19
click at [990, 345] on button "Voir les résultats" at bounding box center [977, 345] width 113 height 29
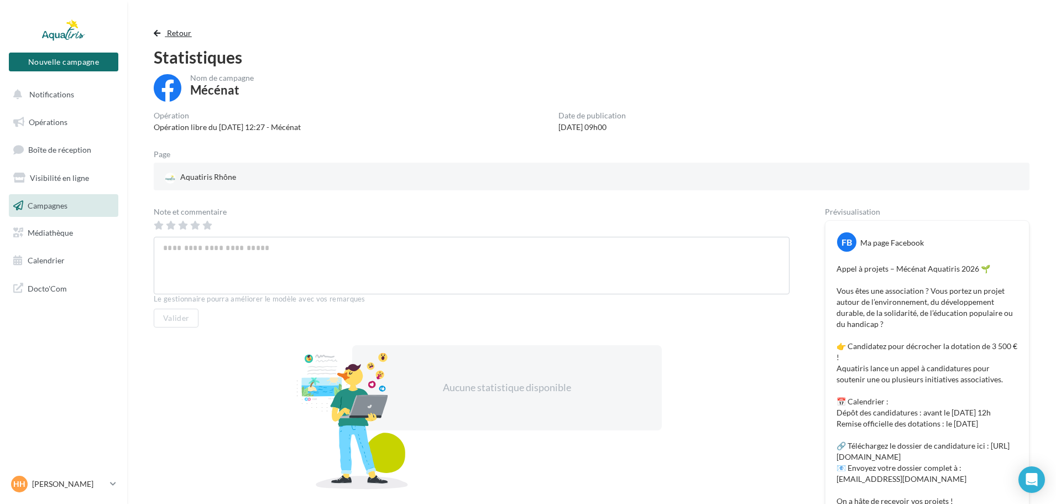
click at [170, 36] on span "Retour" at bounding box center [179, 32] width 25 height 9
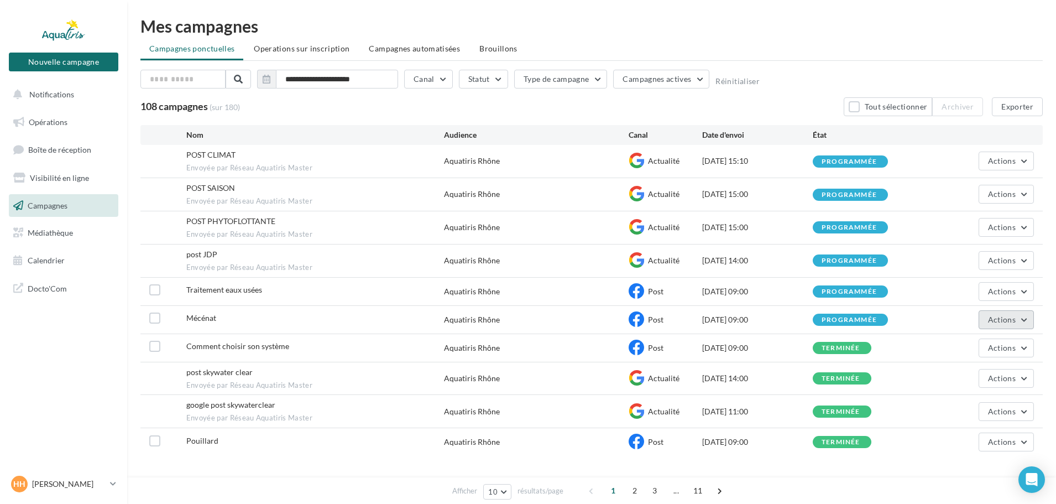
click at [1001, 321] on span "Actions" at bounding box center [1002, 319] width 28 height 9
click at [962, 452] on button "Détails de la validation" at bounding box center [977, 460] width 113 height 29
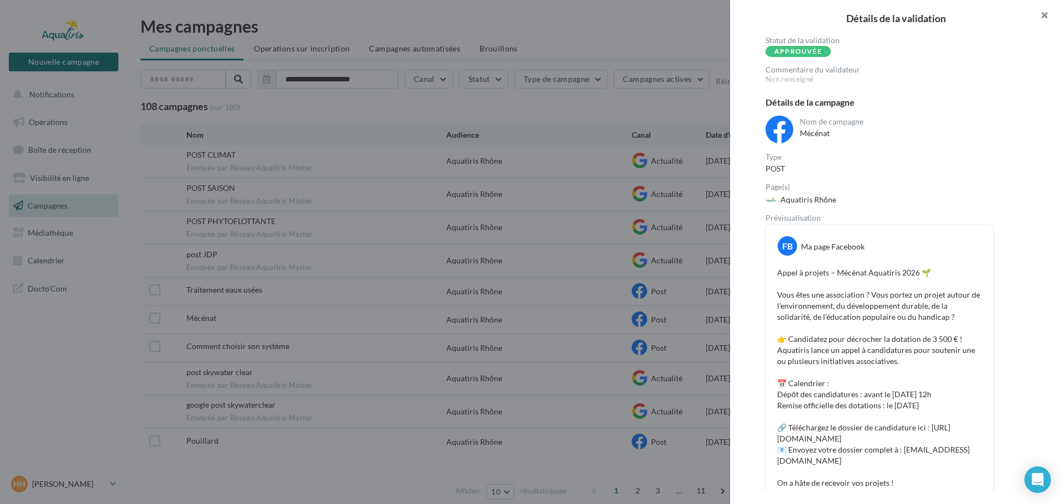
click at [1044, 19] on button "button" at bounding box center [1040, 16] width 44 height 33
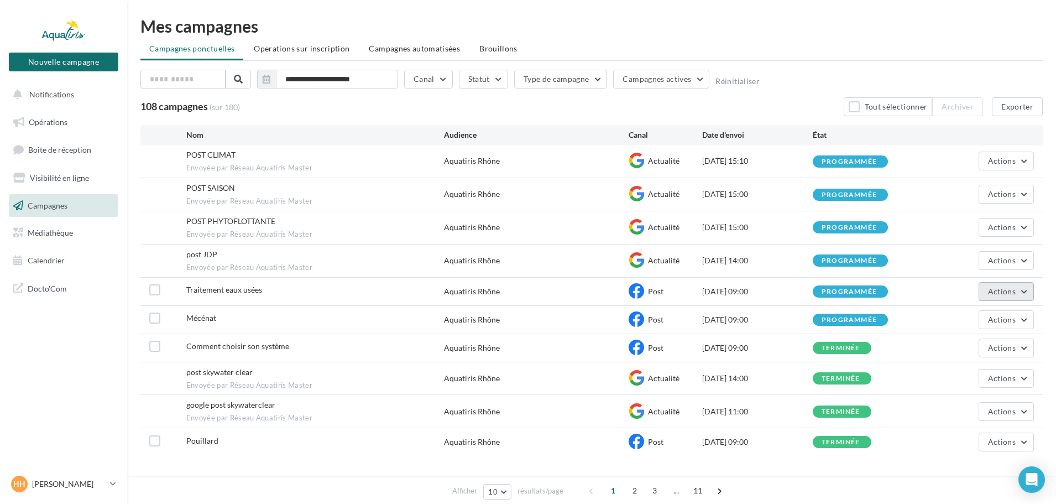
click at [1006, 295] on span "Actions" at bounding box center [1002, 290] width 28 height 9
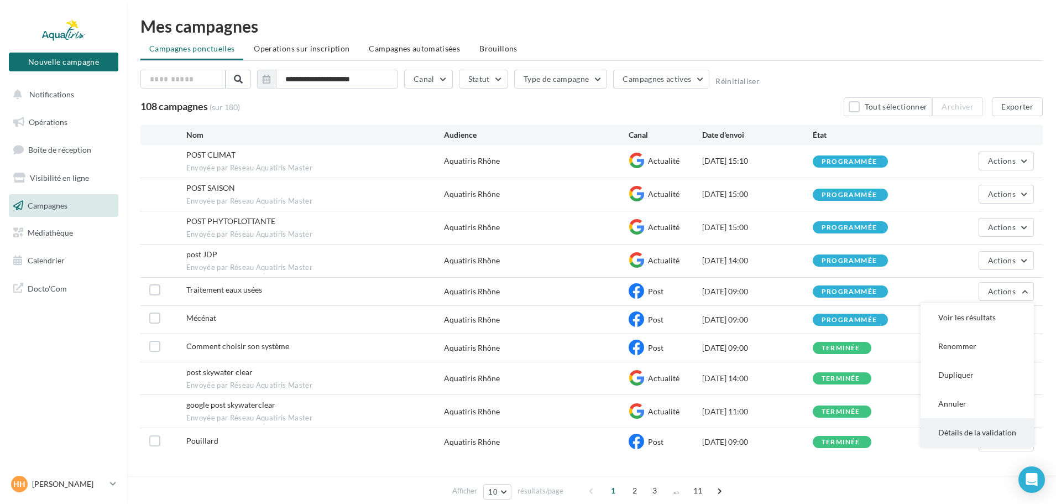
click at [976, 422] on button "Détails de la validation" at bounding box center [977, 432] width 113 height 29
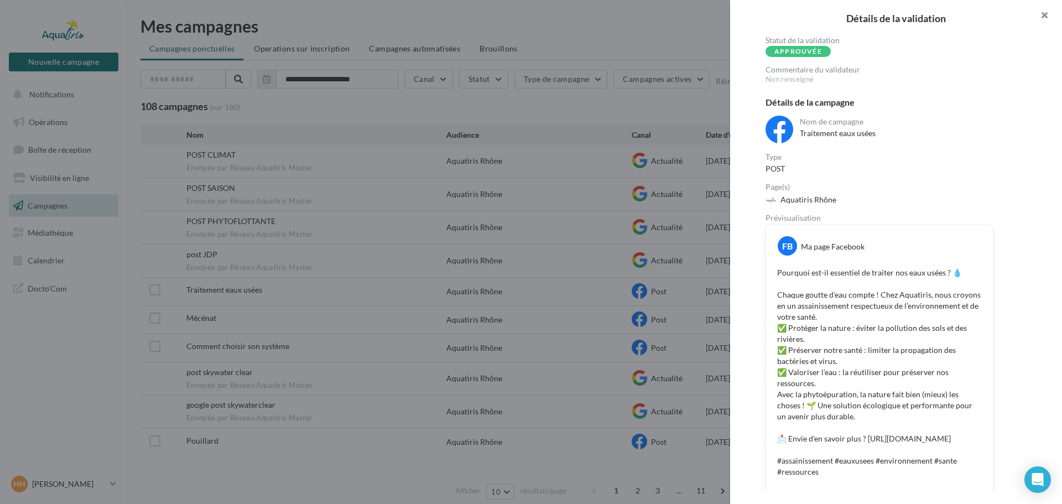
click at [1046, 13] on button "button" at bounding box center [1040, 16] width 44 height 33
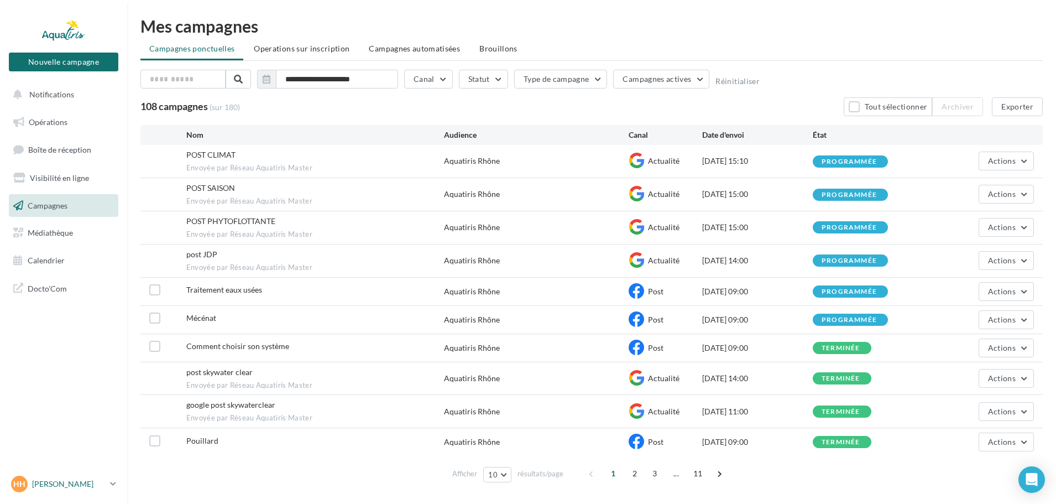
click at [106, 483] on p "[PERSON_NAME]" at bounding box center [69, 483] width 74 height 11
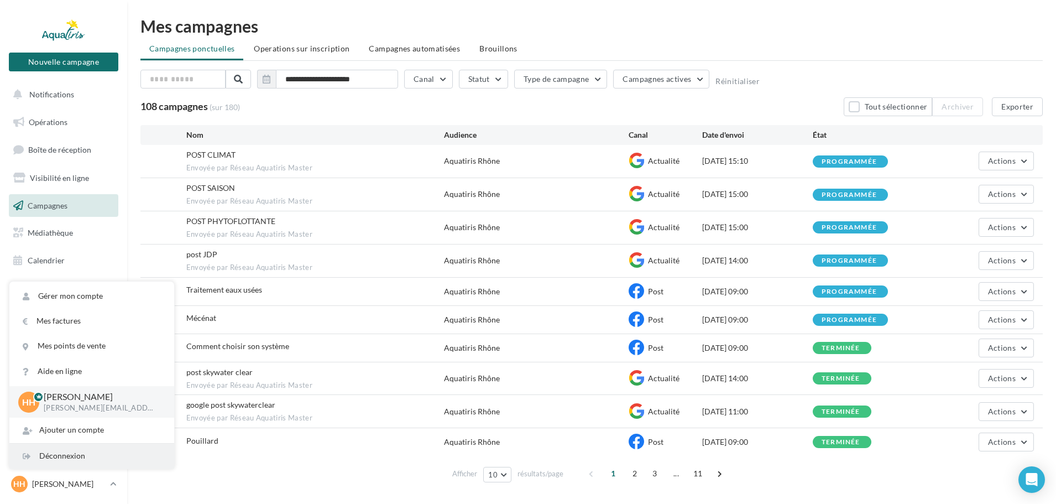
click at [99, 461] on div "Déconnexion" at bounding box center [91, 456] width 165 height 25
